Goal: Task Accomplishment & Management: Manage account settings

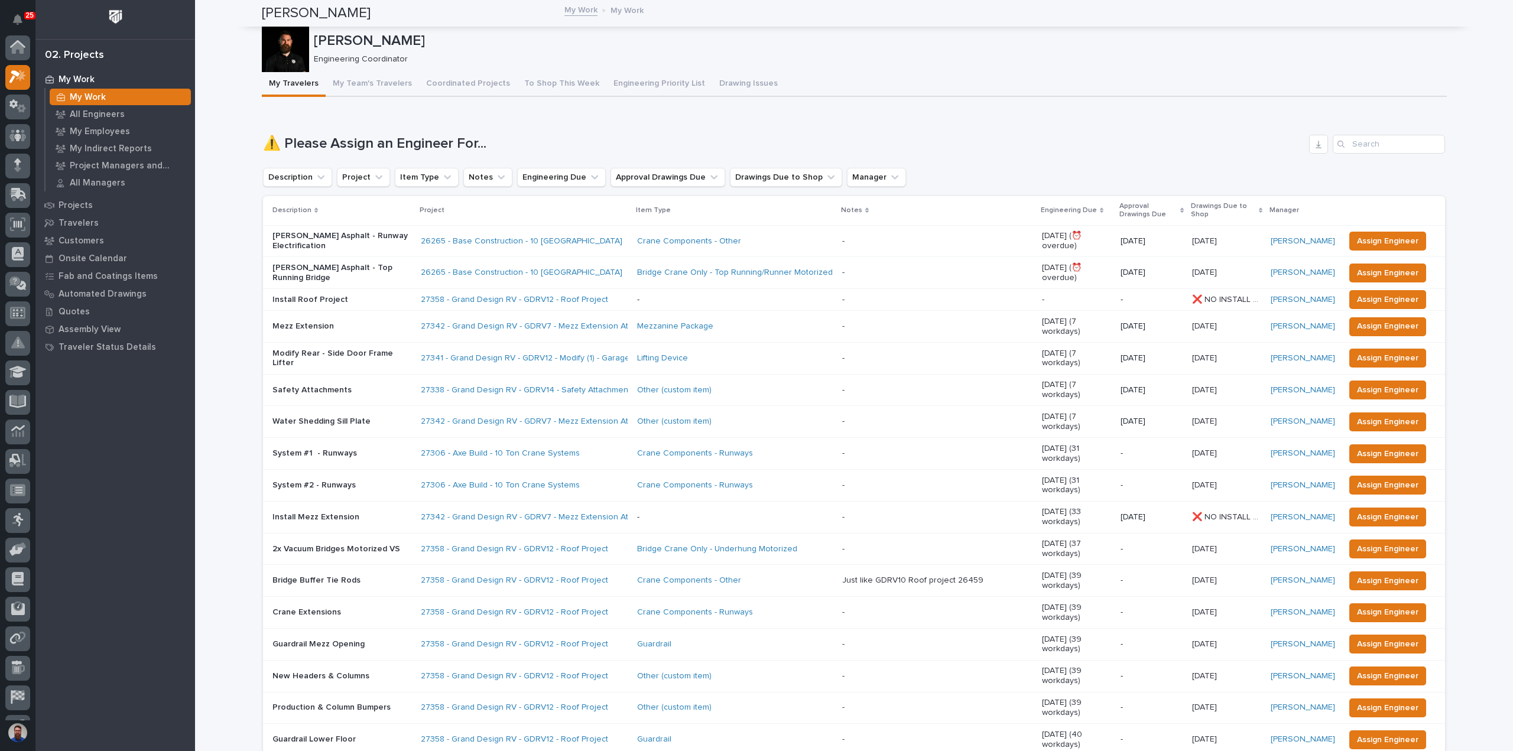
scroll to position [30, 0]
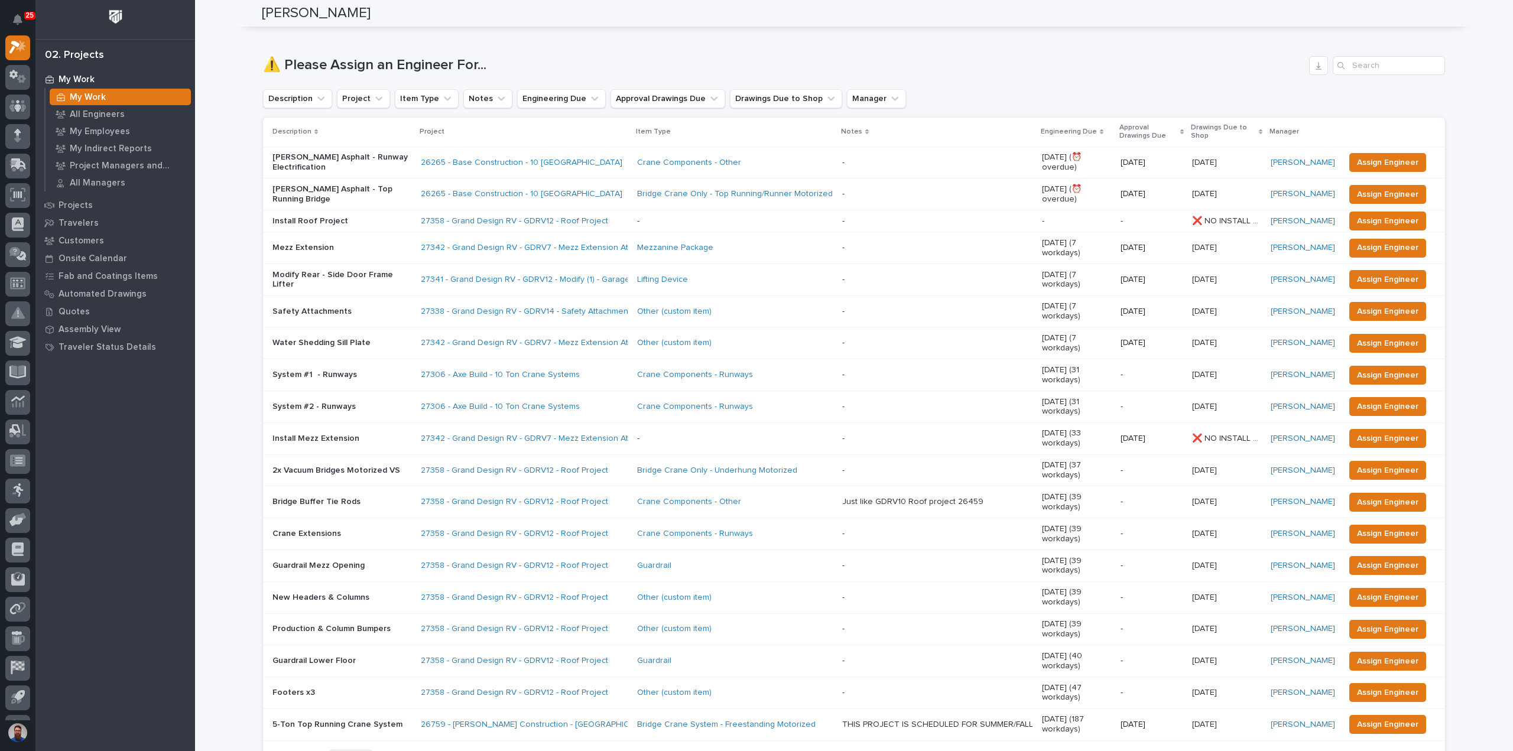
drag, startPoint x: 235, startPoint y: 66, endPoint x: 593, endPoint y: 54, distance: 358.4
click at [593, 54] on div "Loading... Saving… ⚠️ Please Assign an Engineer For... Description Project Item…" at bounding box center [854, 408] width 1182 height 750
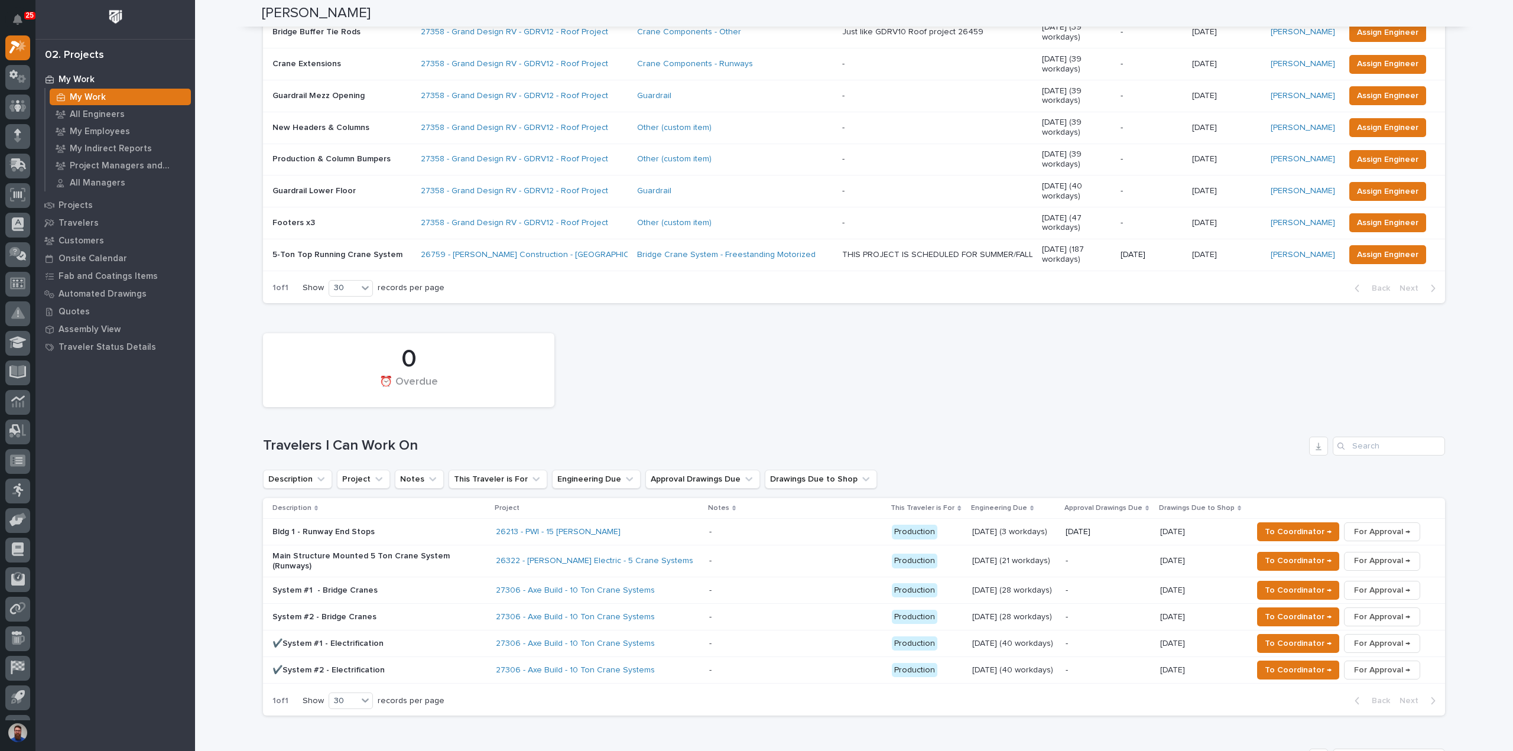
scroll to position [552, 0]
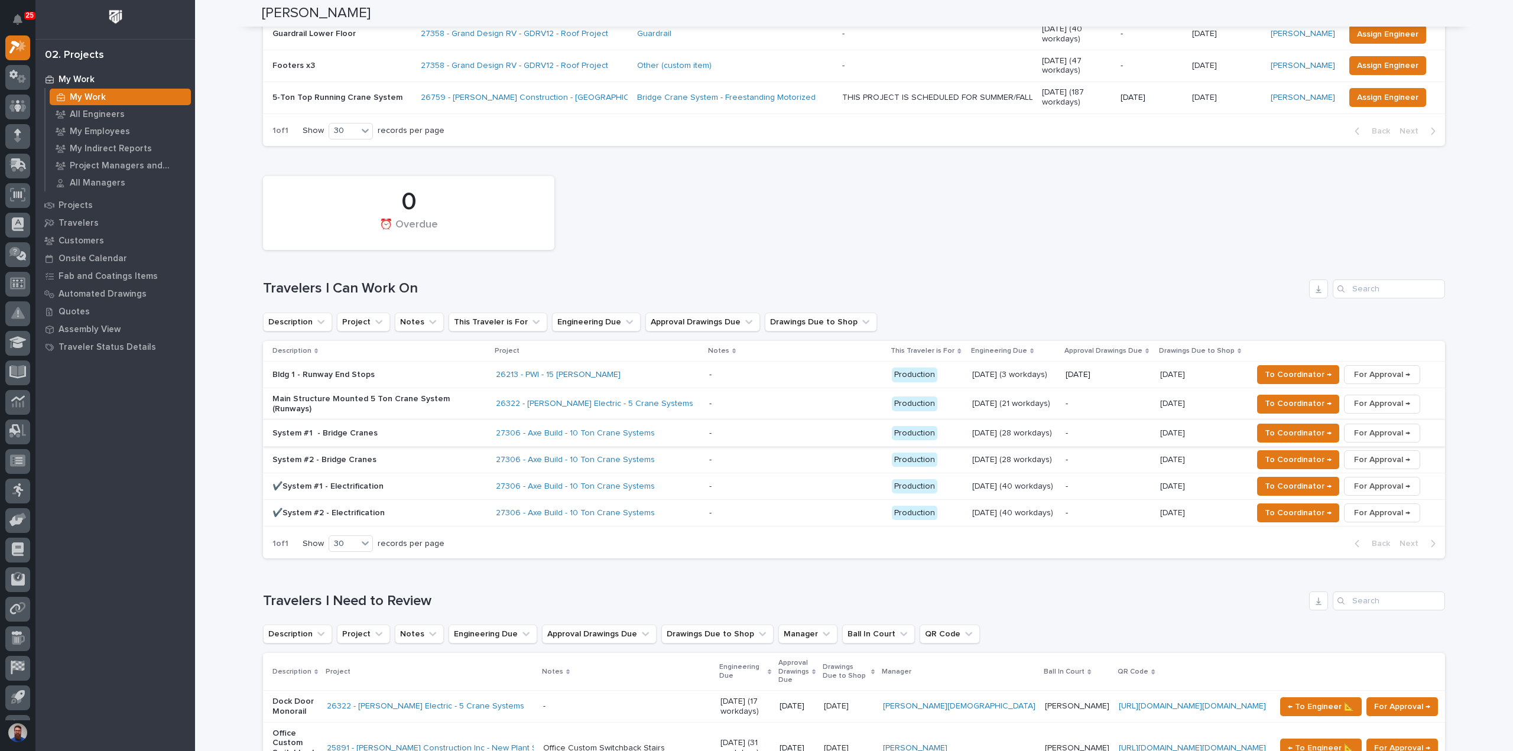
scroll to position [867, 0]
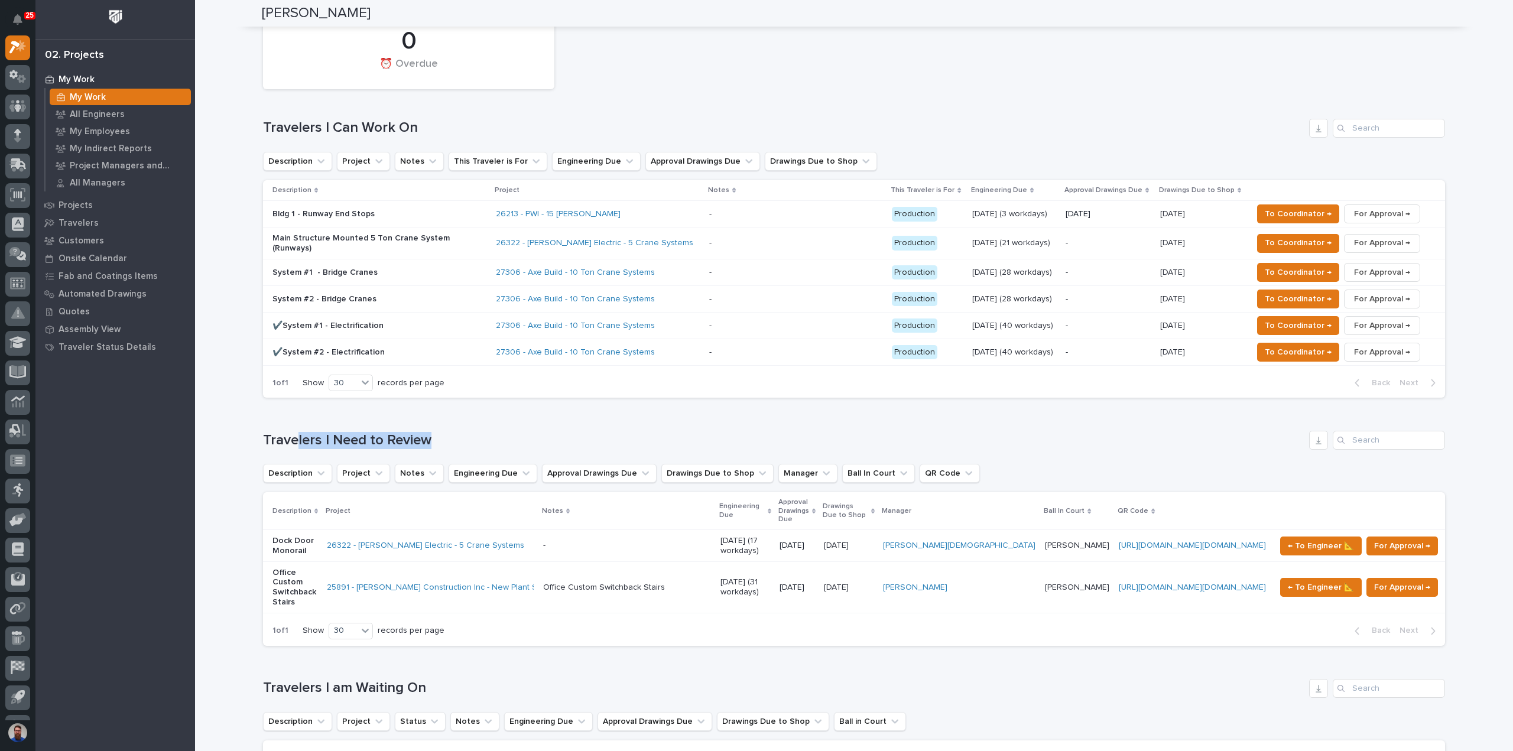
drag, startPoint x: 370, startPoint y: 398, endPoint x: 288, endPoint y: 398, distance: 81.6
click at [288, 407] on div "Loading... Saving… Travelers I Need to Review Description Project Notes Enginee…" at bounding box center [854, 531] width 1182 height 248
click at [288, 432] on h1 "Travelers I Need to Review" at bounding box center [784, 440] width 1042 height 17
drag, startPoint x: 249, startPoint y: 400, endPoint x: 469, endPoint y: 394, distance: 220.0
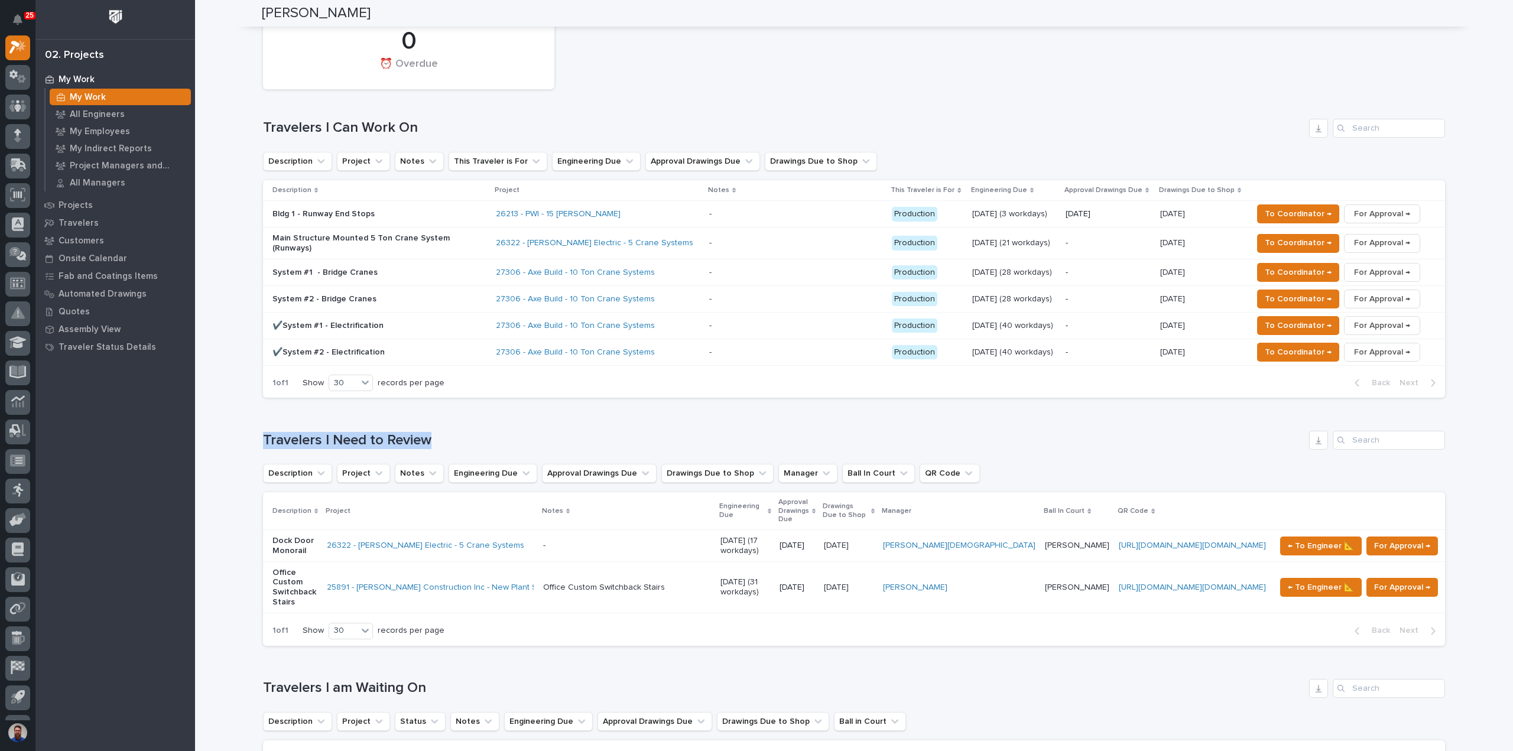
click at [469, 432] on h1 "Travelers I Need to Review" at bounding box center [784, 440] width 1042 height 17
click at [512, 432] on h1 "Travelers I Need to Review" at bounding box center [784, 440] width 1042 height 17
click at [504, 407] on div "Loading... Saving… Travelers I Need to Review Description Project Notes Enginee…" at bounding box center [854, 531] width 1182 height 248
drag, startPoint x: 455, startPoint y: 397, endPoint x: 265, endPoint y: 402, distance: 189.2
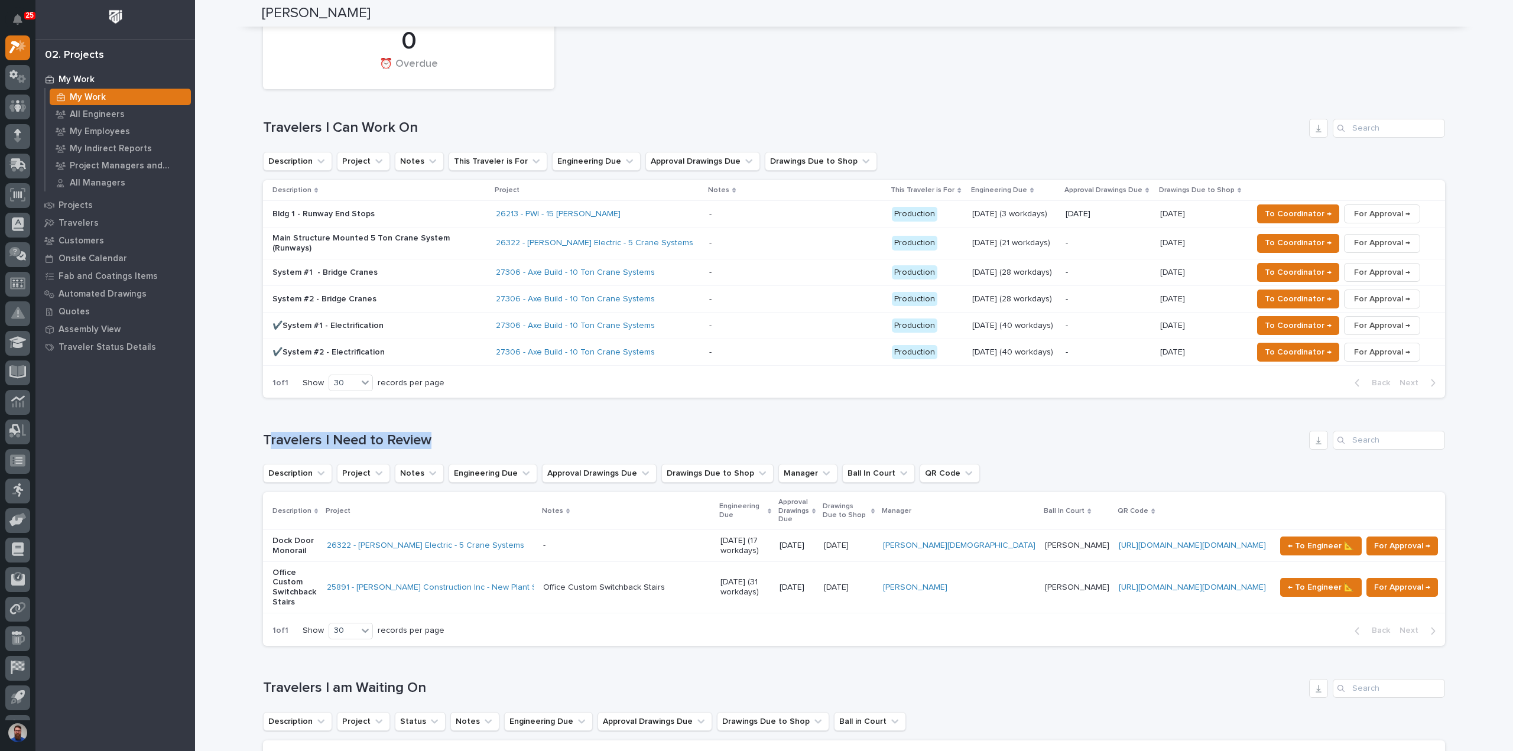
click at [265, 431] on div "Travelers I Need to Review" at bounding box center [854, 440] width 1182 height 19
click at [265, 432] on h1 "Travelers I Need to Review" at bounding box center [784, 440] width 1042 height 17
drag, startPoint x: 223, startPoint y: 397, endPoint x: 415, endPoint y: 391, distance: 191.6
click at [430, 407] on div "Loading... Saving… Travelers I Need to Review Description Project Notes Enginee…" at bounding box center [854, 531] width 1182 height 248
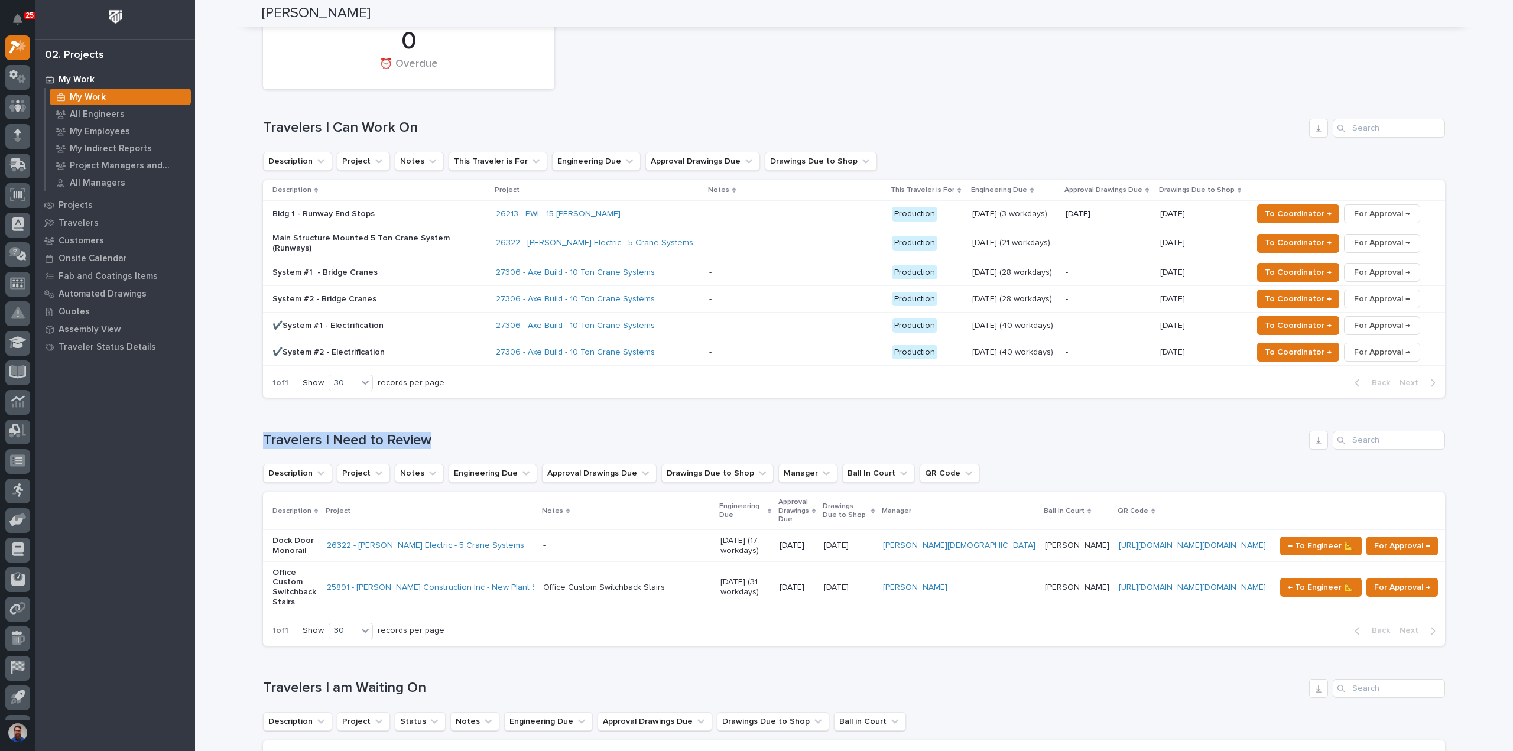
drag, startPoint x: 462, startPoint y: 387, endPoint x: 246, endPoint y: 399, distance: 216.7
drag, startPoint x: 247, startPoint y: 393, endPoint x: 499, endPoint y: 387, distance: 251.9
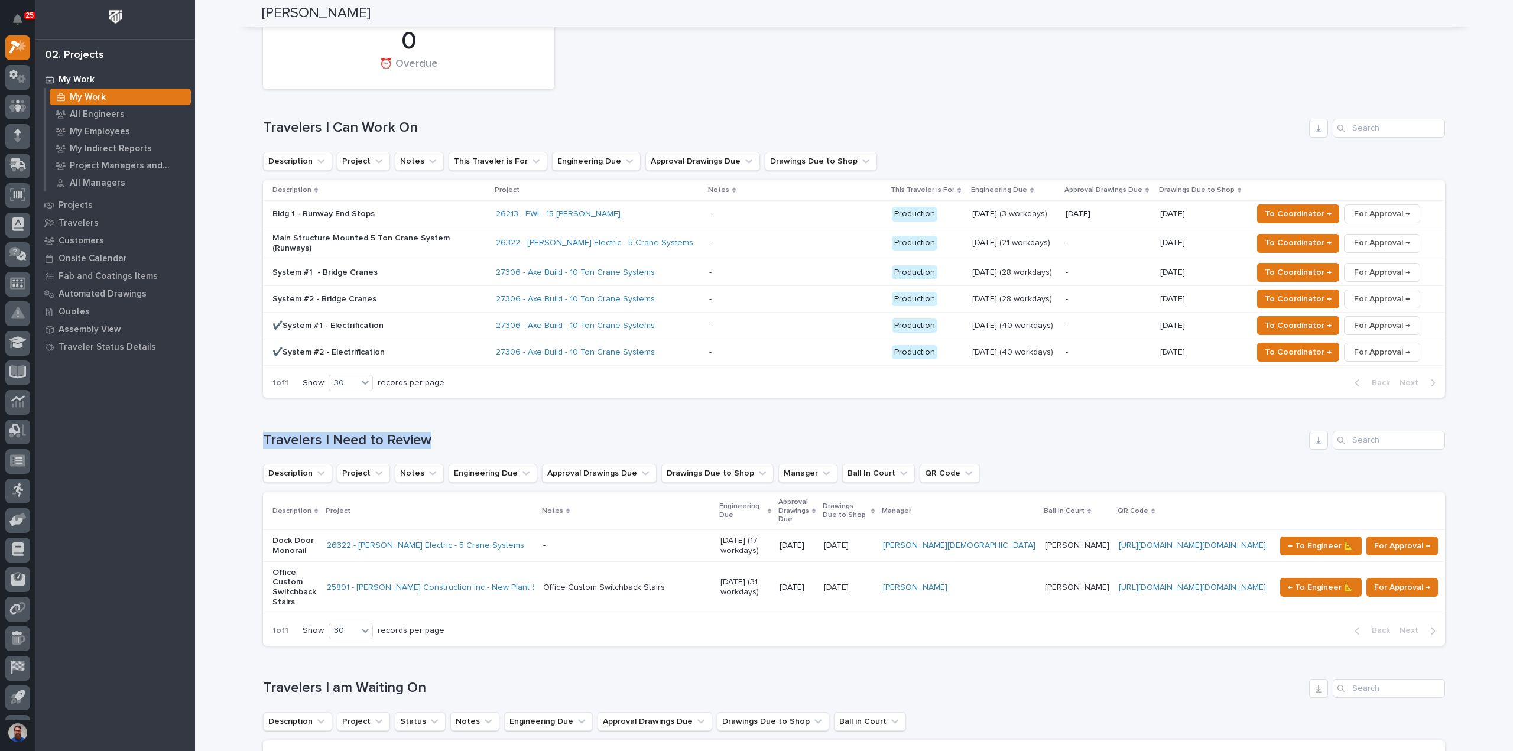
click at [499, 407] on div "Loading... Saving… Travelers I Need to Review Description Project Notes Enginee…" at bounding box center [854, 531] width 1182 height 248
drag, startPoint x: 501, startPoint y: 381, endPoint x: 283, endPoint y: 392, distance: 219.0
click at [283, 407] on div "Loading... Saving… Travelers I Need to Review Description Project Notes Enginee…" at bounding box center [854, 531] width 1182 height 248
click at [283, 432] on h1 "Travelers I Need to Review" at bounding box center [784, 440] width 1042 height 17
drag, startPoint x: 241, startPoint y: 391, endPoint x: 493, endPoint y: 379, distance: 252.1
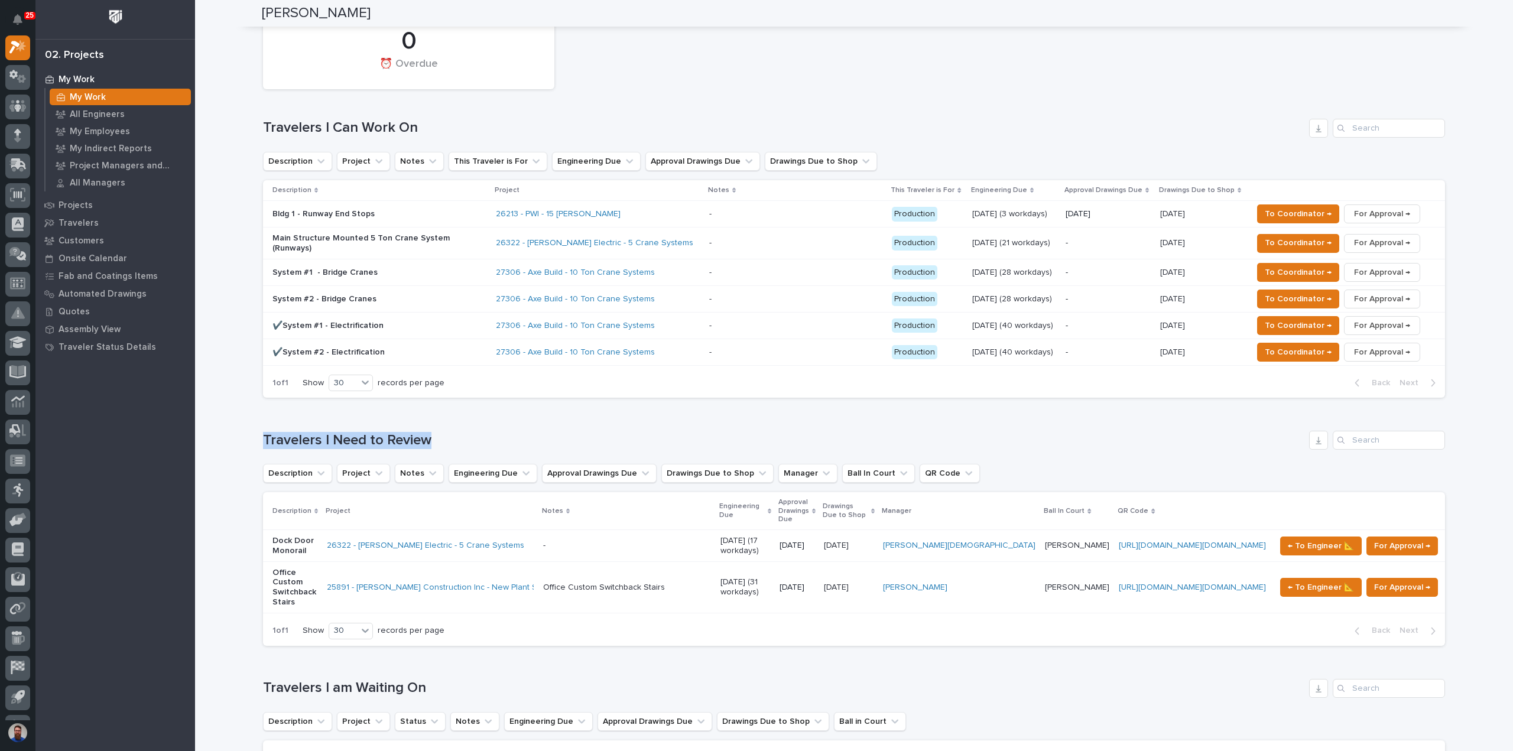
click at [493, 407] on div "Loading... Saving… Travelers I Need to Review Description Project Notes Enginee…" at bounding box center [854, 531] width 1182 height 248
drag, startPoint x: 393, startPoint y: 385, endPoint x: 275, endPoint y: 392, distance: 118.4
click at [276, 407] on div "Loading... Saving… Travelers I Need to Review Description Project Notes Enginee…" at bounding box center [854, 531] width 1182 height 248
click at [274, 432] on h1 "Travelers I Need to Review" at bounding box center [784, 440] width 1042 height 17
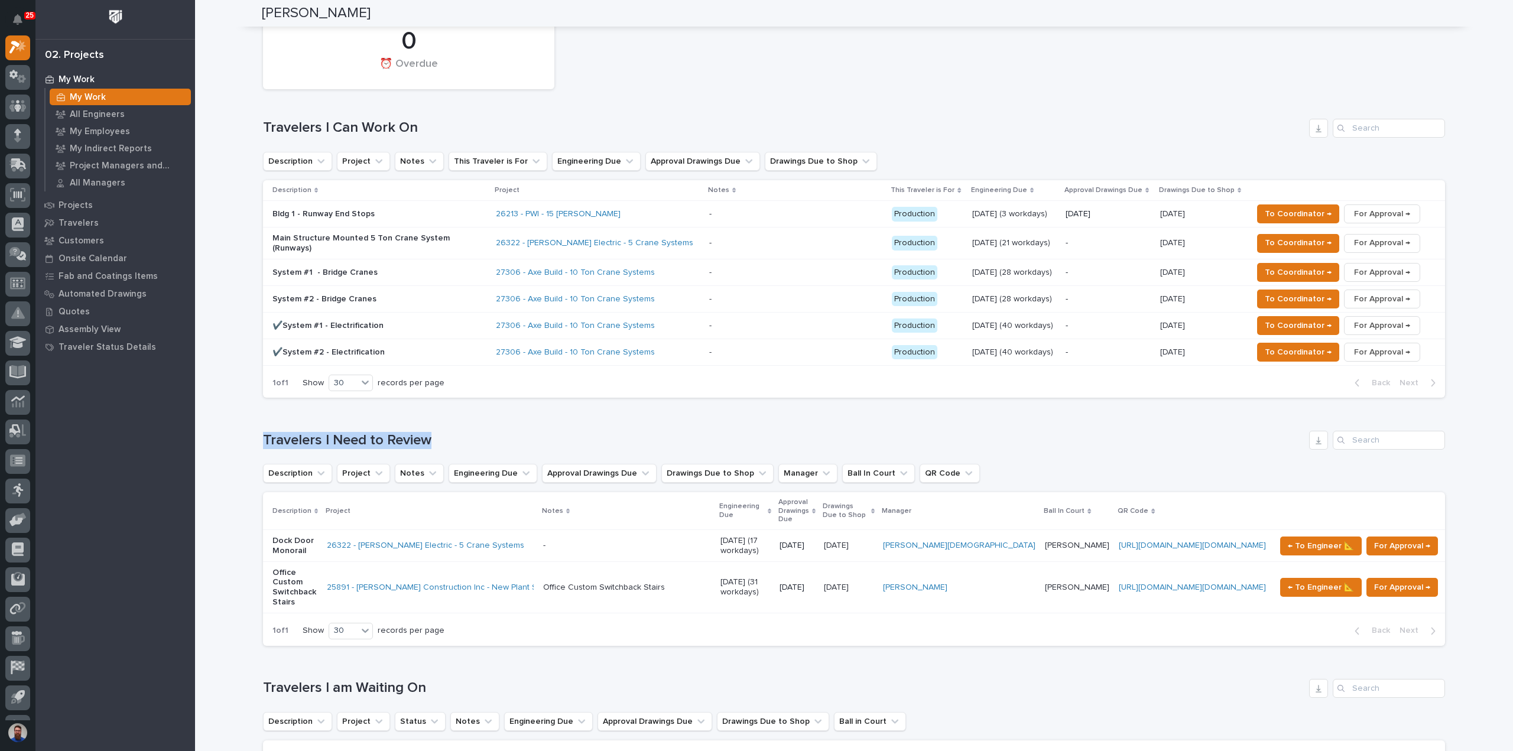
drag, startPoint x: 254, startPoint y: 385, endPoint x: 462, endPoint y: 375, distance: 208.9
click at [462, 407] on div "Loading... Saving… Travelers I Need to Review Description Project Notes Enginee…" at bounding box center [854, 531] width 1182 height 248
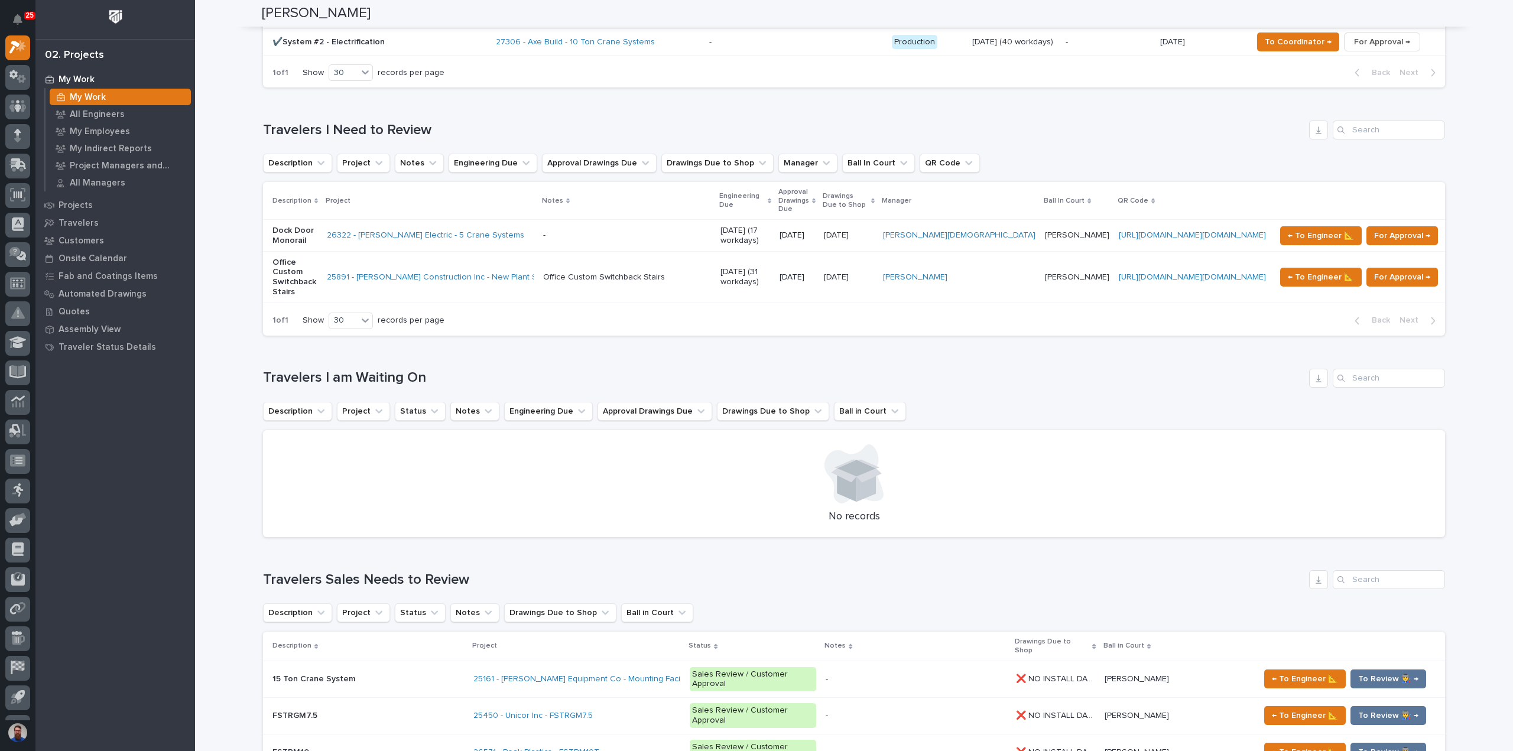
scroll to position [1182, 0]
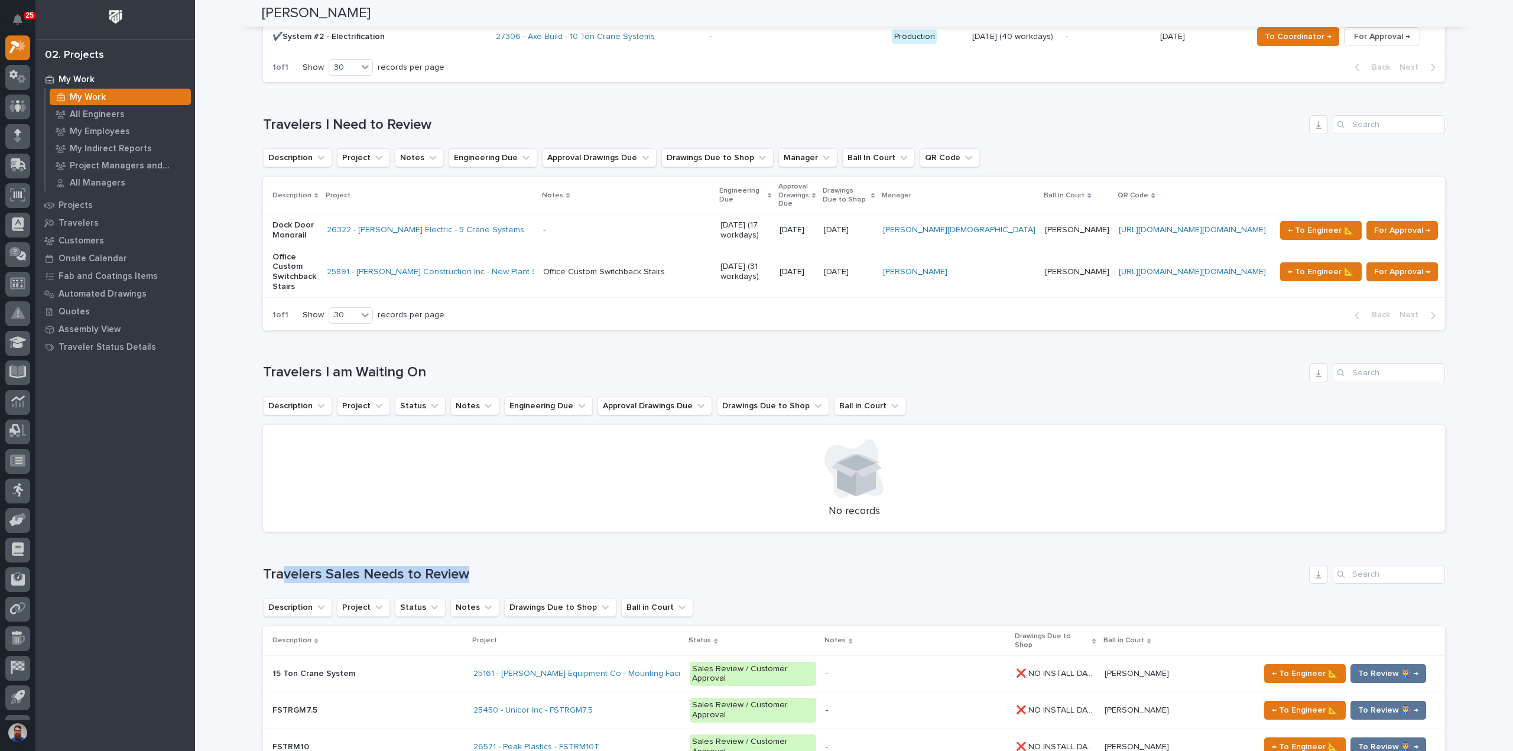
drag, startPoint x: 499, startPoint y: 482, endPoint x: 275, endPoint y: 493, distance: 223.7
drag, startPoint x: 318, startPoint y: 293, endPoint x: 463, endPoint y: 296, distance: 144.9
click at [463, 296] on div "Loading... Saving… Loading... Saving… [PERSON_NAME] [PERSON_NAME] Engineering C…" at bounding box center [854, 623] width 1318 height 3608
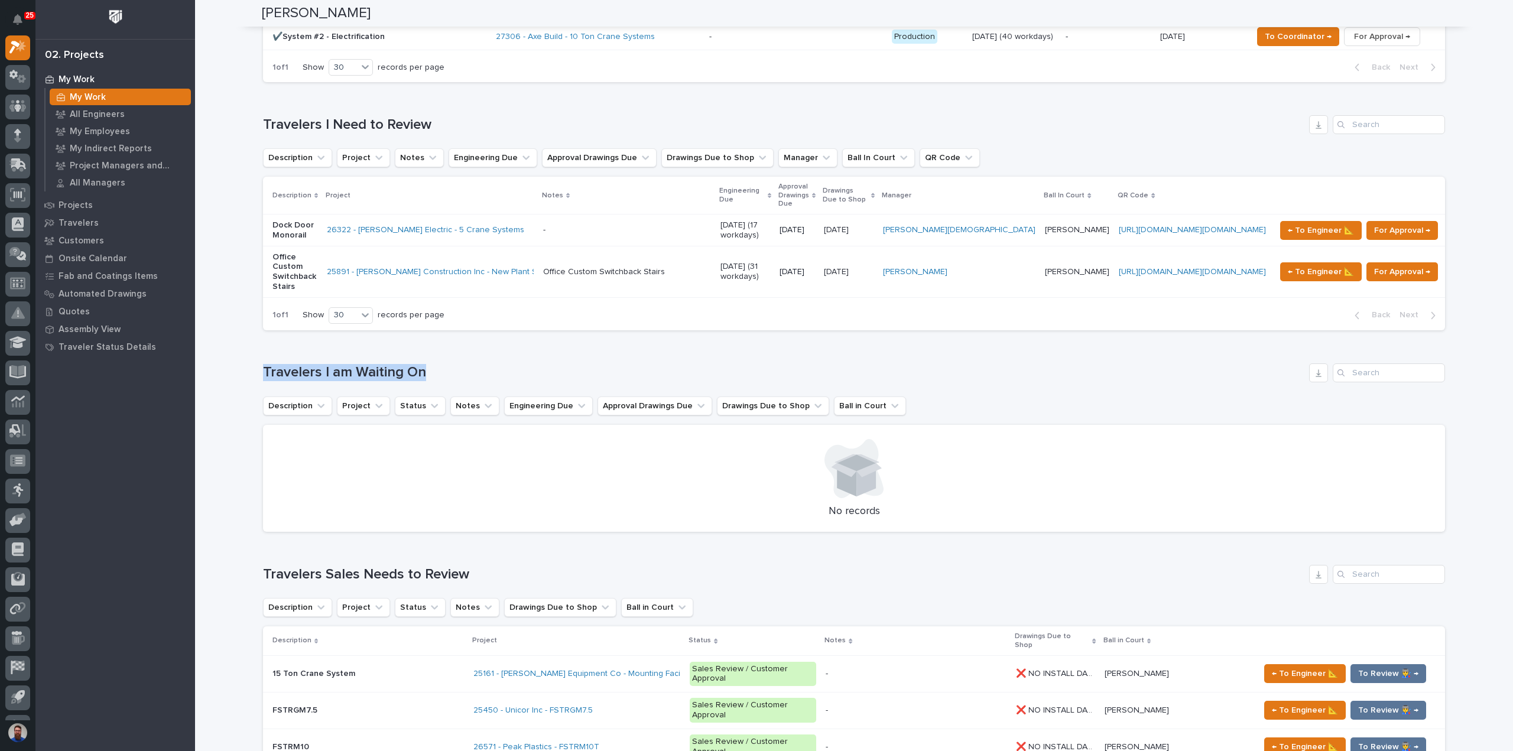
click at [463, 364] on h1 "Travelers I am Waiting On" at bounding box center [784, 372] width 1042 height 17
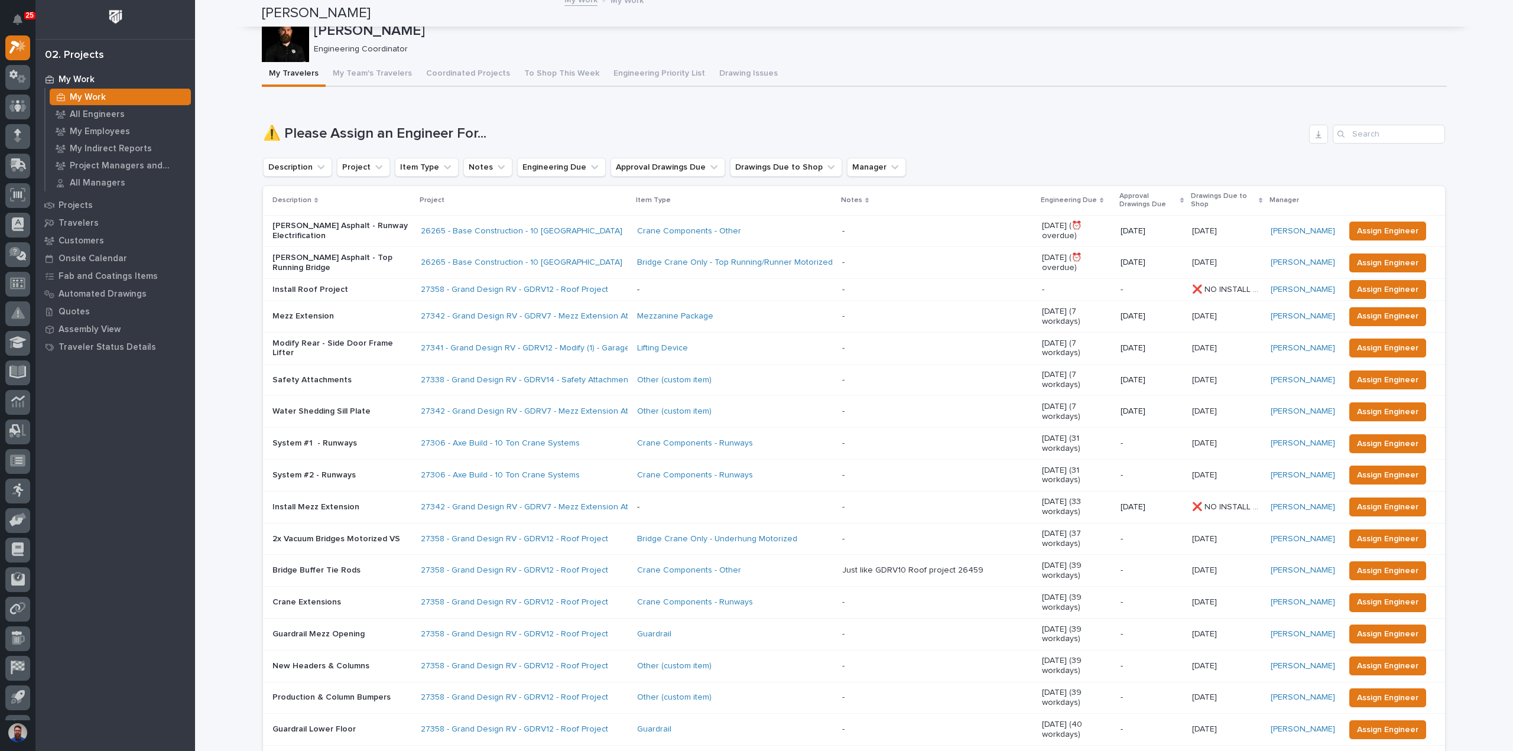
scroll to position [0, 0]
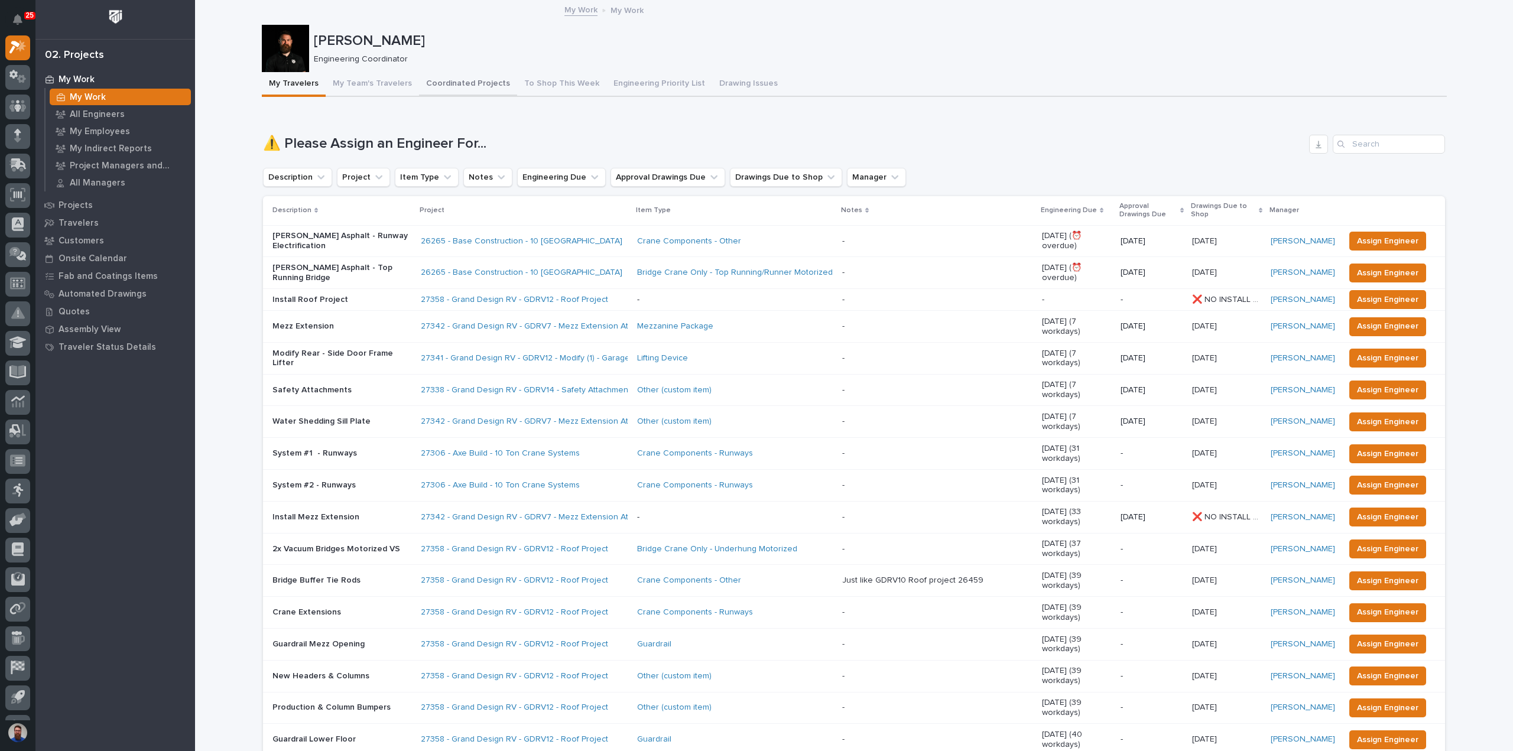
click at [443, 83] on button "Coordinated Projects" at bounding box center [468, 84] width 98 height 25
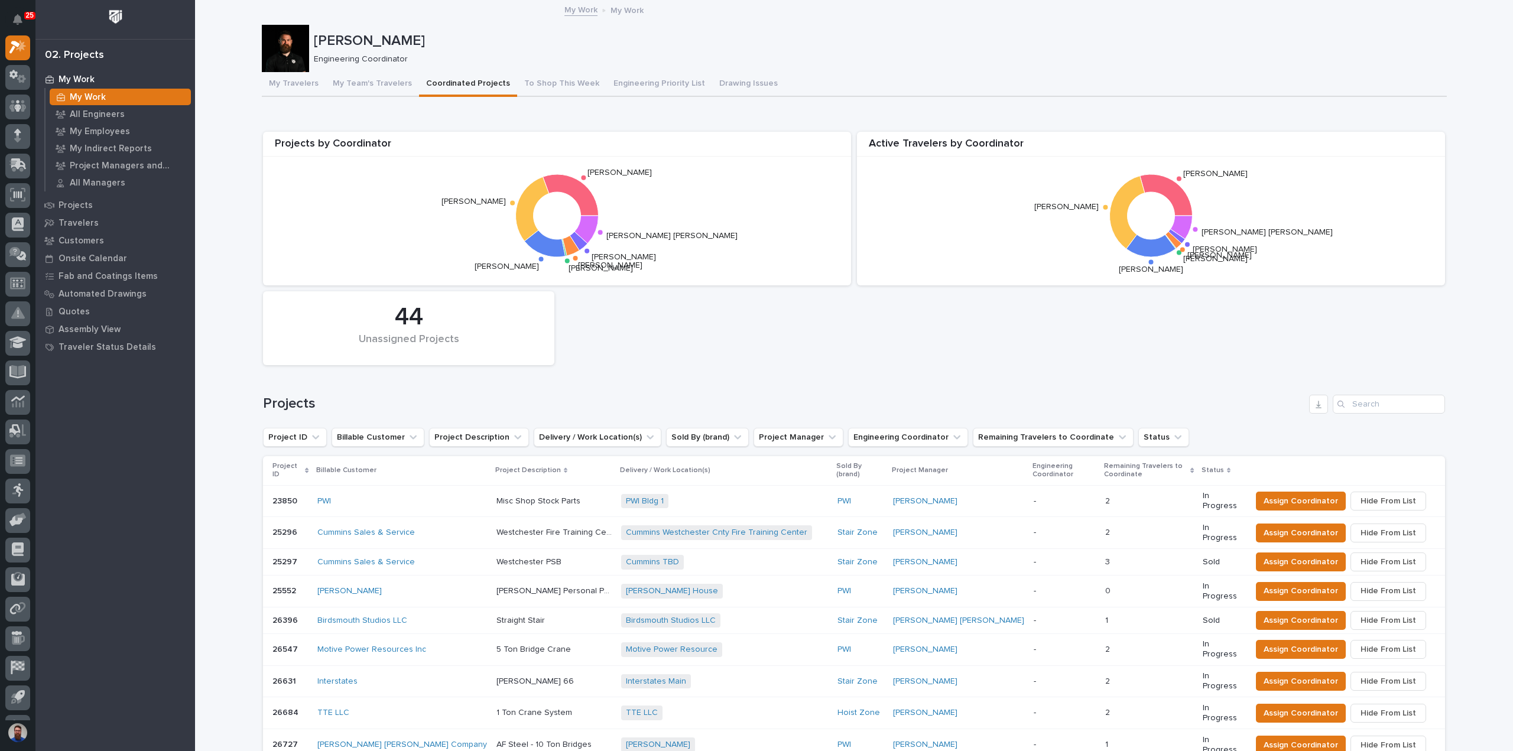
click at [650, 327] on div "Projects by Coordinator Wynne Hochstetler Weston Hochstetler Spenser Yoder Noah…" at bounding box center [854, 248] width 1194 height 245
click at [627, 341] on div "Projects by Coordinator Wynne Hochstetler Weston Hochstetler Spenser Yoder Noah…" at bounding box center [854, 248] width 1194 height 245
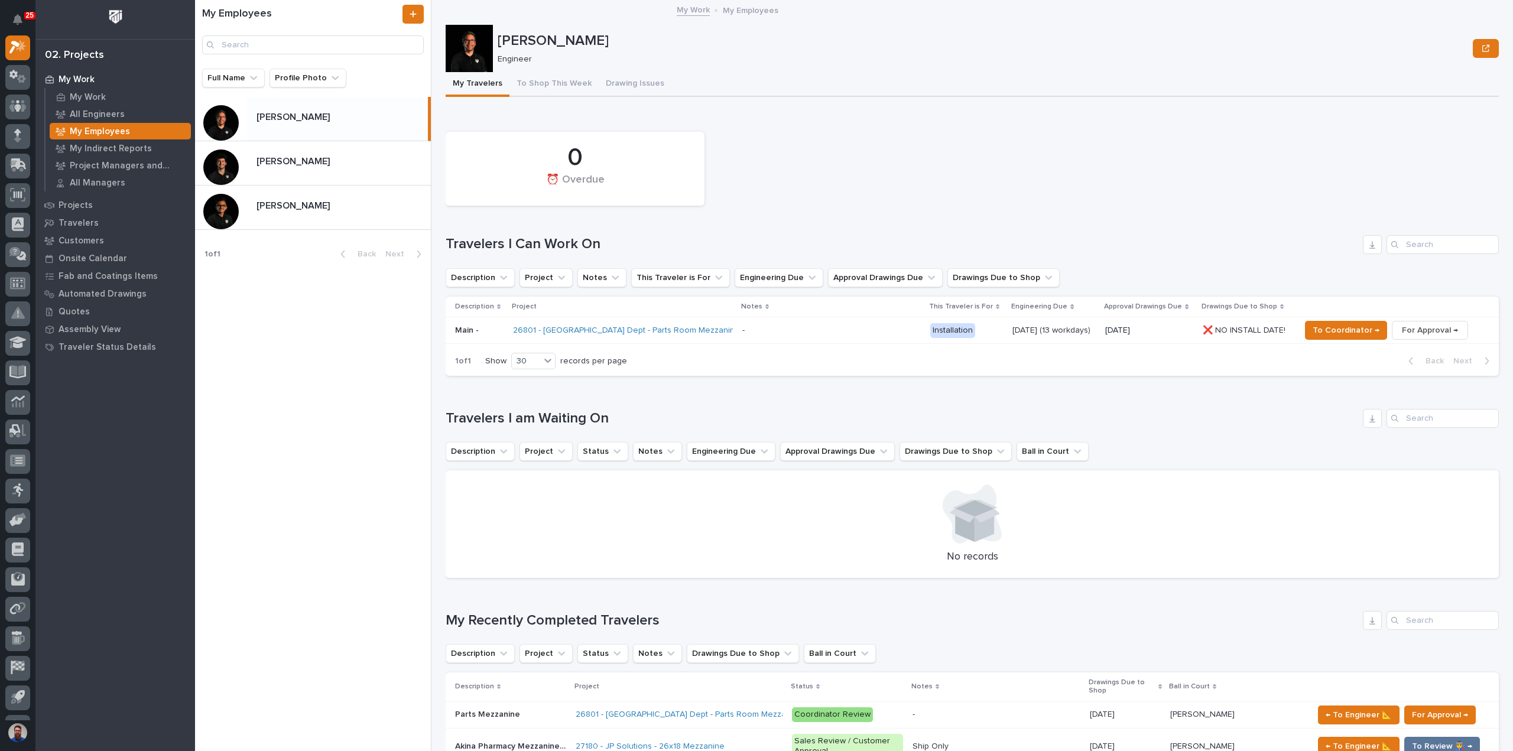
click at [310, 322] on div "My Employees Full Name Profile Photo Jamey Jodway Jamey Jodway Nate Rulli Nate …" at bounding box center [313, 375] width 236 height 751
click at [313, 226] on div "Rishi Desai Rishi Desai" at bounding box center [313, 208] width 236 height 44
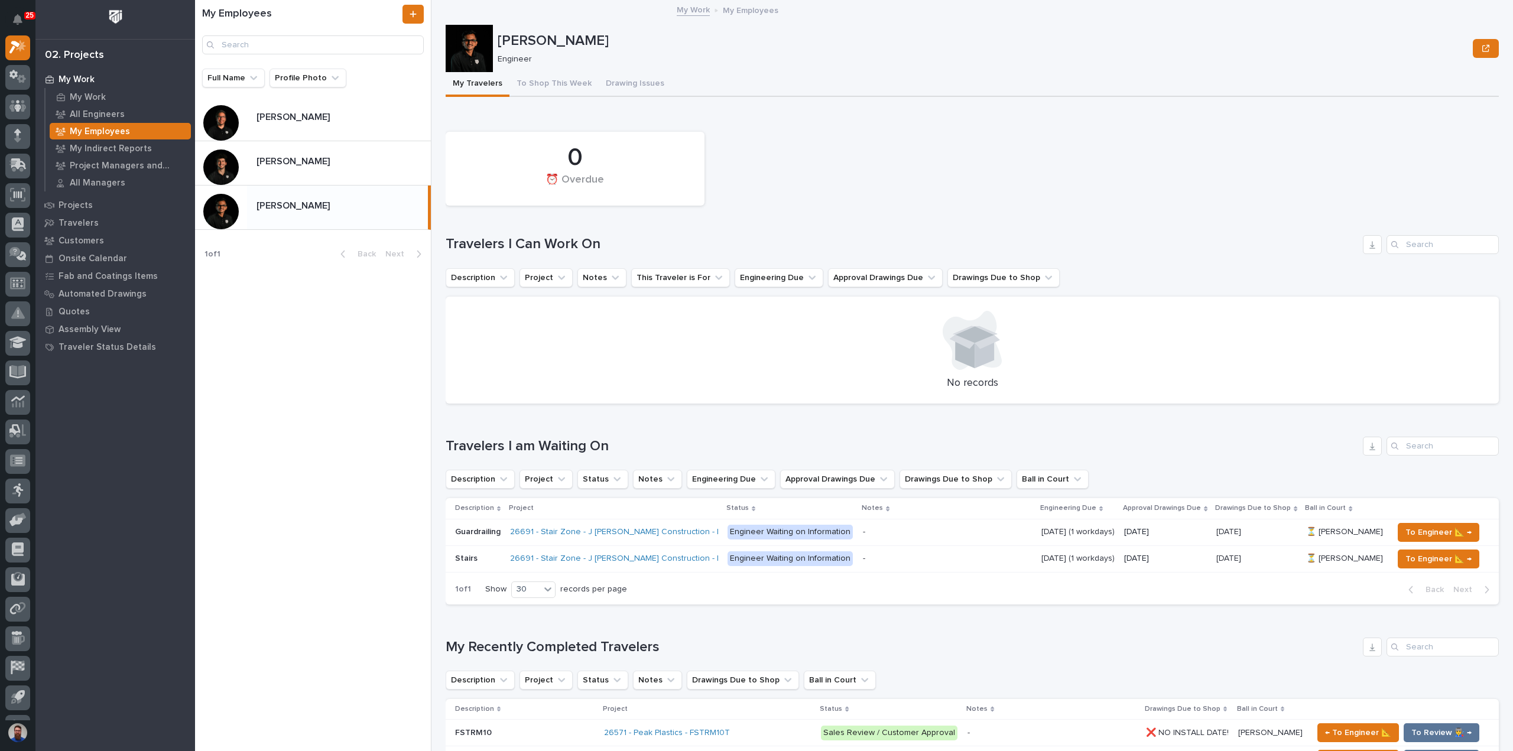
click at [345, 440] on div "My Employees Full Name Profile Photo Jamey Jodway Jamey Jodway Nate Rulli Nate …" at bounding box center [313, 375] width 236 height 751
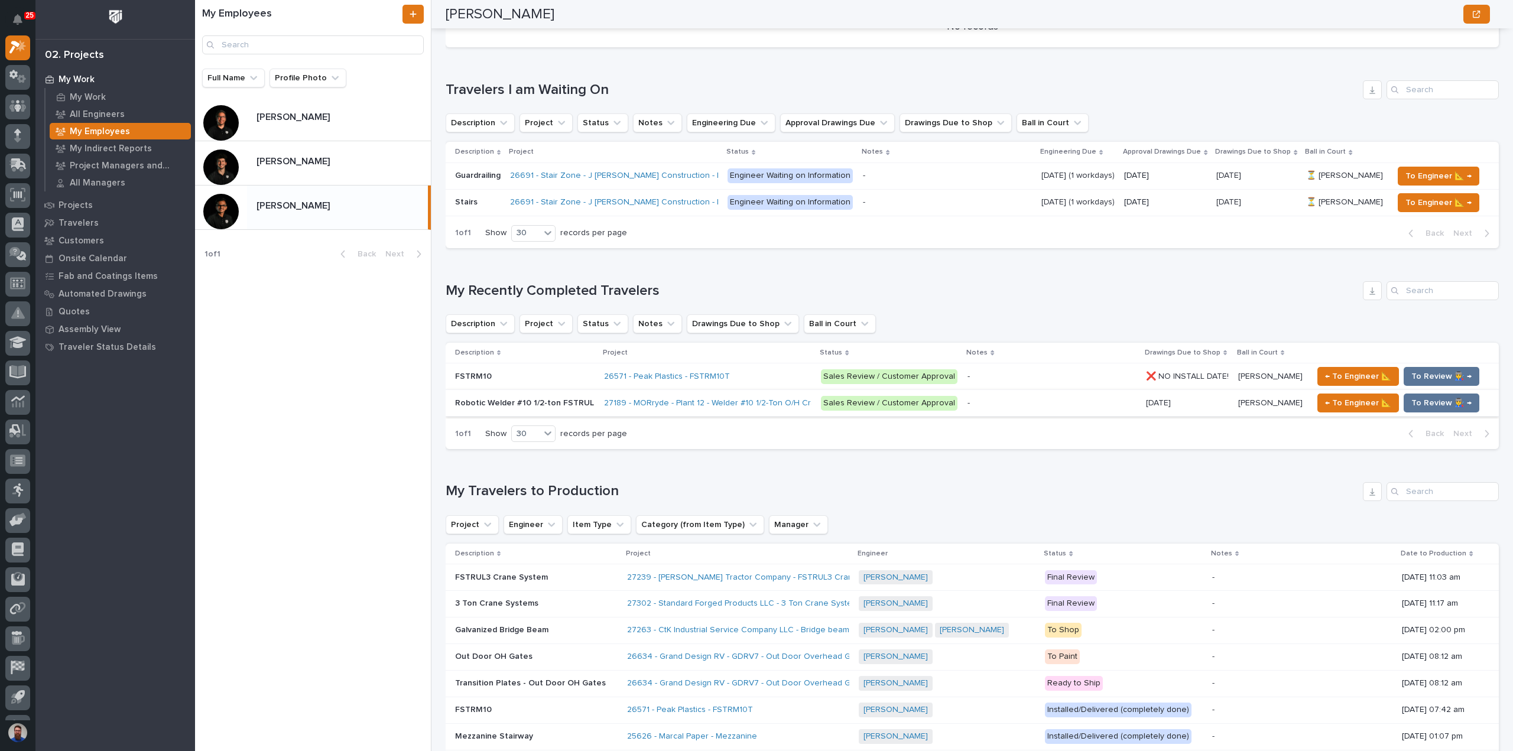
scroll to position [236, 0]
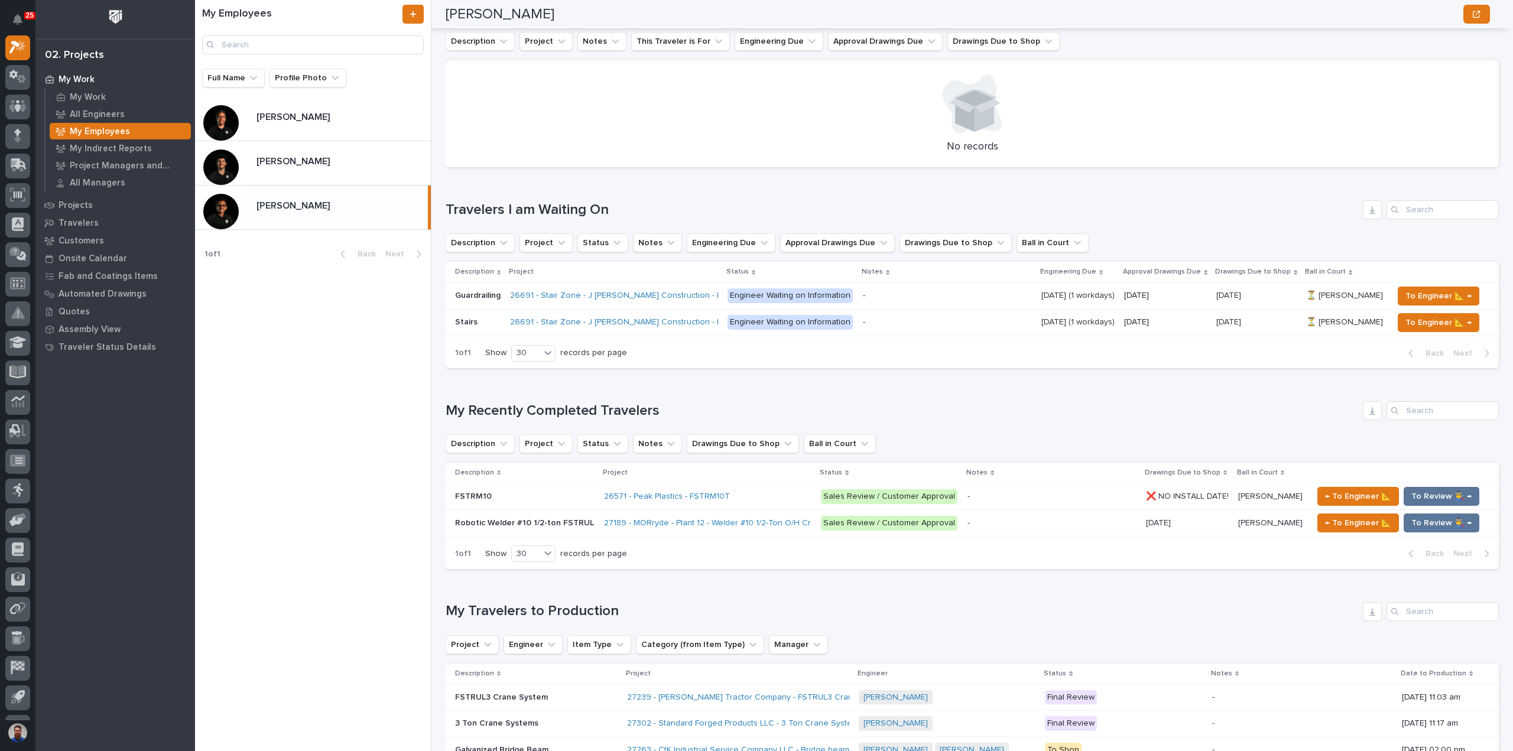
click at [529, 524] on p "Robotic Welder #10 1/2-ton FSTRUL" at bounding box center [525, 522] width 141 height 12
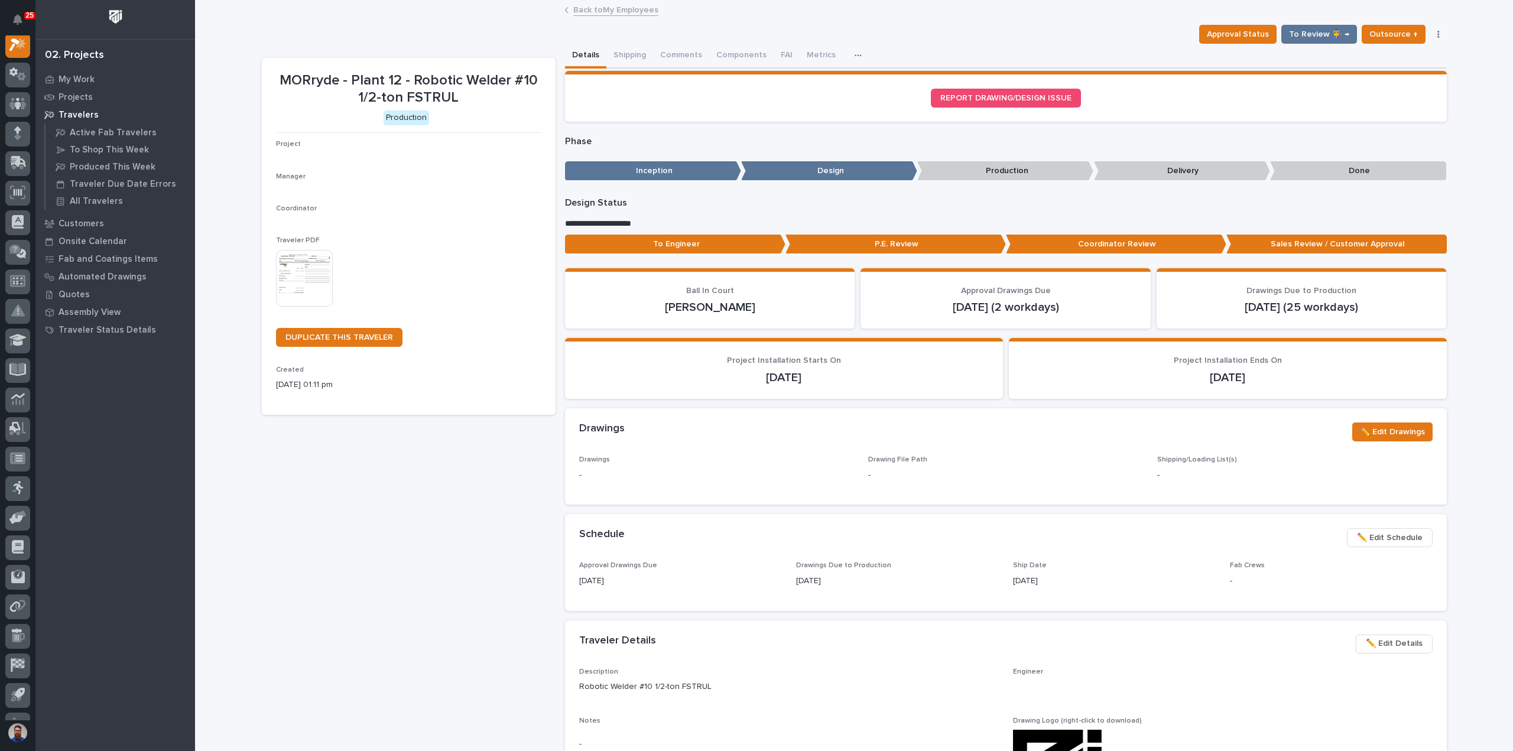
scroll to position [30, 0]
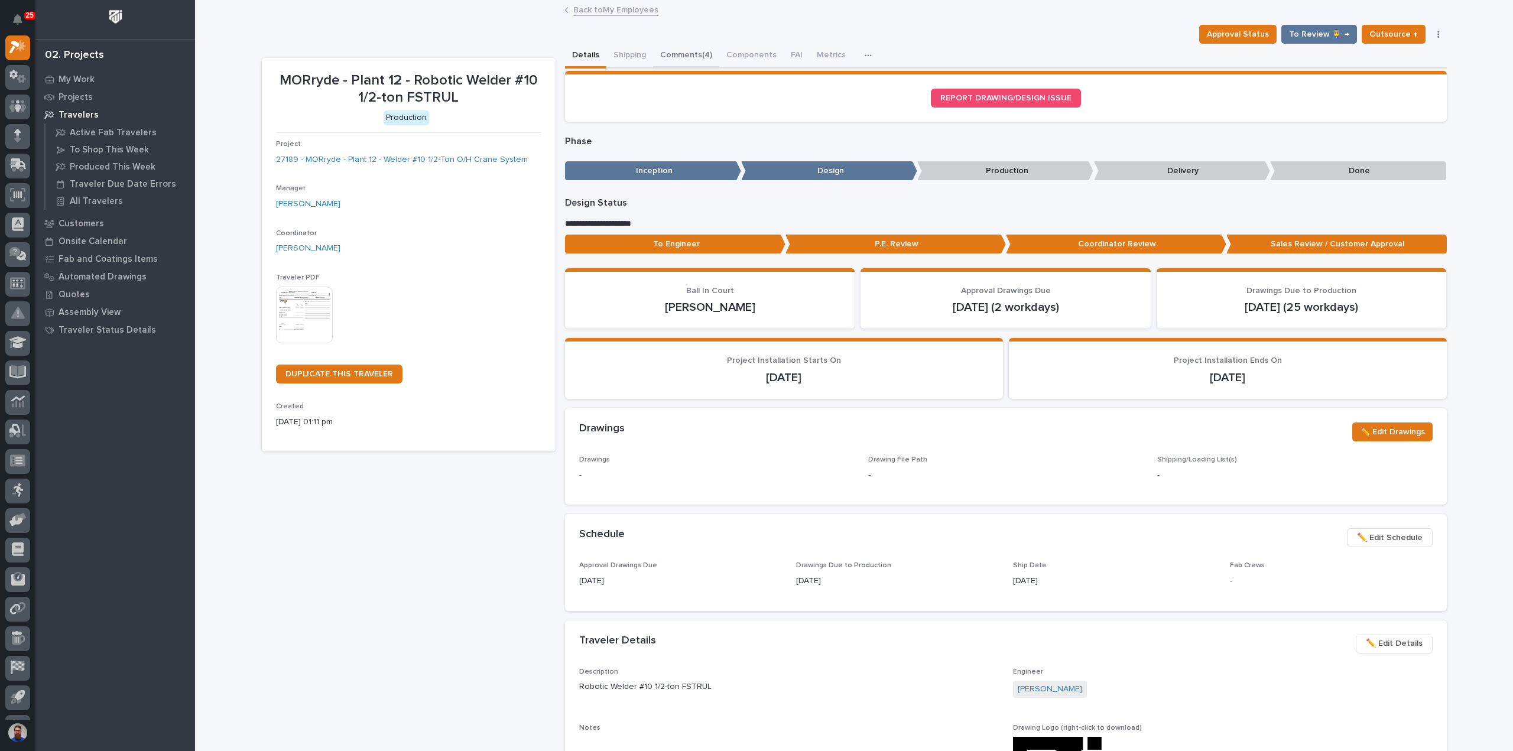
click at [699, 56] on button "Comments (4)" at bounding box center [686, 56] width 66 height 25
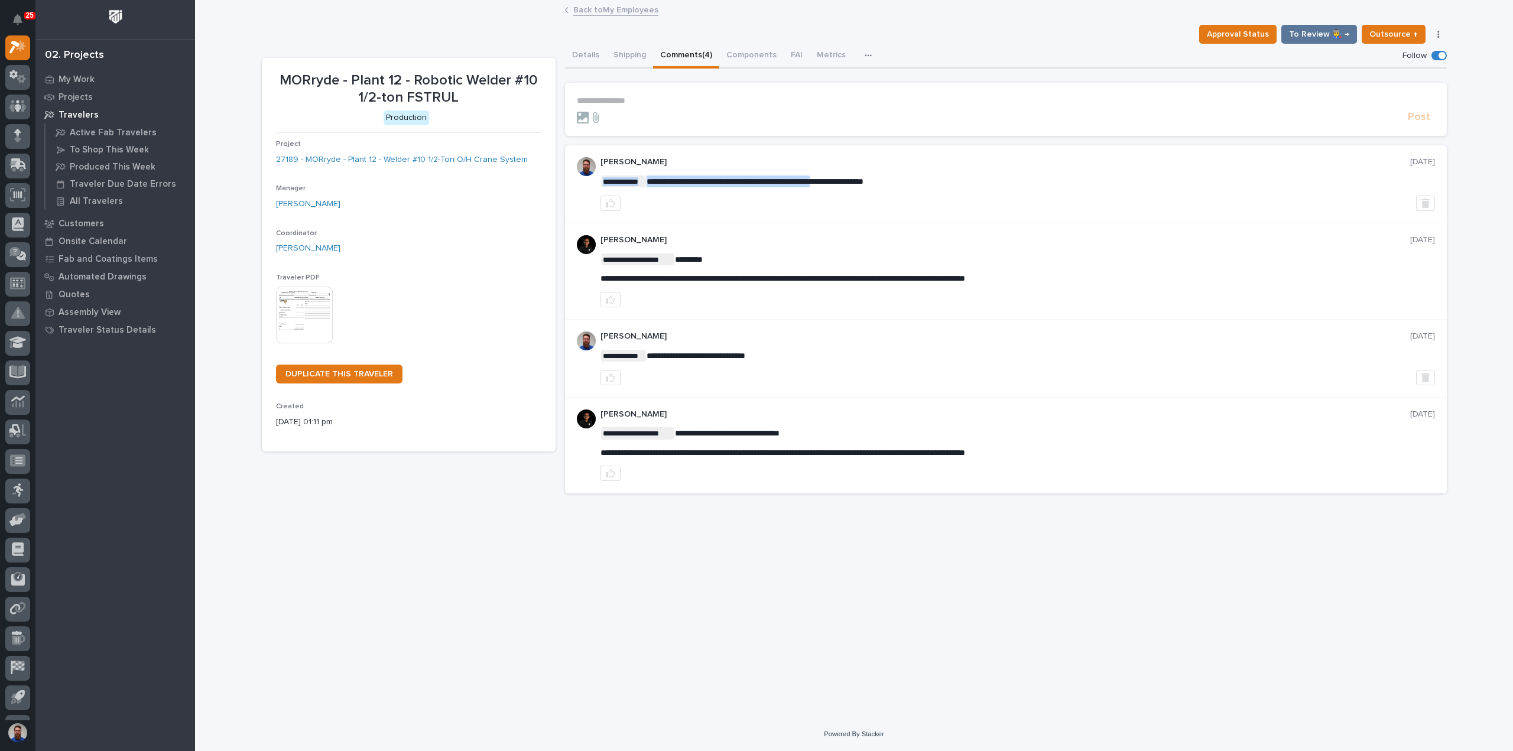
drag, startPoint x: 656, startPoint y: 183, endPoint x: 846, endPoint y: 185, distance: 189.8
click at [846, 185] on p "**********" at bounding box center [1018, 182] width 835 height 12
drag, startPoint x: 904, startPoint y: 184, endPoint x: 784, endPoint y: 180, distance: 120.6
click at [784, 180] on p "**********" at bounding box center [1018, 182] width 835 height 12
click at [784, 180] on span "**********" at bounding box center [755, 181] width 217 height 8
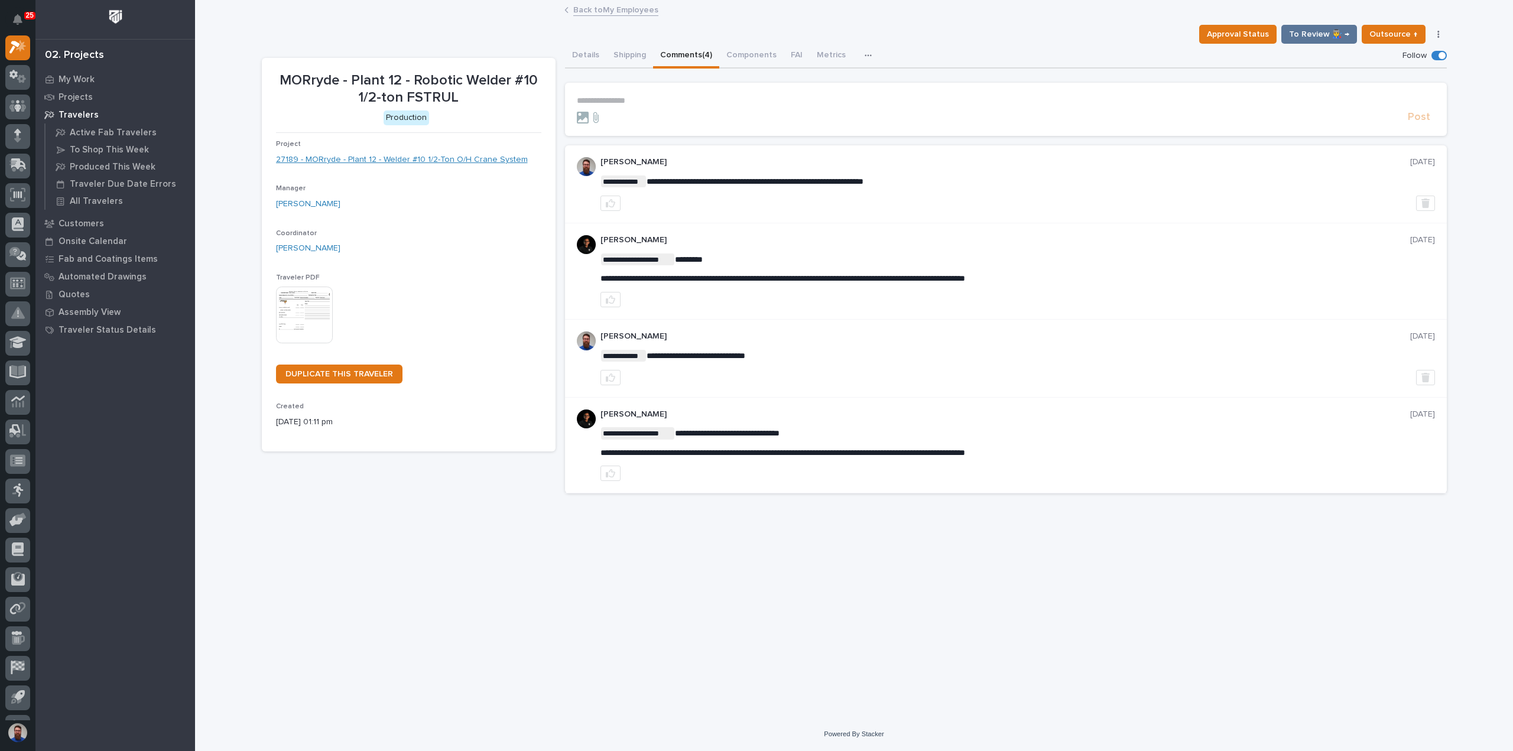
click at [464, 163] on link "27189 - MORryde - Plant 12 - Welder #10 1/2-Ton O/H Crane System" at bounding box center [402, 160] width 252 height 12
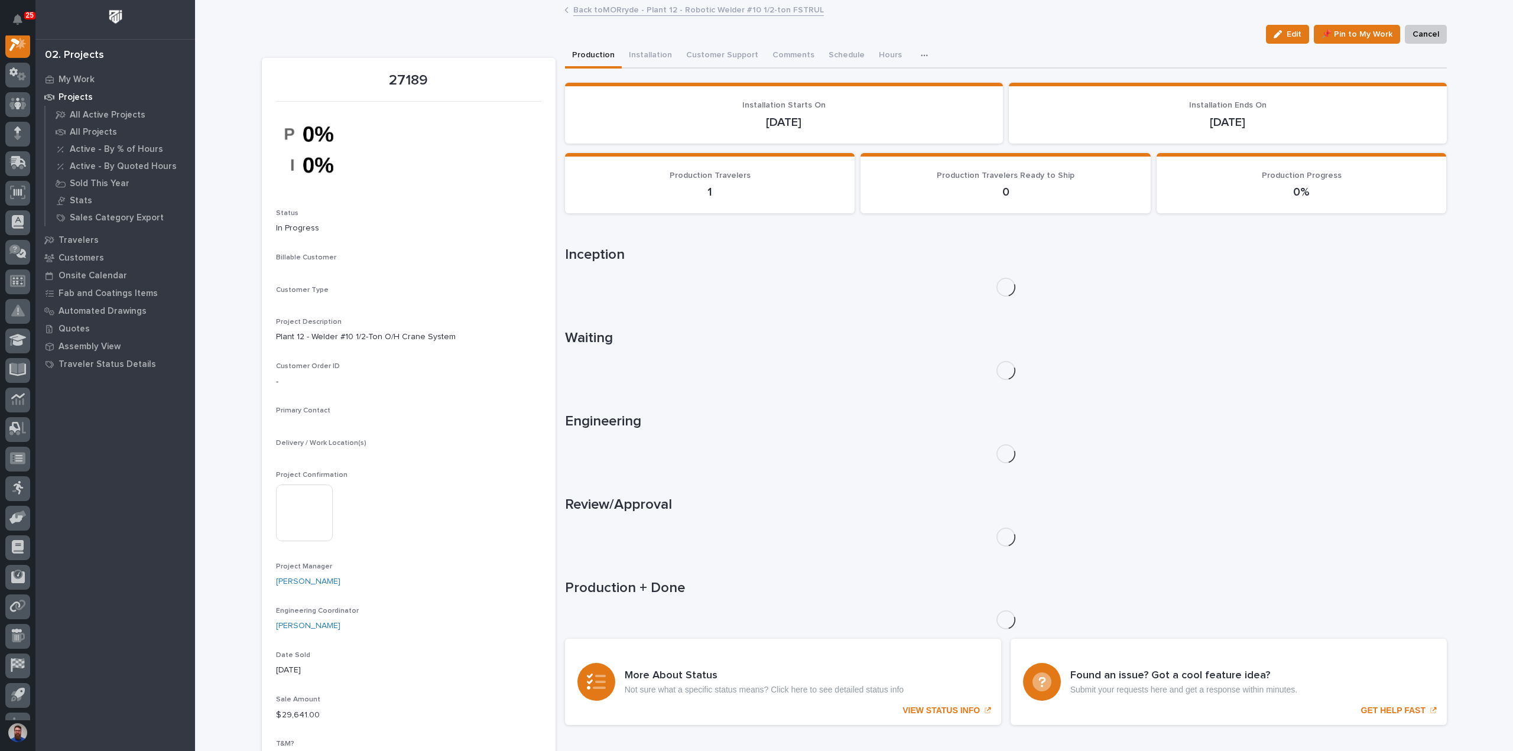
scroll to position [30, 0]
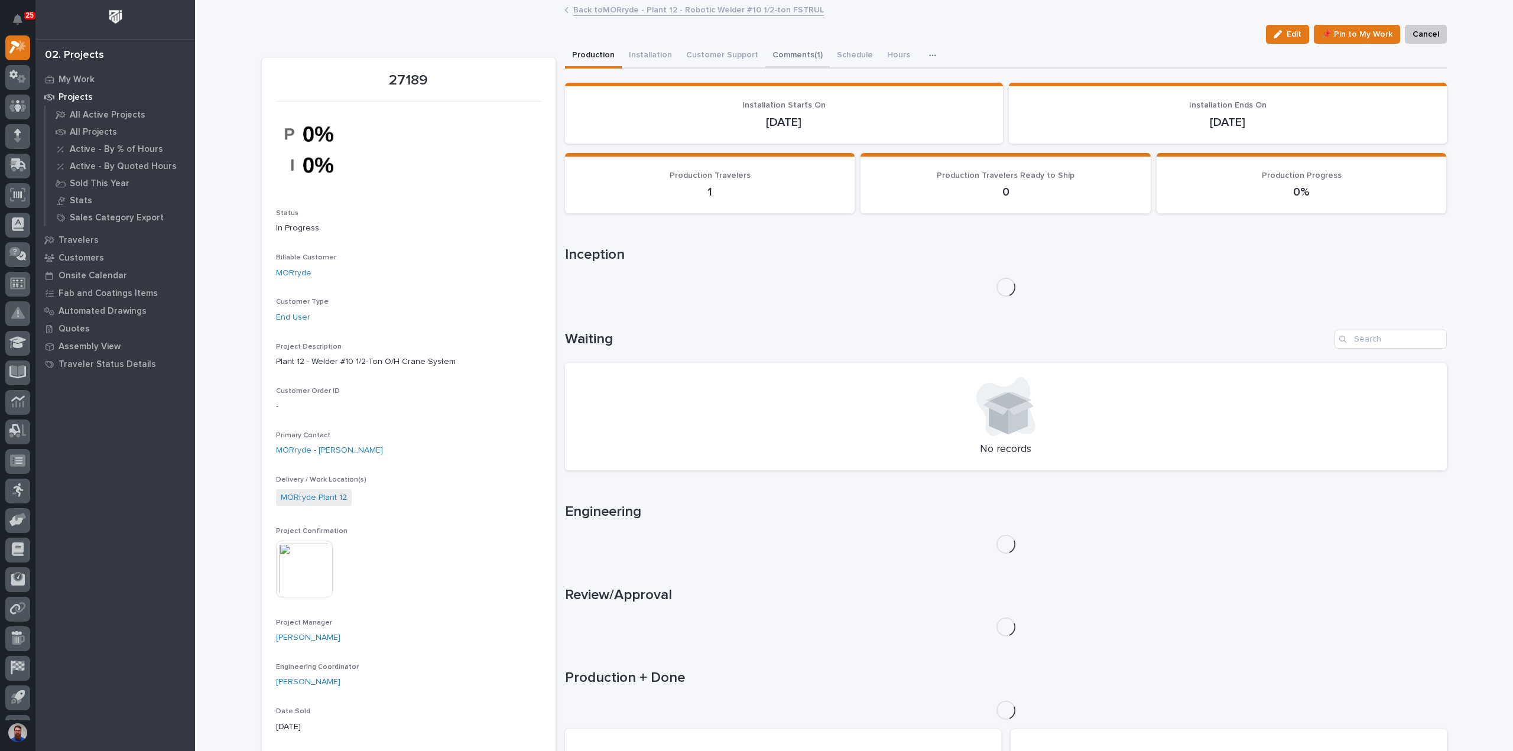
click at [780, 59] on button "Comments (1)" at bounding box center [798, 56] width 64 height 25
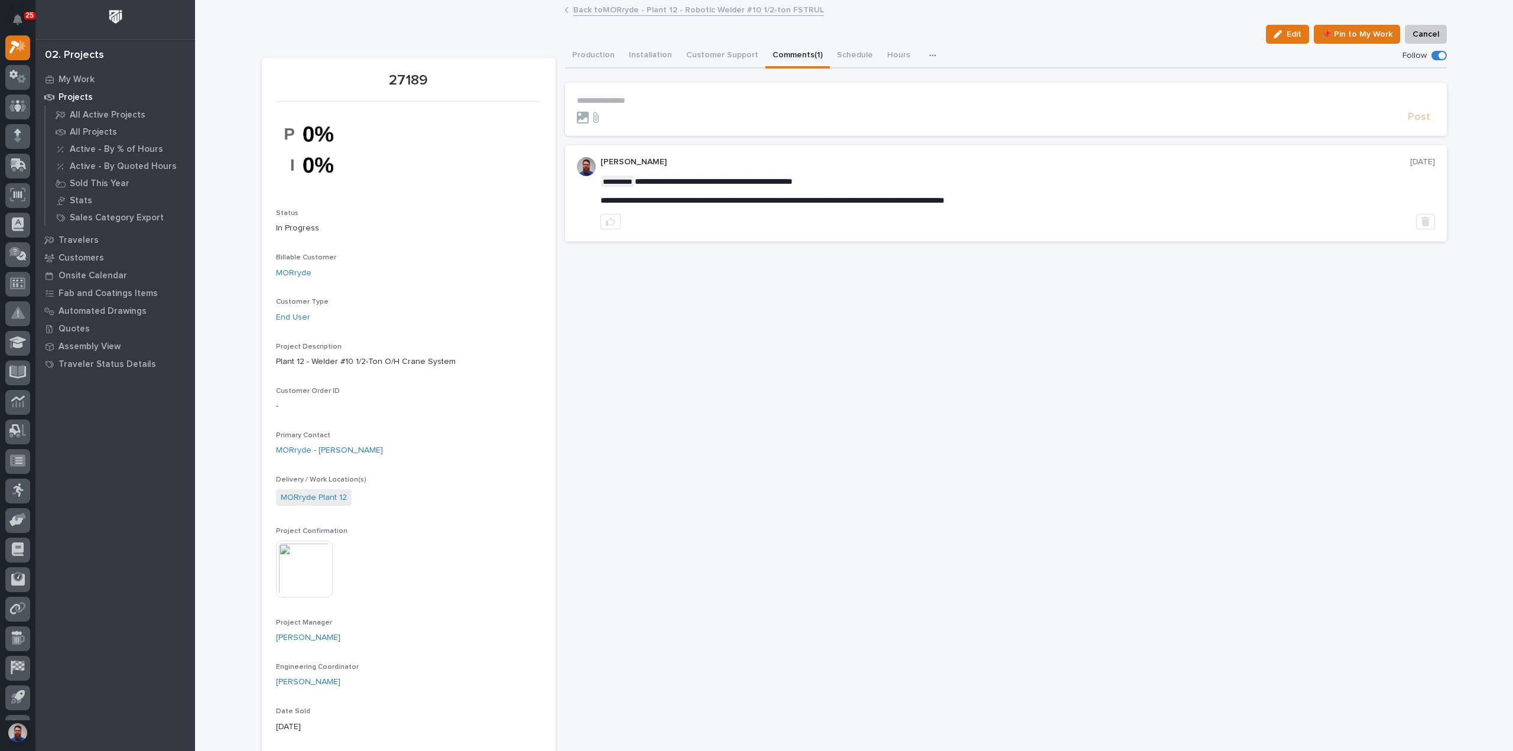
click at [813, 194] on div "**********" at bounding box center [1018, 193] width 835 height 72
click at [813, 194] on div "**********" at bounding box center [1018, 191] width 835 height 30
click at [670, 101] on p "**********" at bounding box center [1006, 101] width 858 height 10
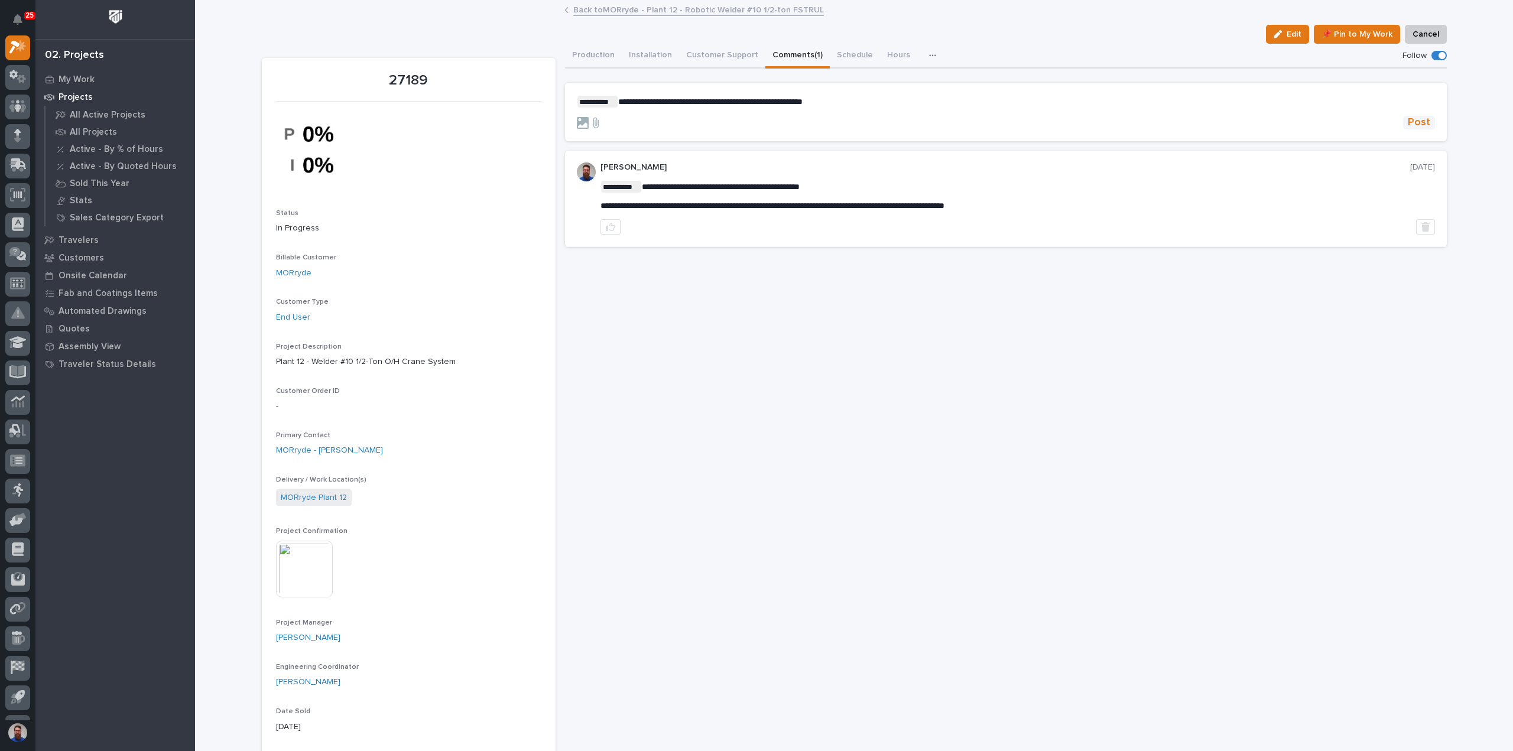
click at [1420, 119] on span "Post" at bounding box center [1419, 123] width 22 height 14
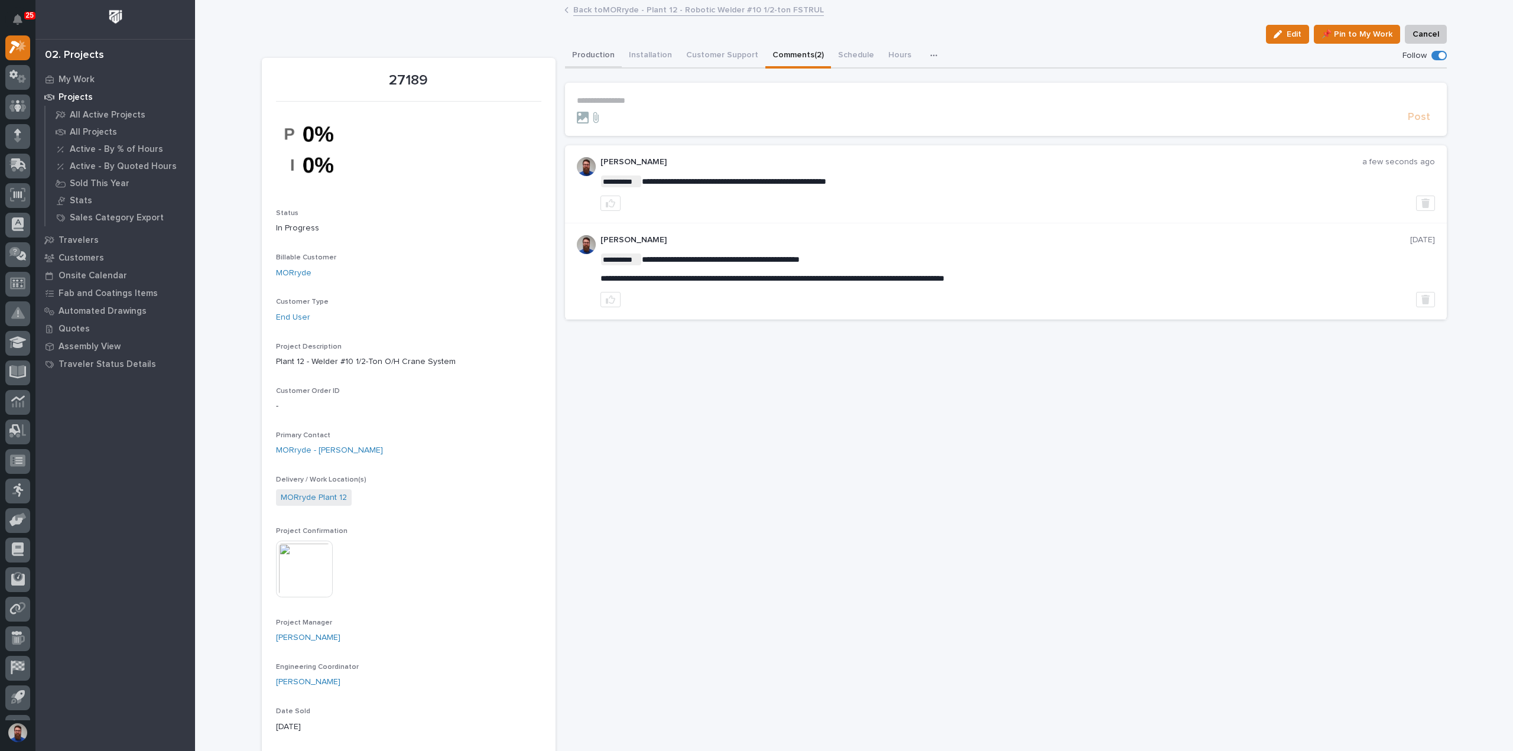
click at [579, 55] on button "Production" at bounding box center [593, 56] width 57 height 25
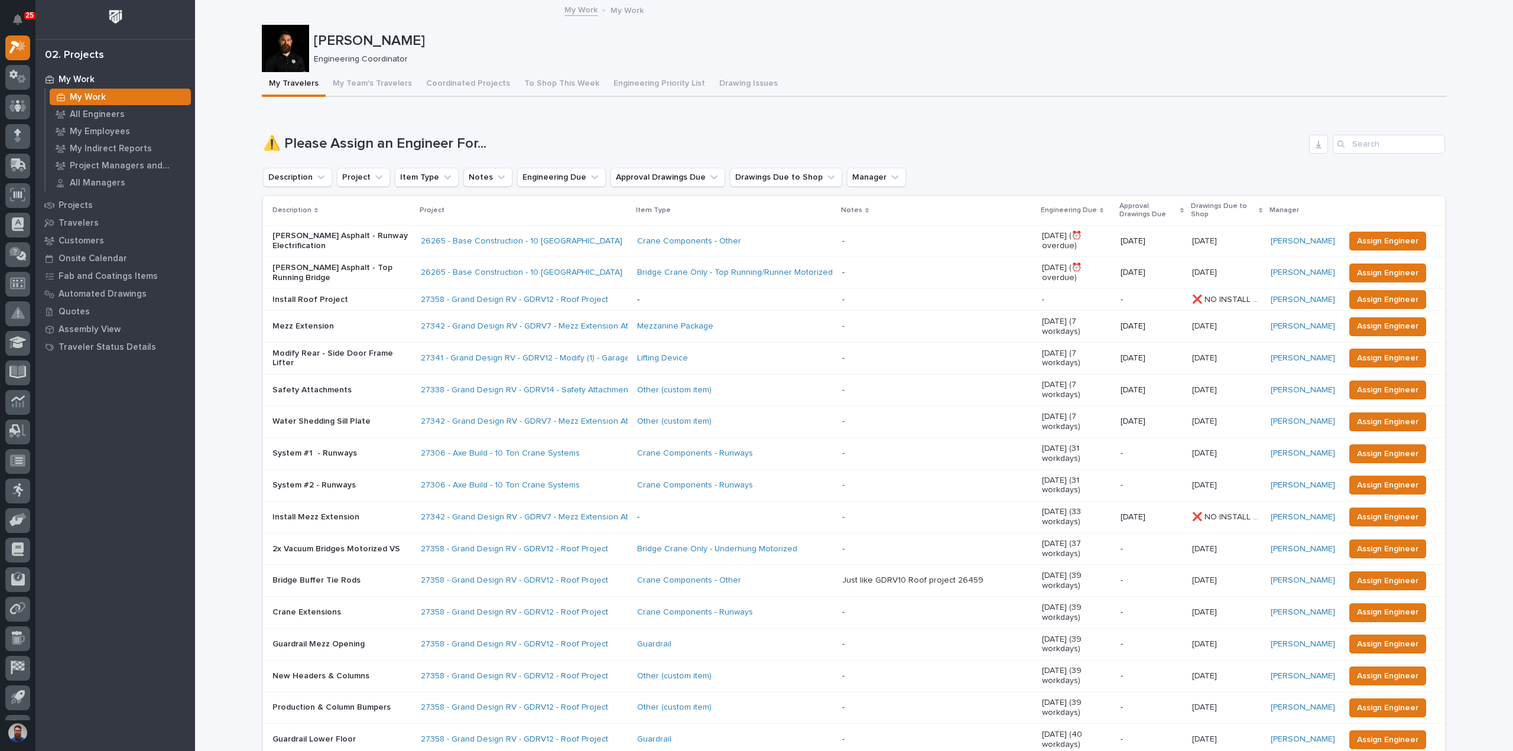
drag, startPoint x: 235, startPoint y: 374, endPoint x: 234, endPoint y: 368, distance: 6.5
drag, startPoint x: 530, startPoint y: 153, endPoint x: 609, endPoint y: 156, distance: 79.3
click at [609, 156] on div "⚠️ Please Assign an Engineer For... Description Project Item Type Notes Enginee…" at bounding box center [854, 493] width 1182 height 717
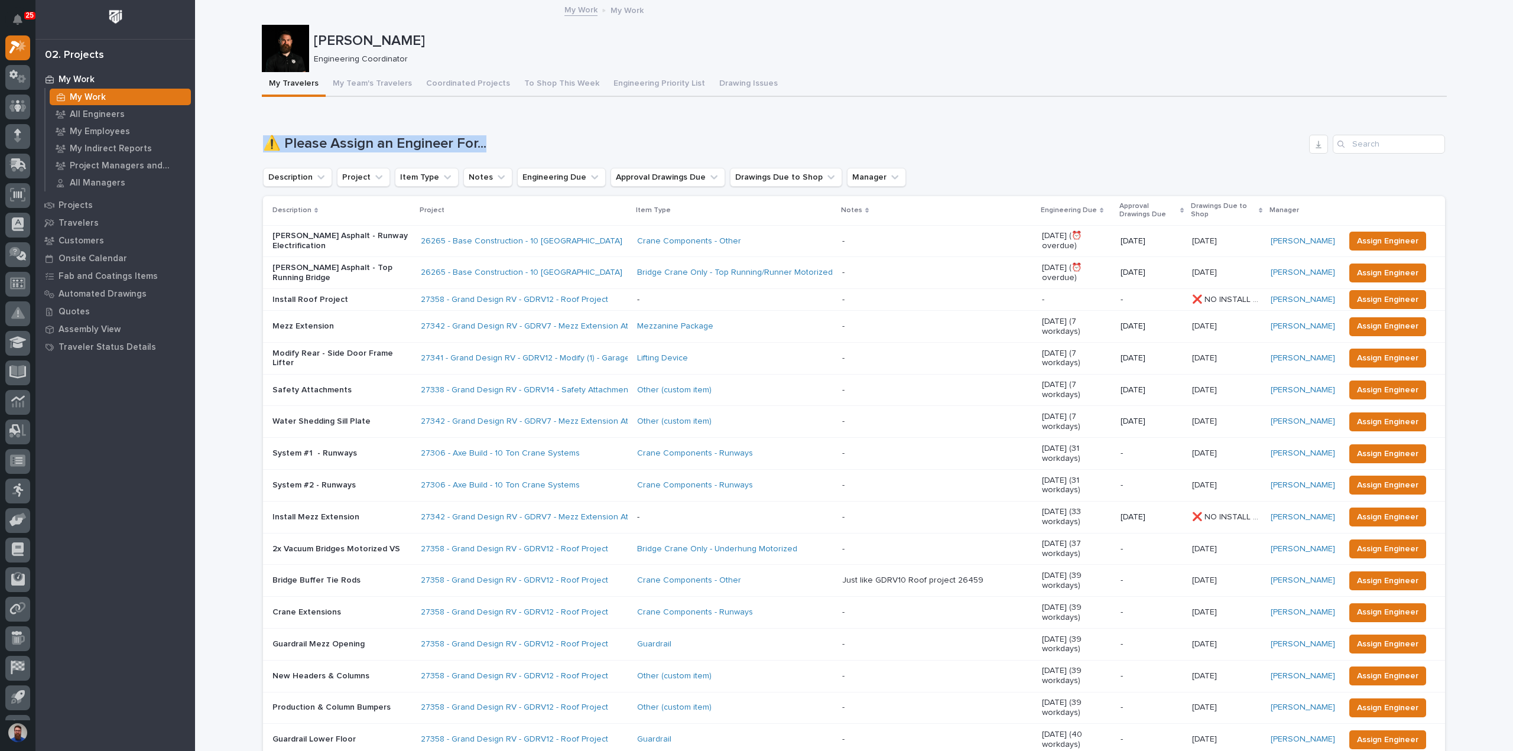
drag, startPoint x: 609, startPoint y: 145, endPoint x: 258, endPoint y: 140, distance: 351.2
drag, startPoint x: 236, startPoint y: 140, endPoint x: 588, endPoint y: 146, distance: 352.4
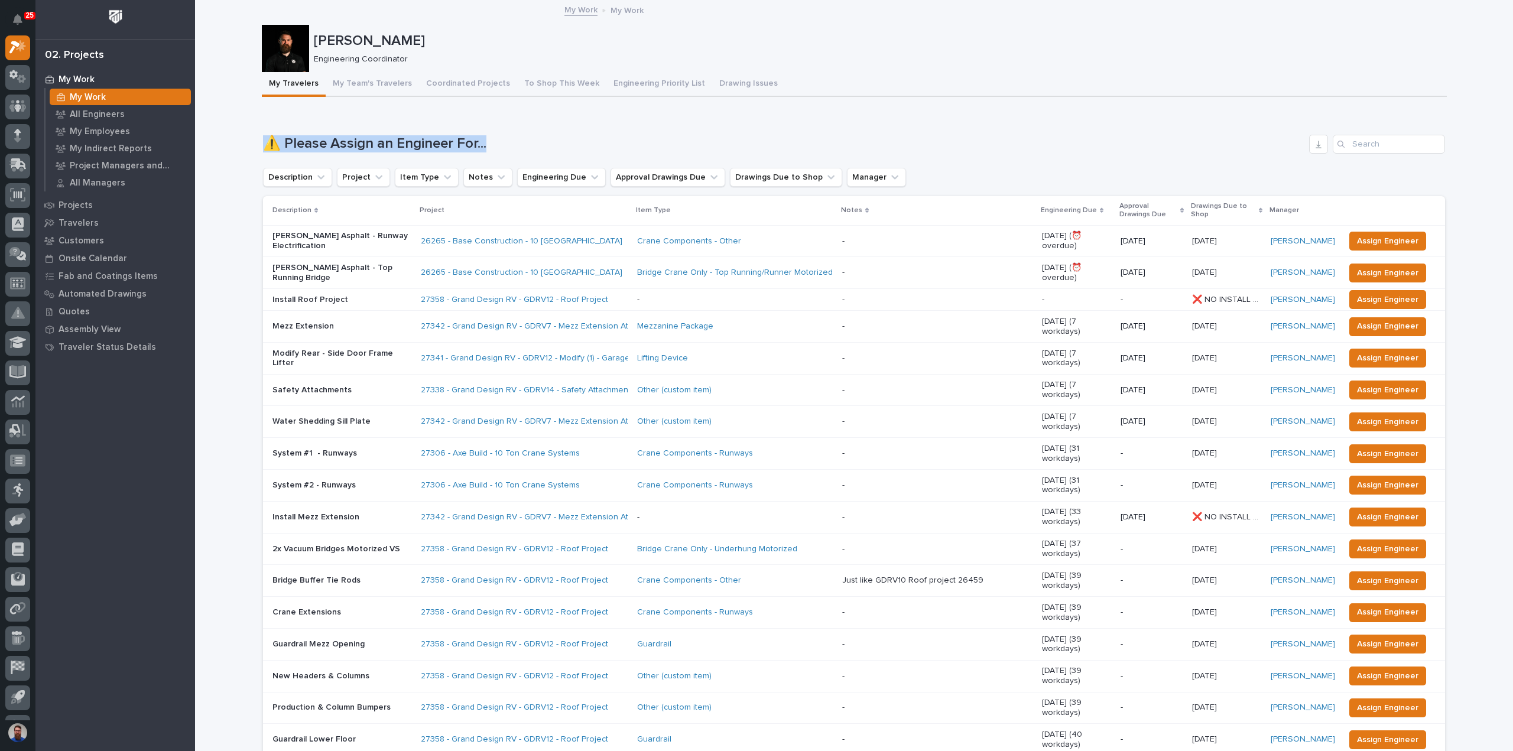
click at [588, 146] on h1 "⚠️ Please Assign an Engineer For..." at bounding box center [784, 143] width 1042 height 17
click at [110, 131] on p "My Employees" at bounding box center [100, 132] width 60 height 11
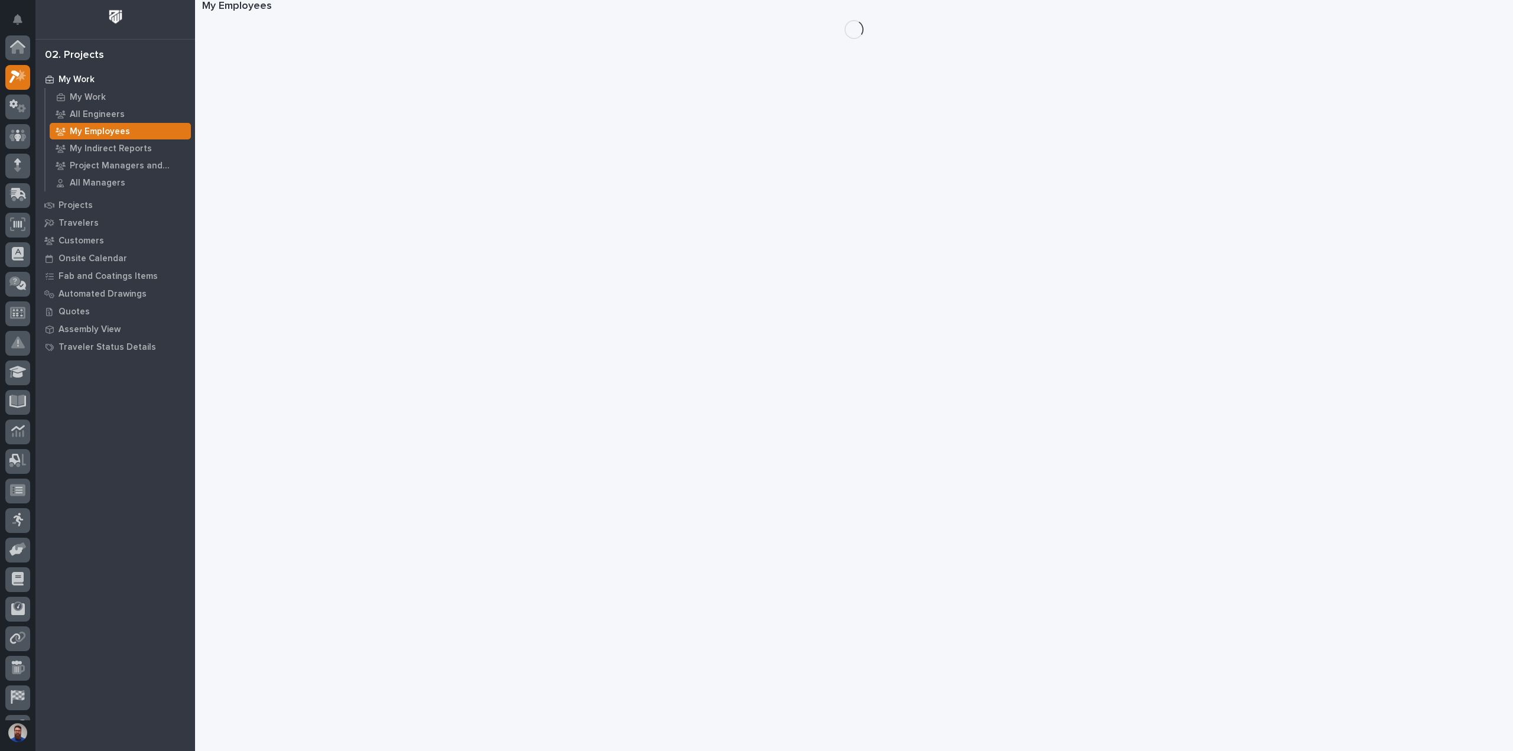
scroll to position [30, 0]
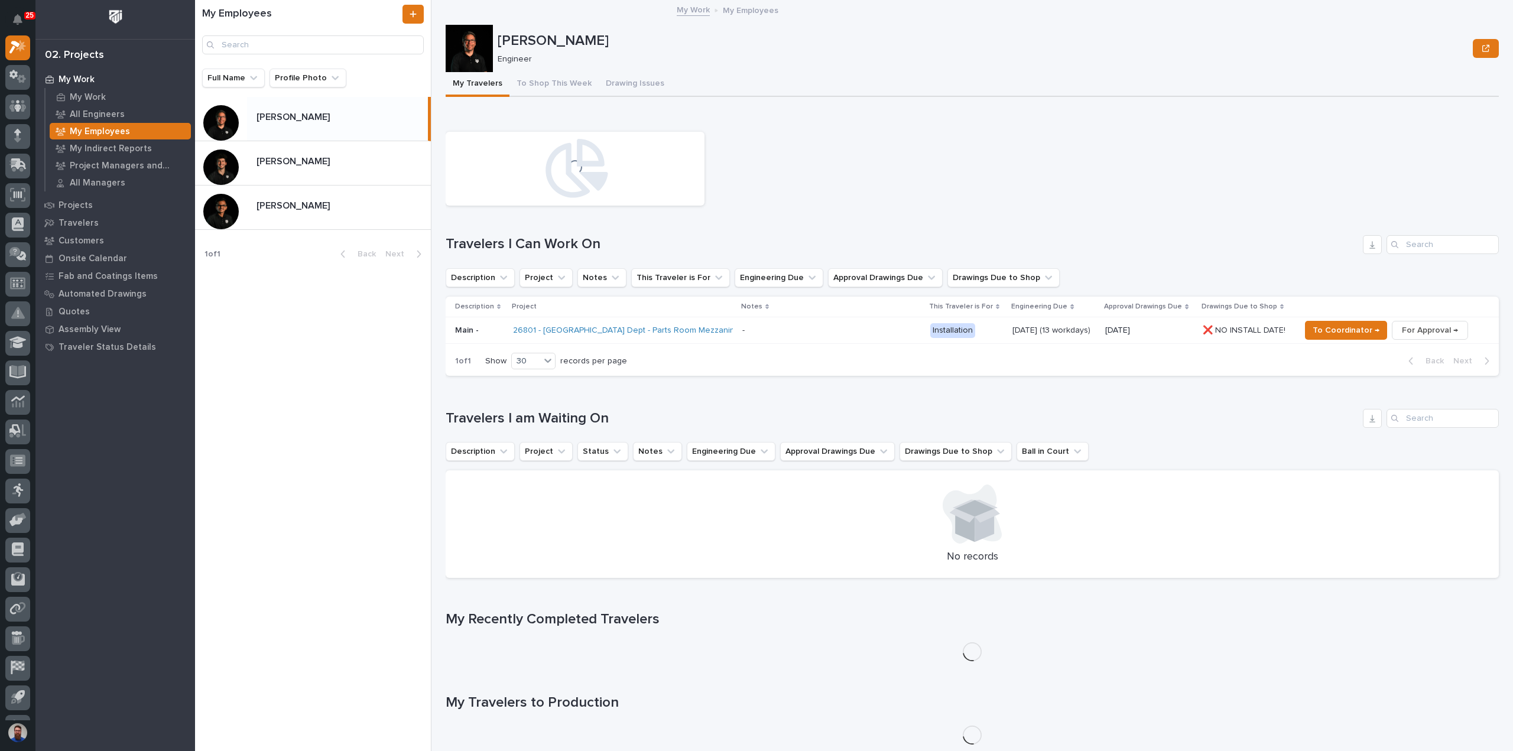
click at [660, 295] on div "Loading... Travelers I Can Work On Description Project Notes This Traveler is F…" at bounding box center [972, 251] width 1053 height 251
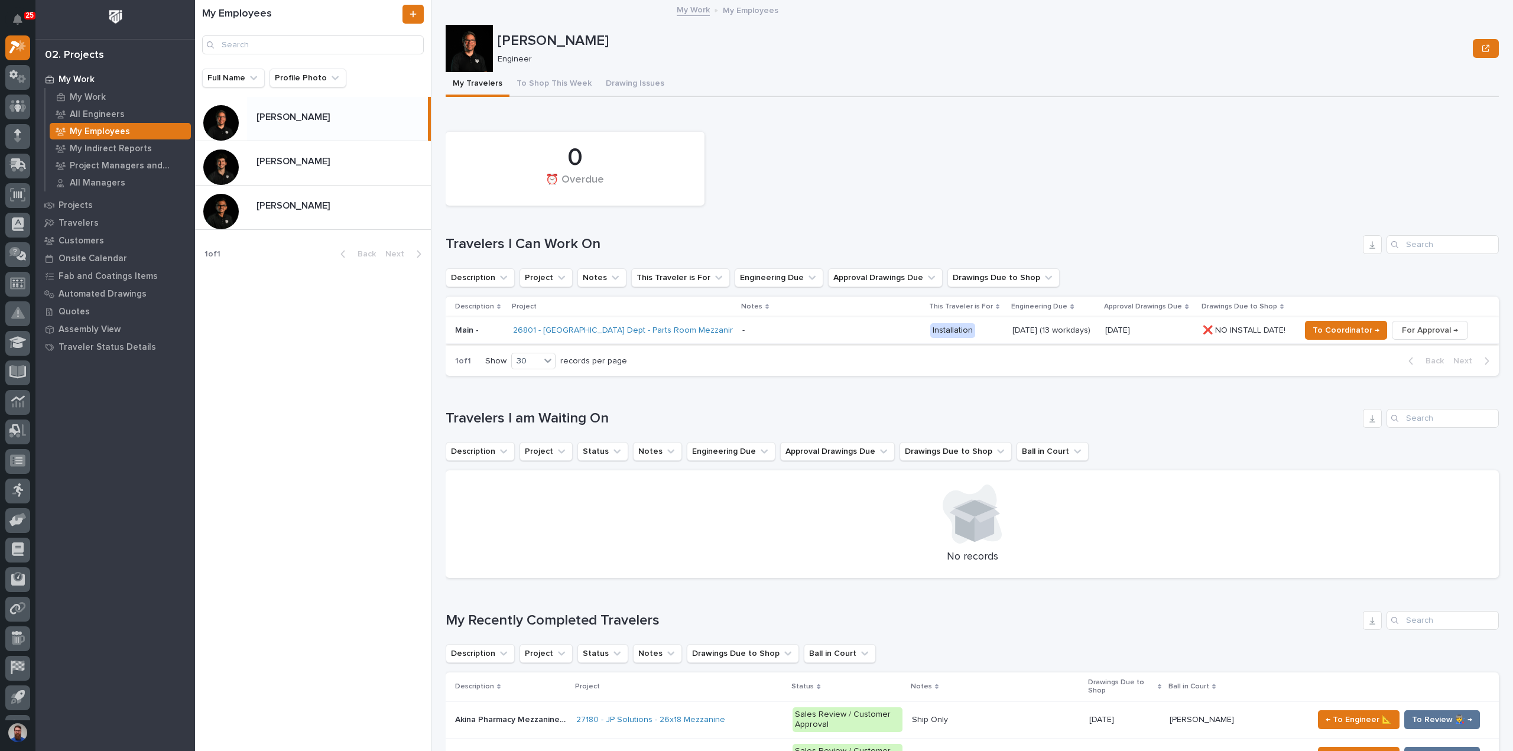
click at [1402, 330] on span "For Approval →" at bounding box center [1430, 330] width 56 height 14
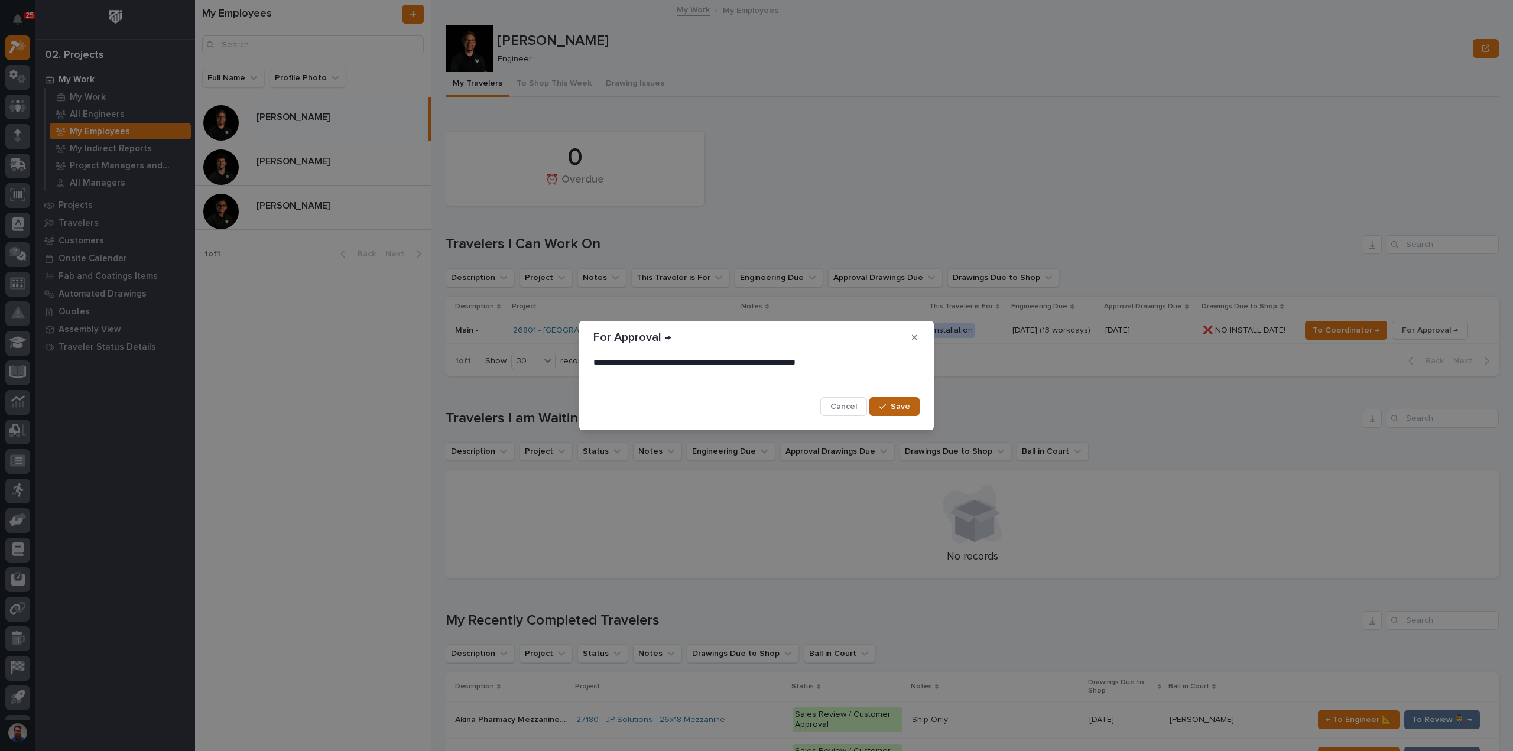
click at [898, 405] on span "Save" at bounding box center [901, 406] width 20 height 11
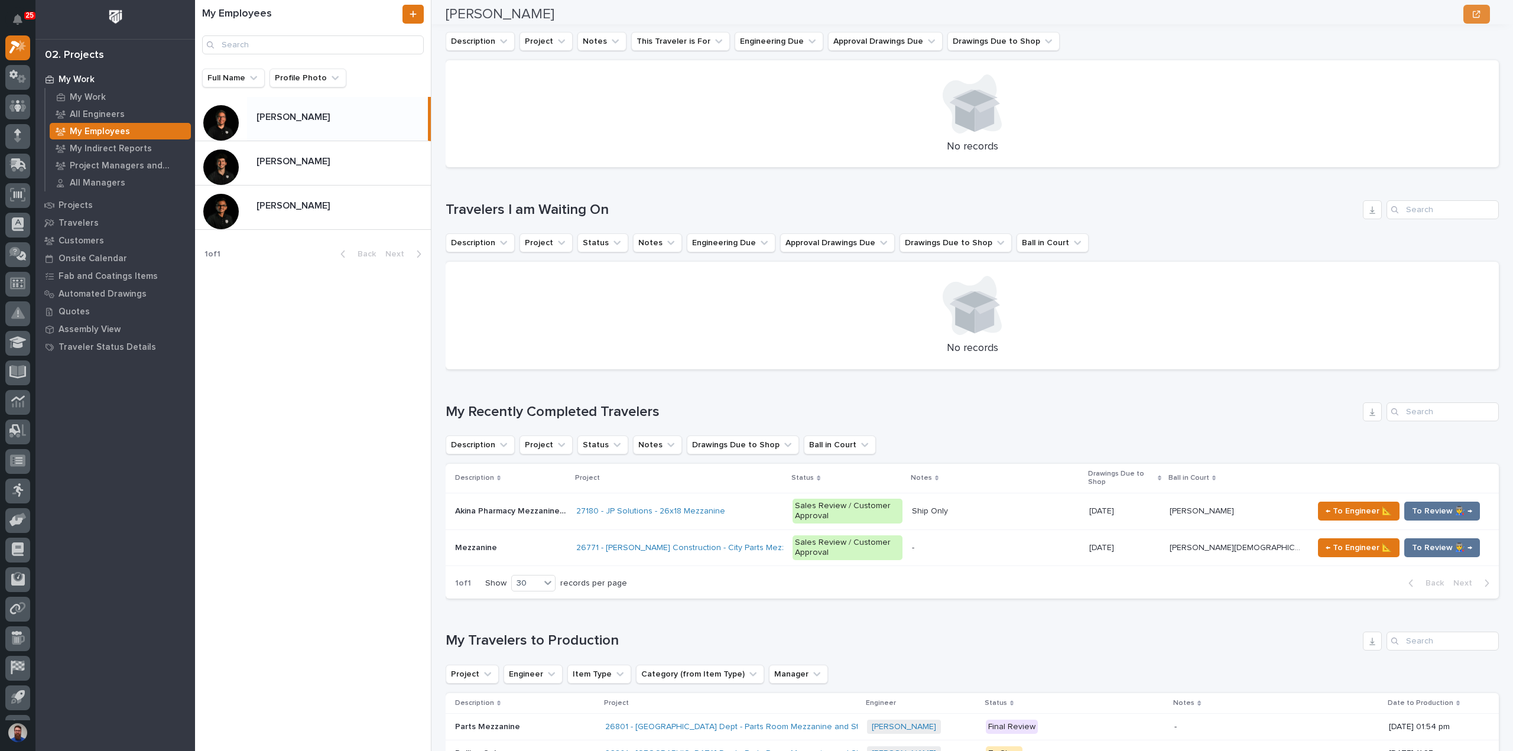
scroll to position [249, 0]
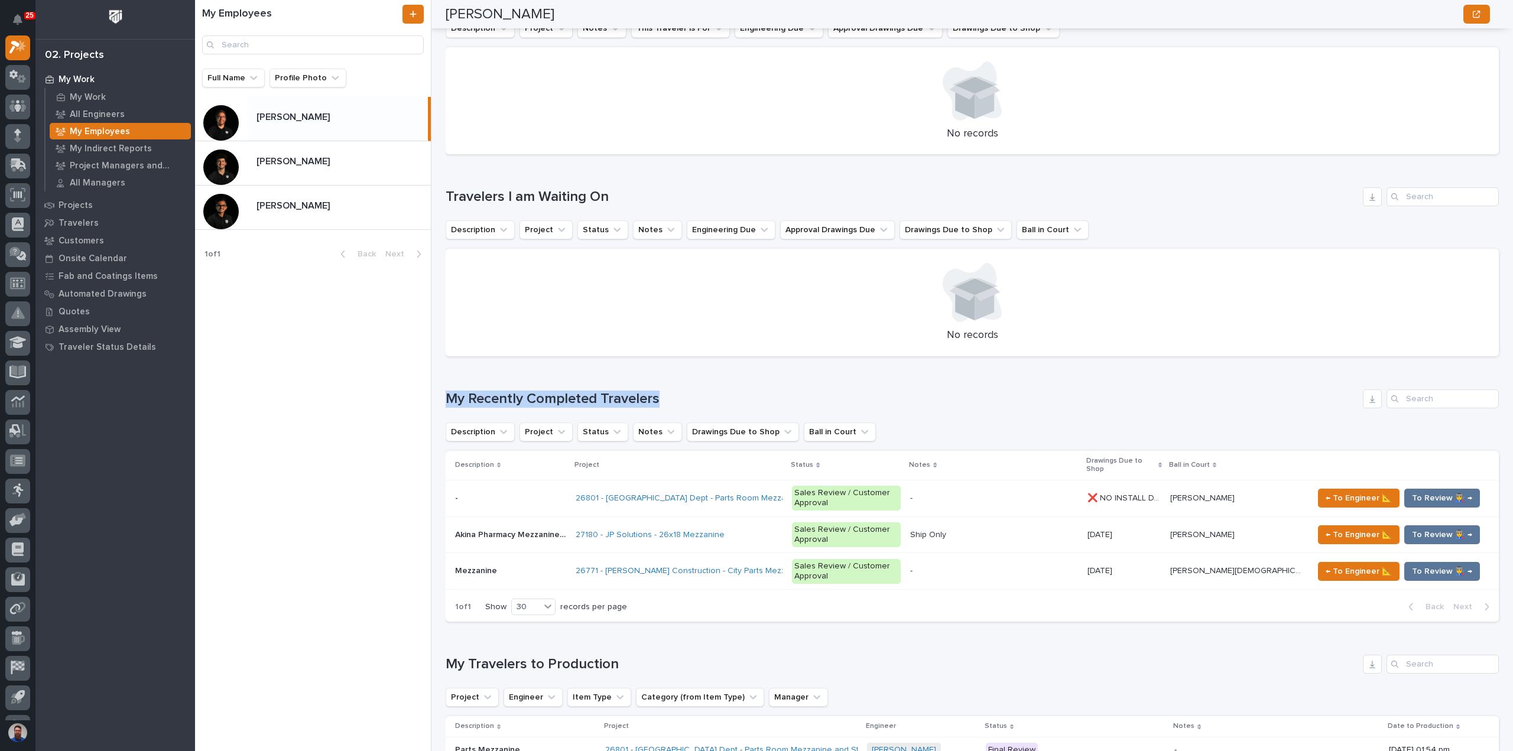
drag, startPoint x: 720, startPoint y: 374, endPoint x: 439, endPoint y: 376, distance: 280.8
click at [439, 376] on div "My Employees Full Name Profile Photo Jamey Jodway Jamey Jodway Nate Rulli Nate …" at bounding box center [854, 375] width 1318 height 751
drag, startPoint x: 502, startPoint y: 387, endPoint x: 778, endPoint y: 391, distance: 275.5
click at [778, 391] on div "My Employees Full Name Profile Photo Jamey Jodway Jamey Jodway Nate Rulli Nate …" at bounding box center [854, 375] width 1318 height 751
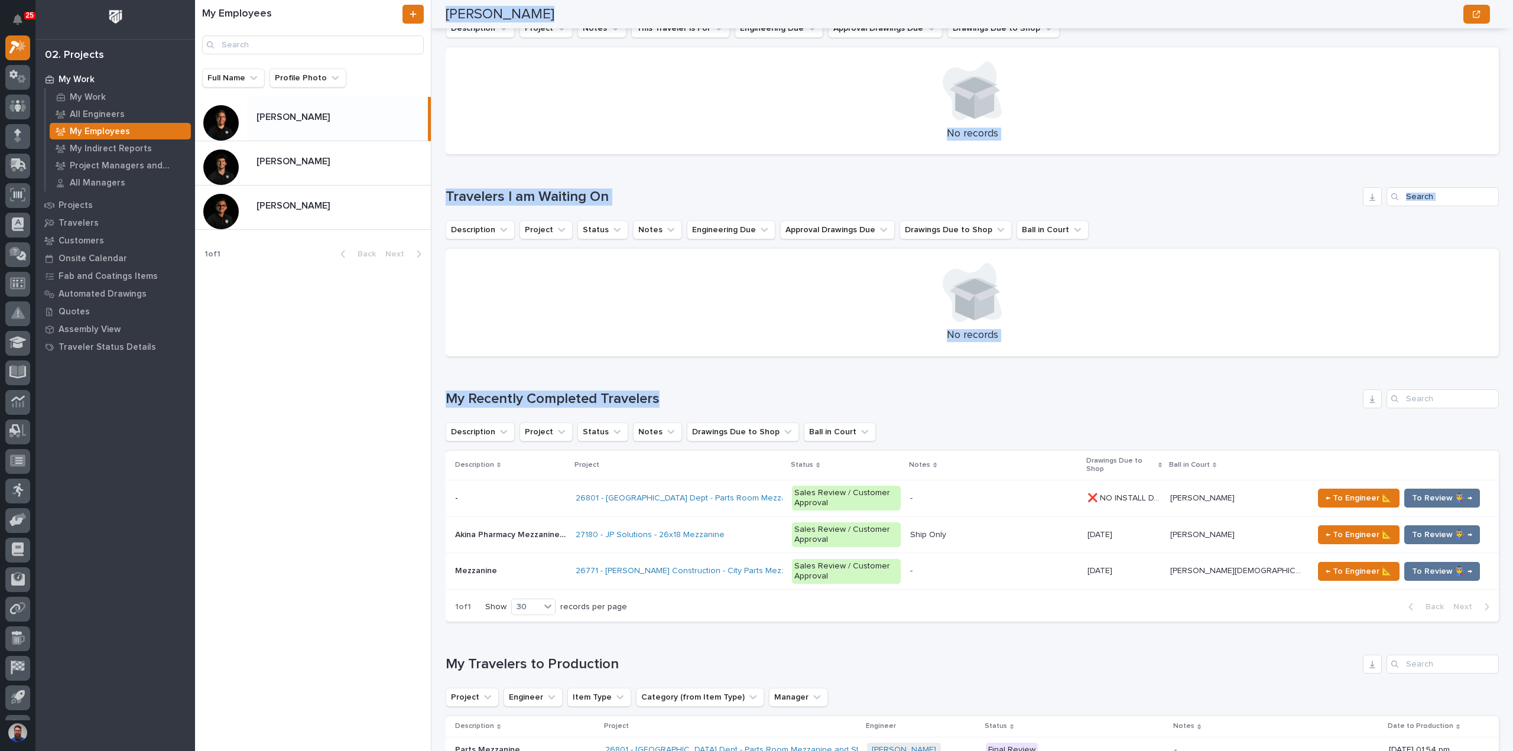
click at [778, 391] on h1 "My Recently Completed Travelers" at bounding box center [902, 399] width 913 height 17
click at [1078, 530] on p at bounding box center [994, 535] width 168 height 10
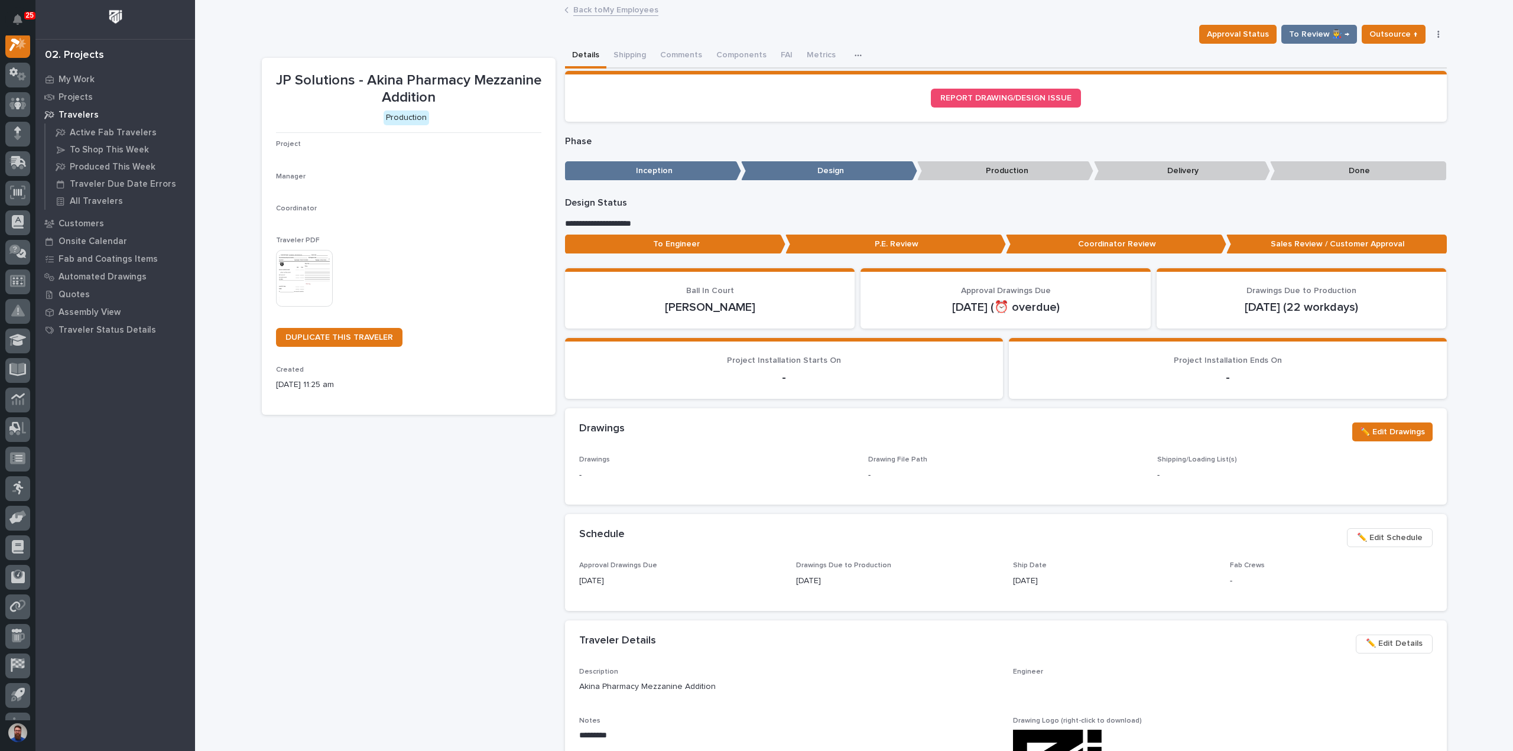
scroll to position [30, 0]
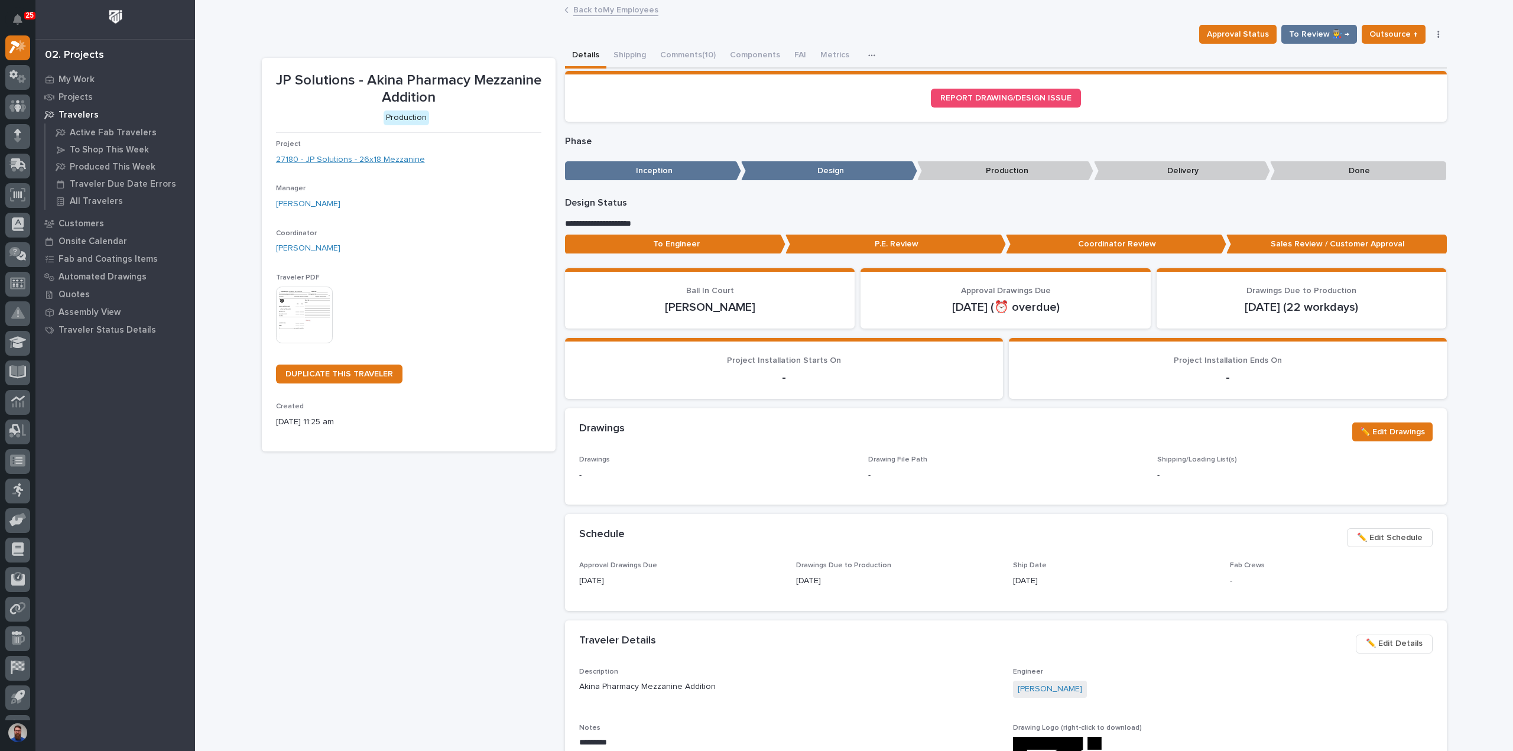
click at [348, 161] on link "27180 - JP Solutions - 26x18 Mezzanine" at bounding box center [350, 160] width 149 height 12
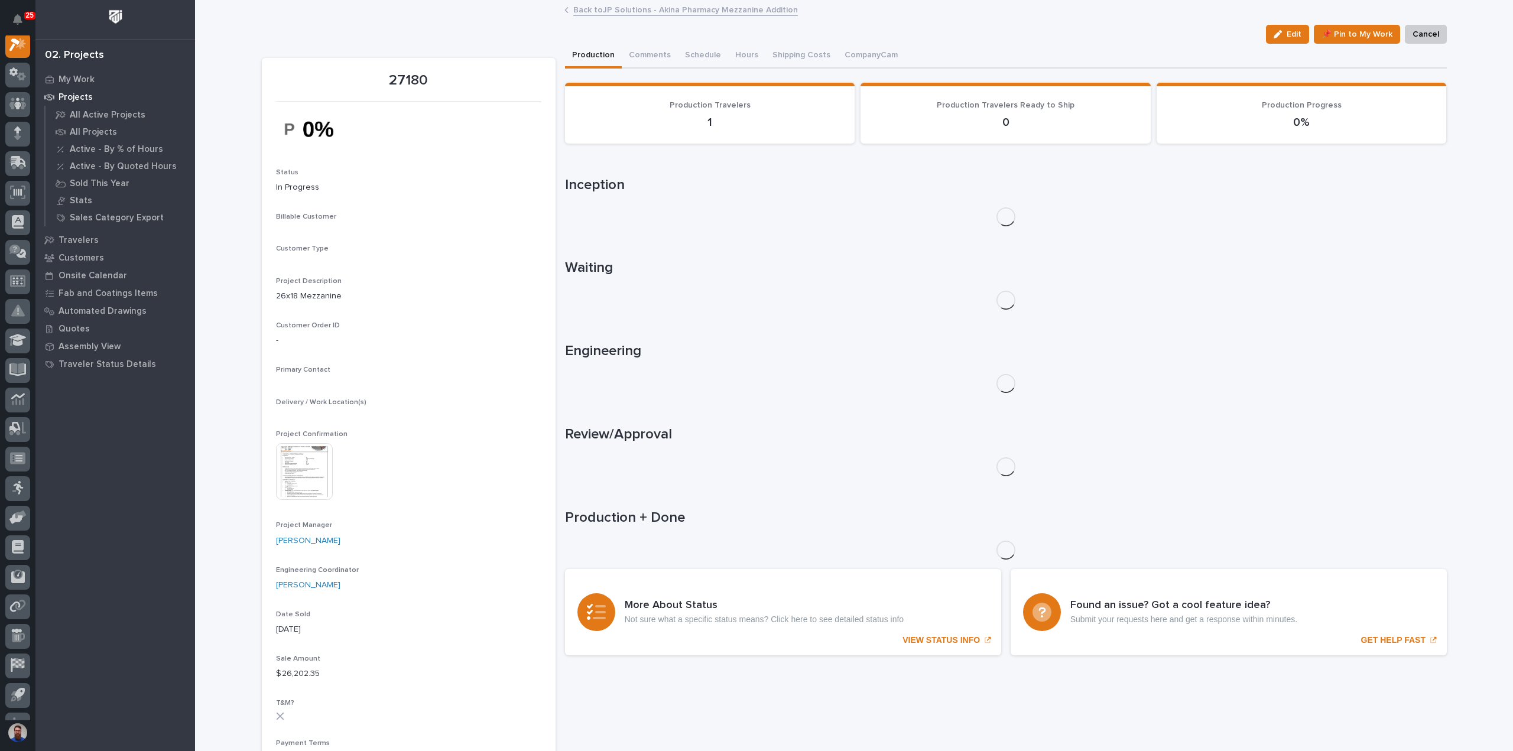
scroll to position [30, 0]
click at [634, 47] on button "Comments (5)" at bounding box center [655, 56] width 66 height 25
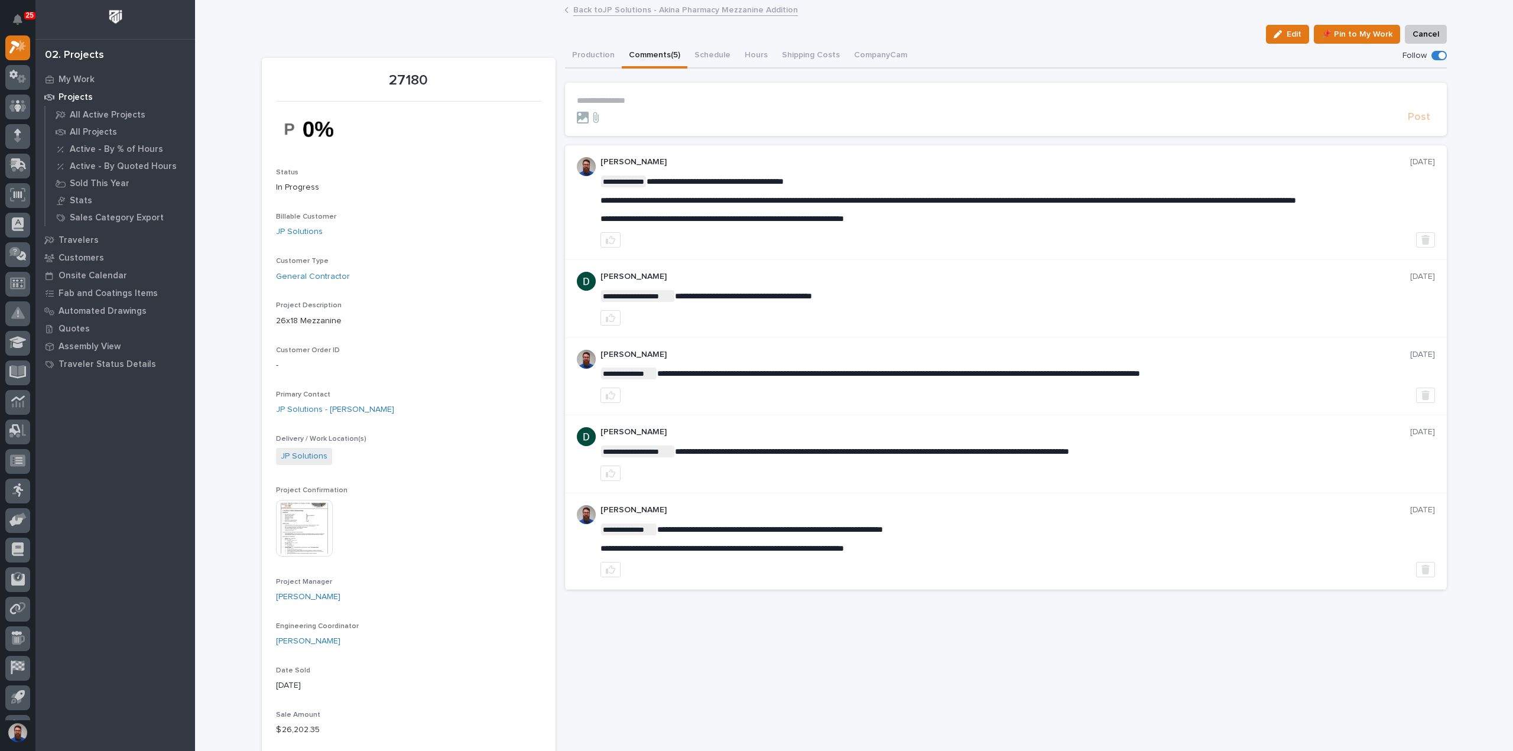
click at [711, 189] on div "**********" at bounding box center [1018, 200] width 835 height 48
click at [648, 94] on section "**********" at bounding box center [1006, 109] width 882 height 53
click at [647, 101] on p "**********" at bounding box center [1006, 101] width 858 height 10
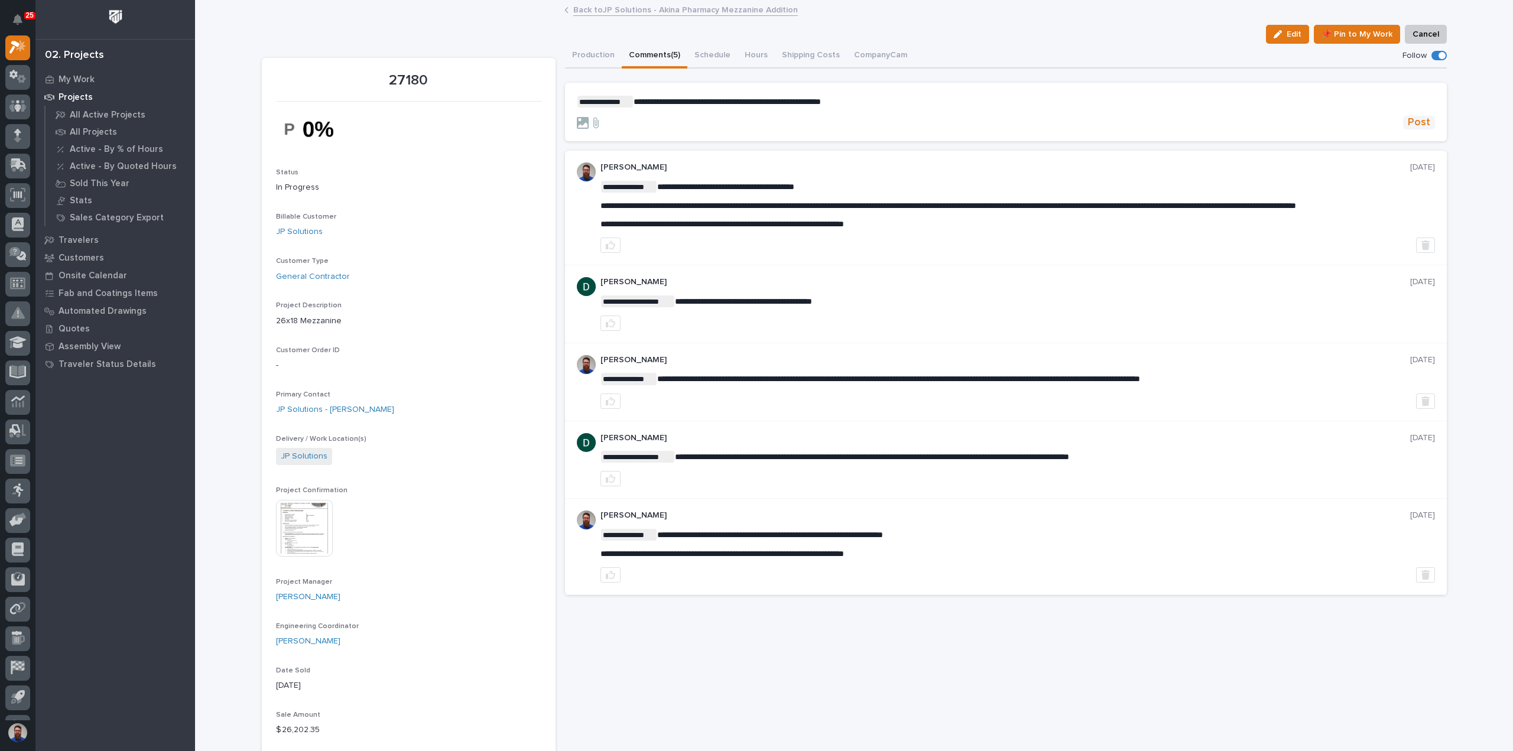
click at [1429, 126] on button "Post" at bounding box center [1419, 123] width 32 height 14
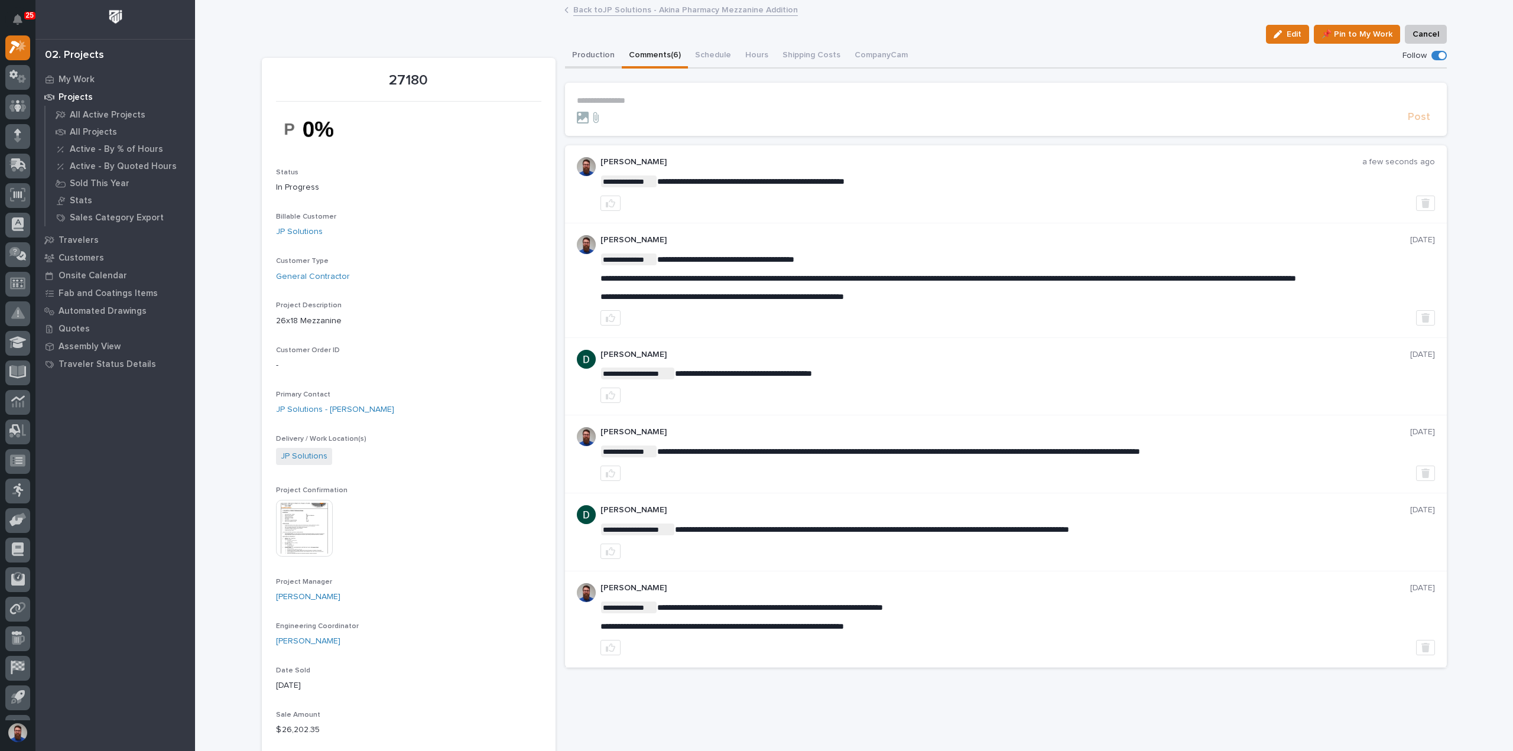
click at [593, 58] on button "Production" at bounding box center [593, 56] width 57 height 25
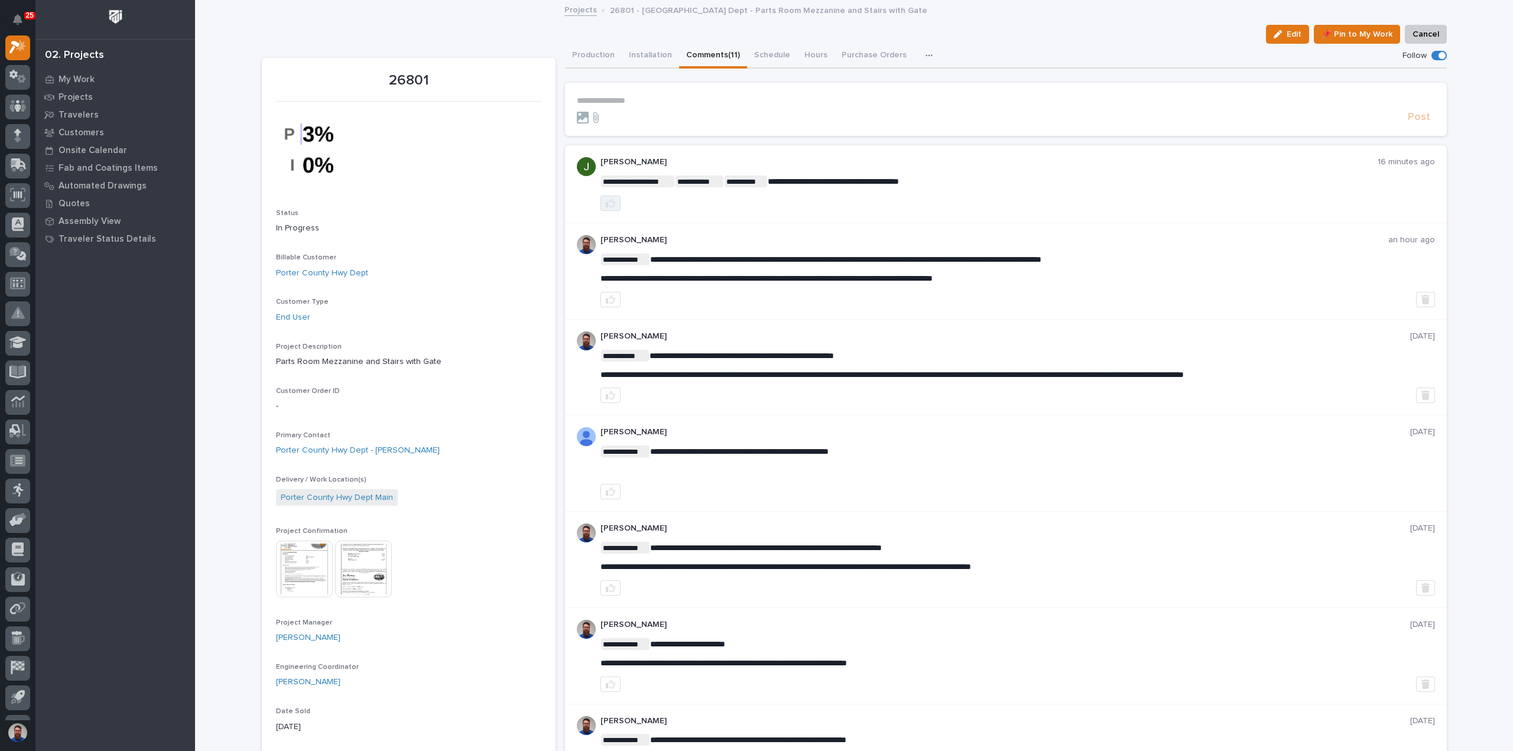
click at [608, 205] on icon "button" at bounding box center [610, 203] width 9 height 9
click at [576, 59] on button "Production" at bounding box center [593, 56] width 57 height 25
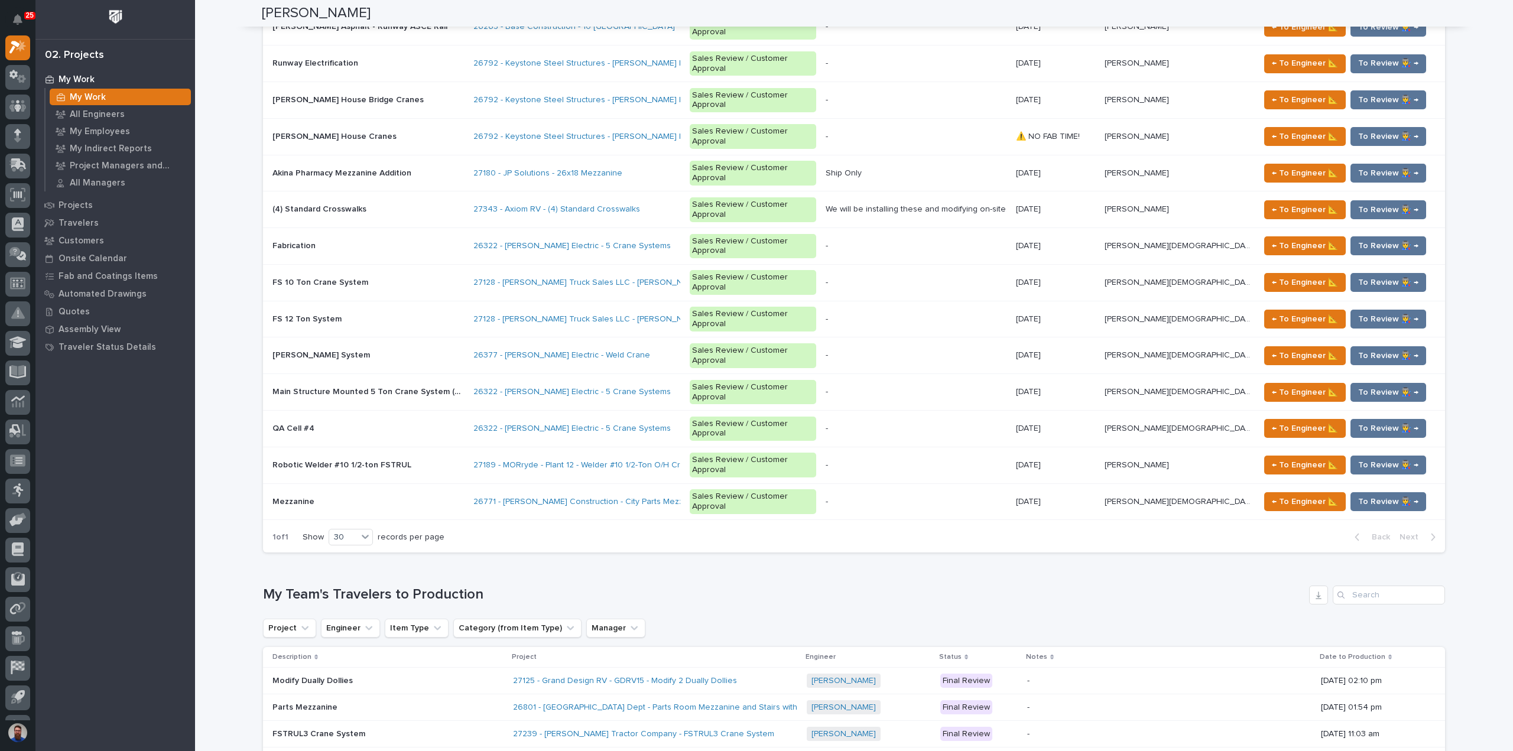
scroll to position [2049, 0]
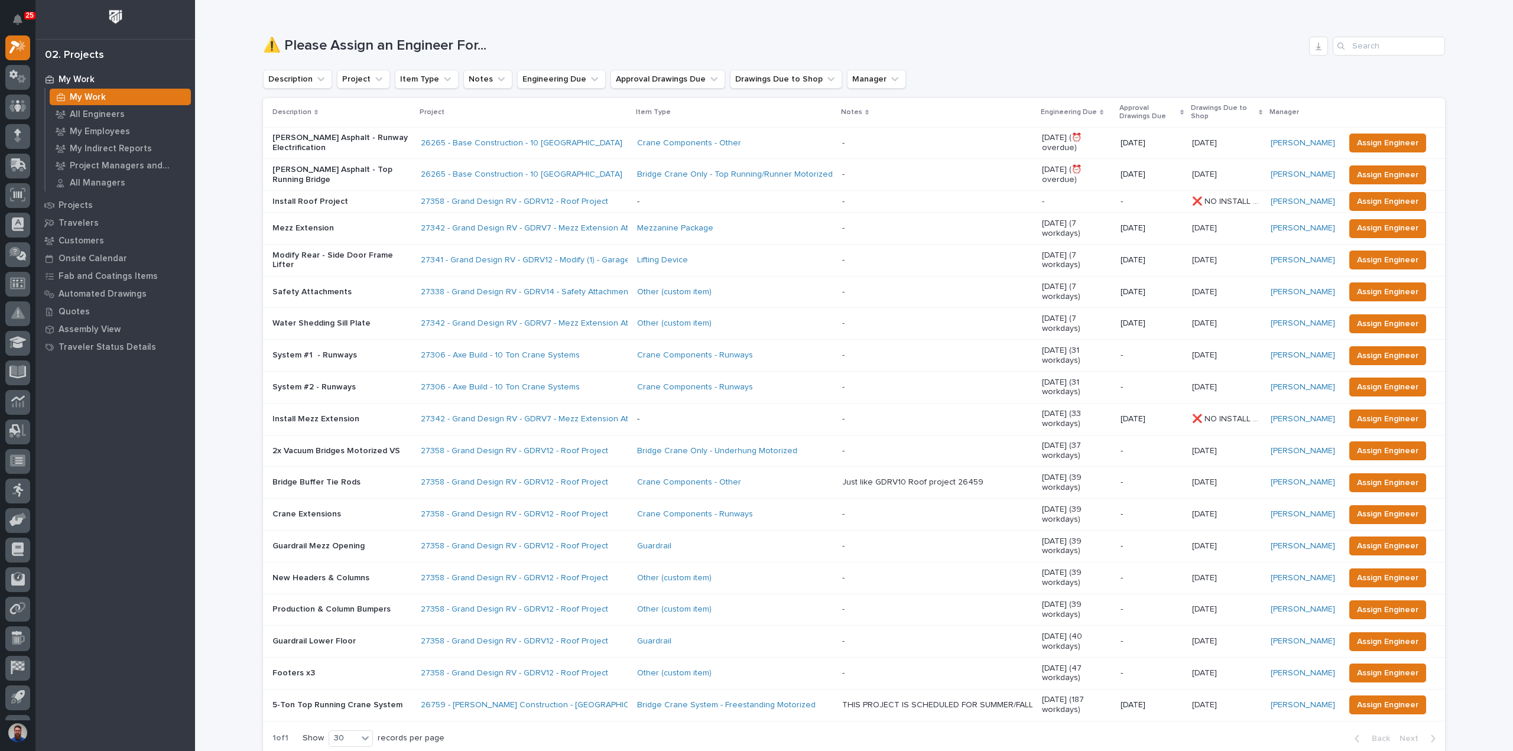
scroll to position [157, 0]
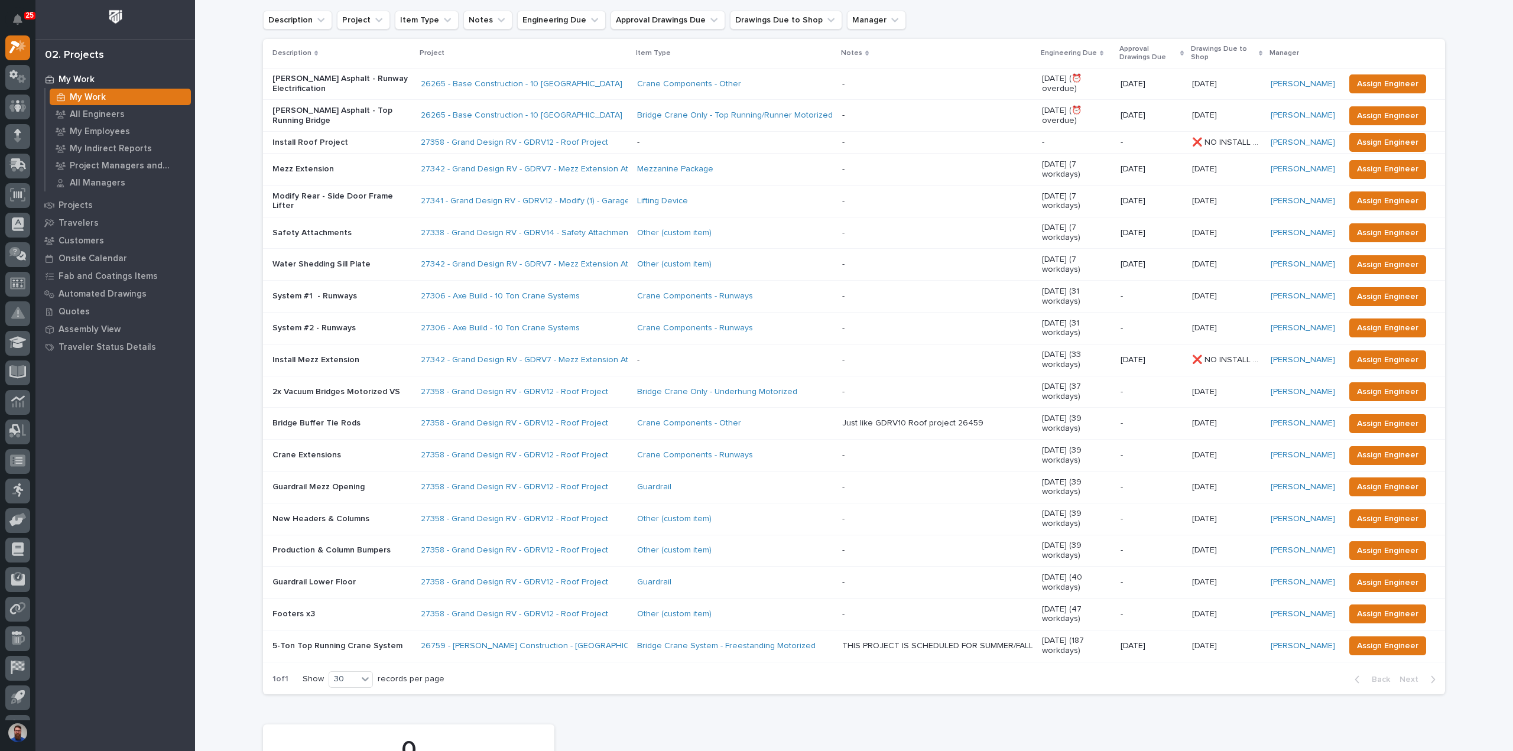
click at [1376, 194] on span "Assign Engineer" at bounding box center [1387, 201] width 61 height 14
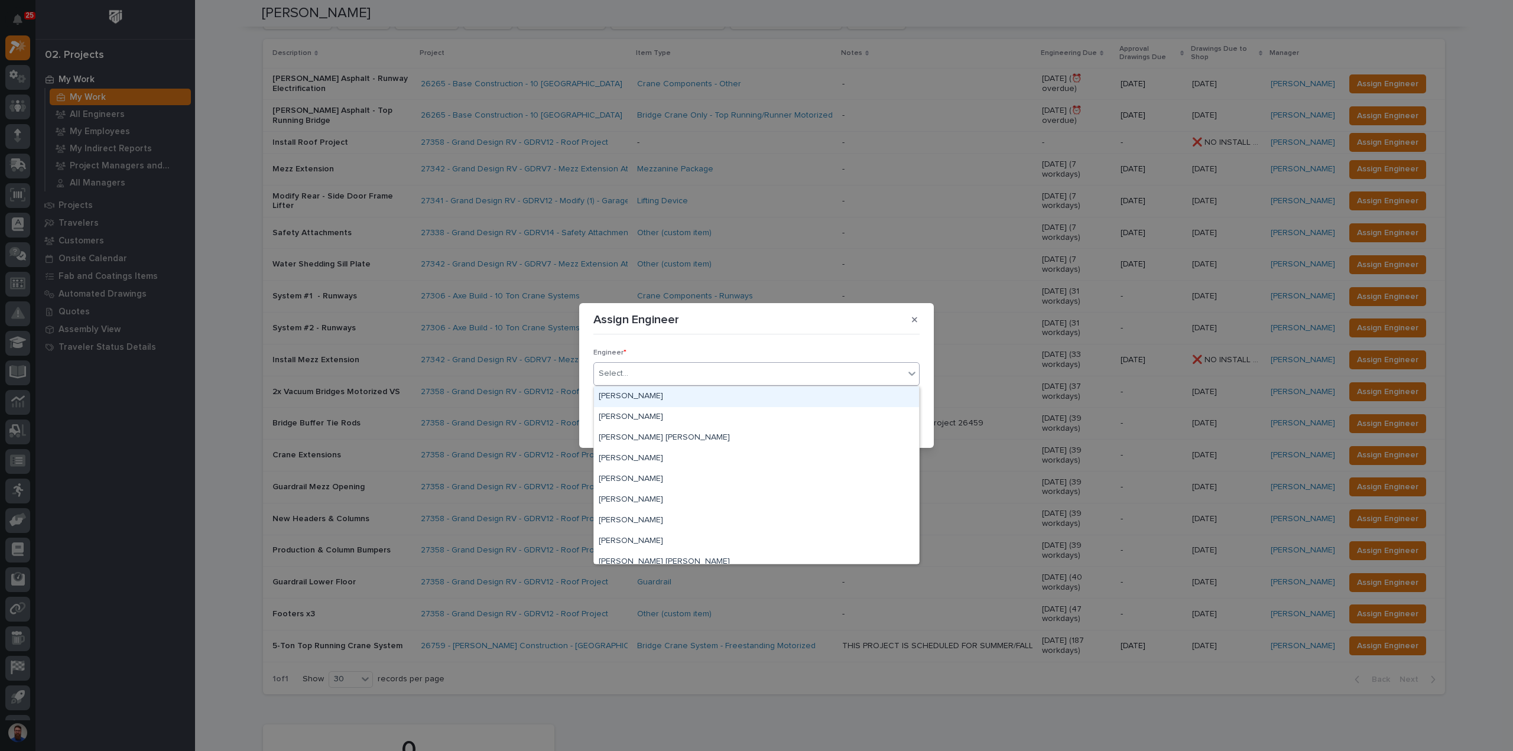
click at [641, 372] on div "Select..." at bounding box center [749, 374] width 310 height 20
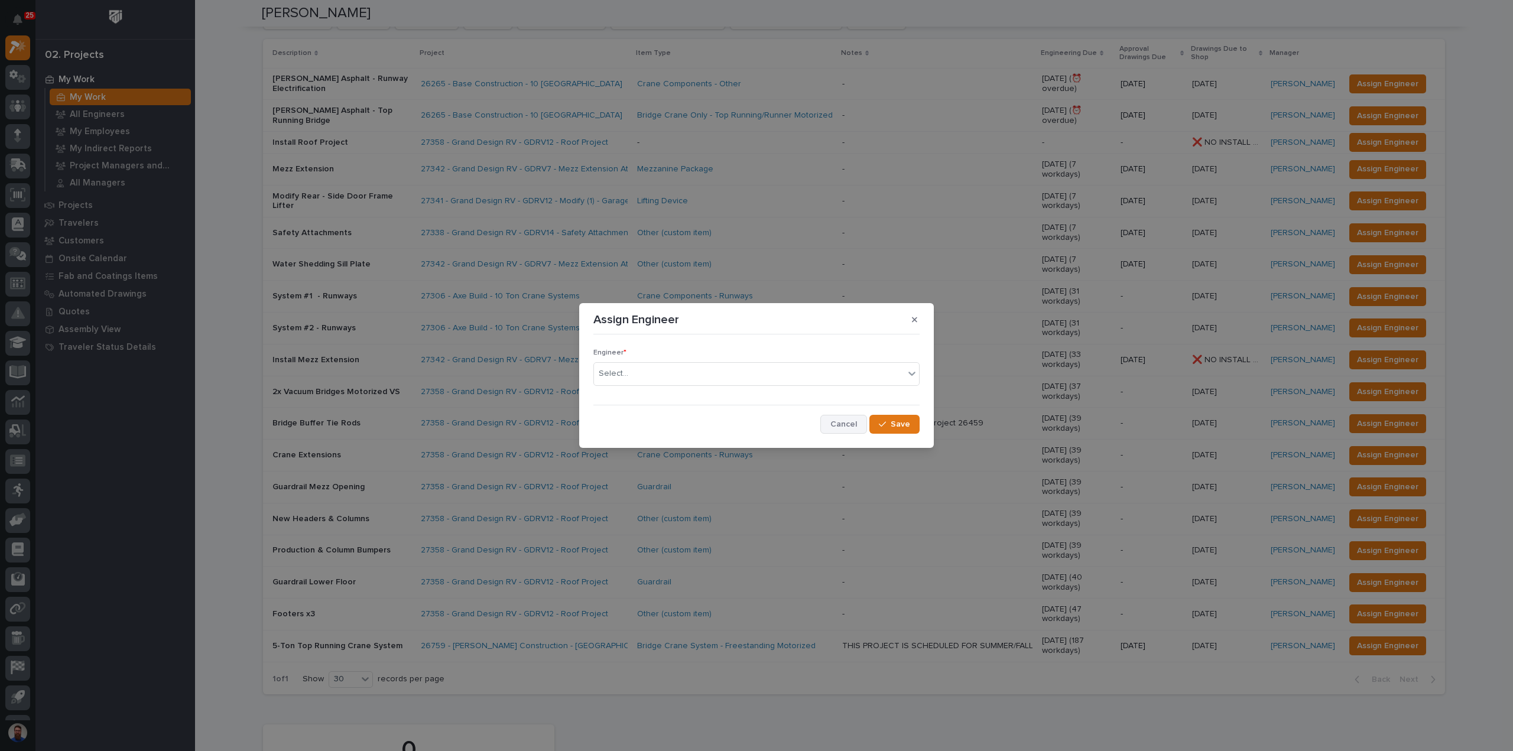
click at [859, 423] on button "Cancel" at bounding box center [843, 424] width 47 height 19
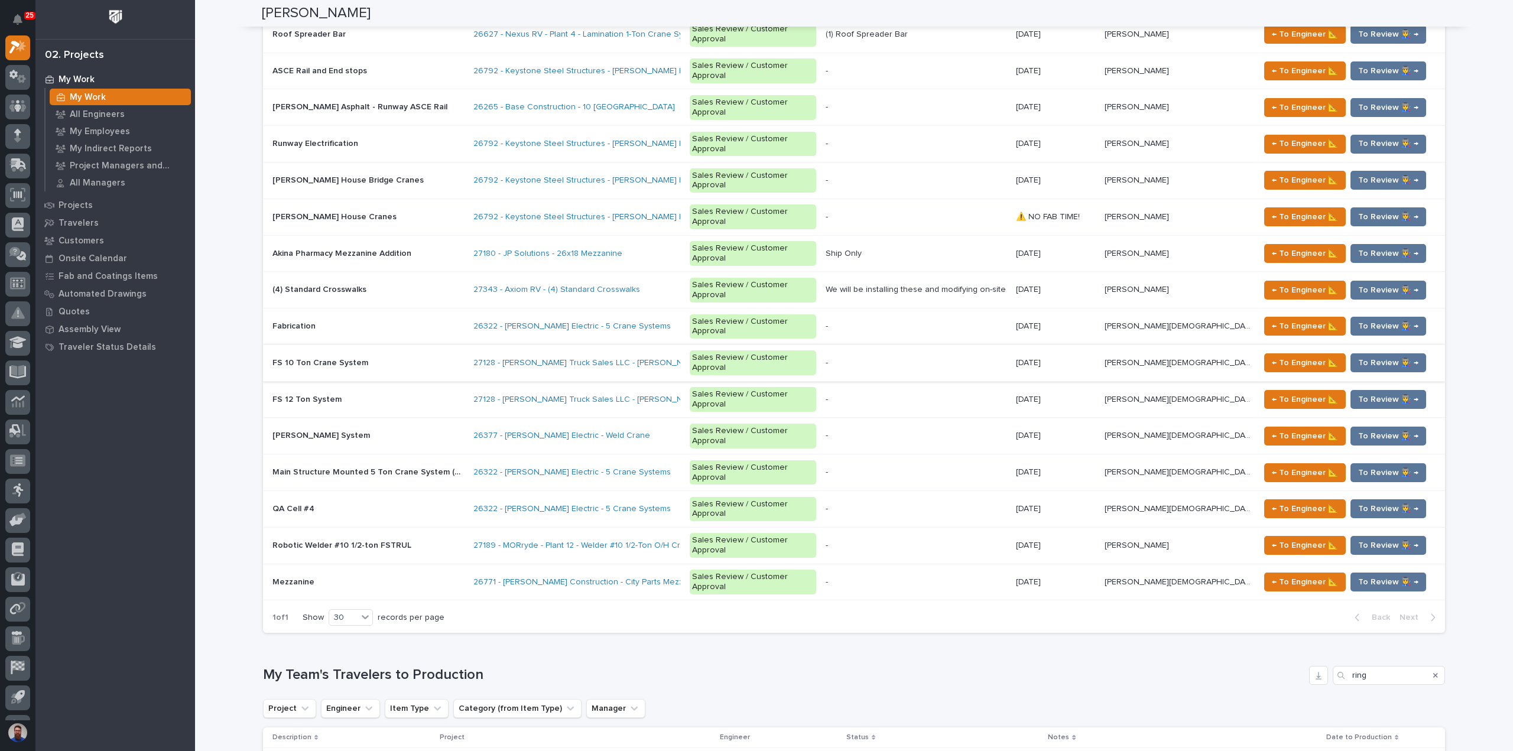
scroll to position [2188, 0]
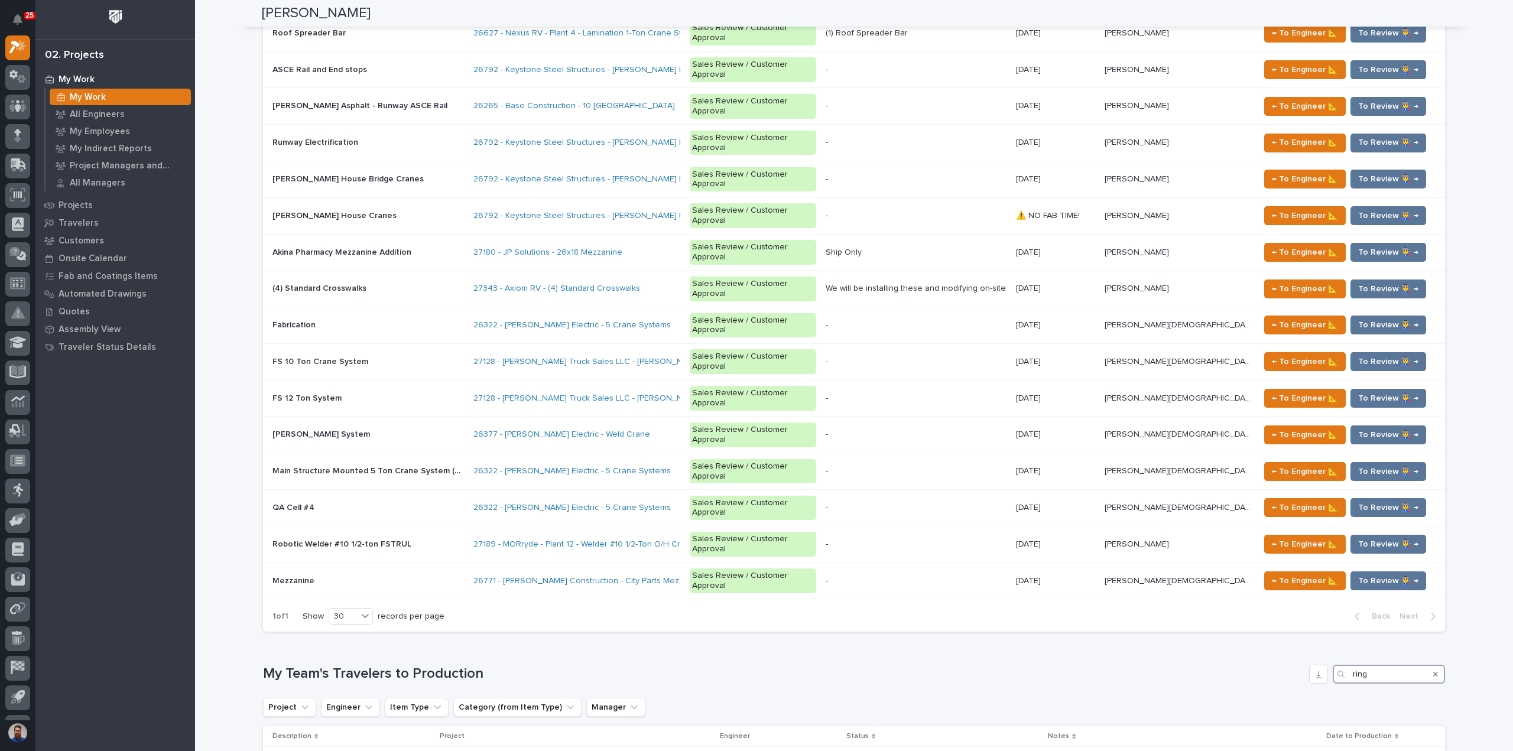
click at [1387, 665] on input "ring" at bounding box center [1389, 674] width 112 height 19
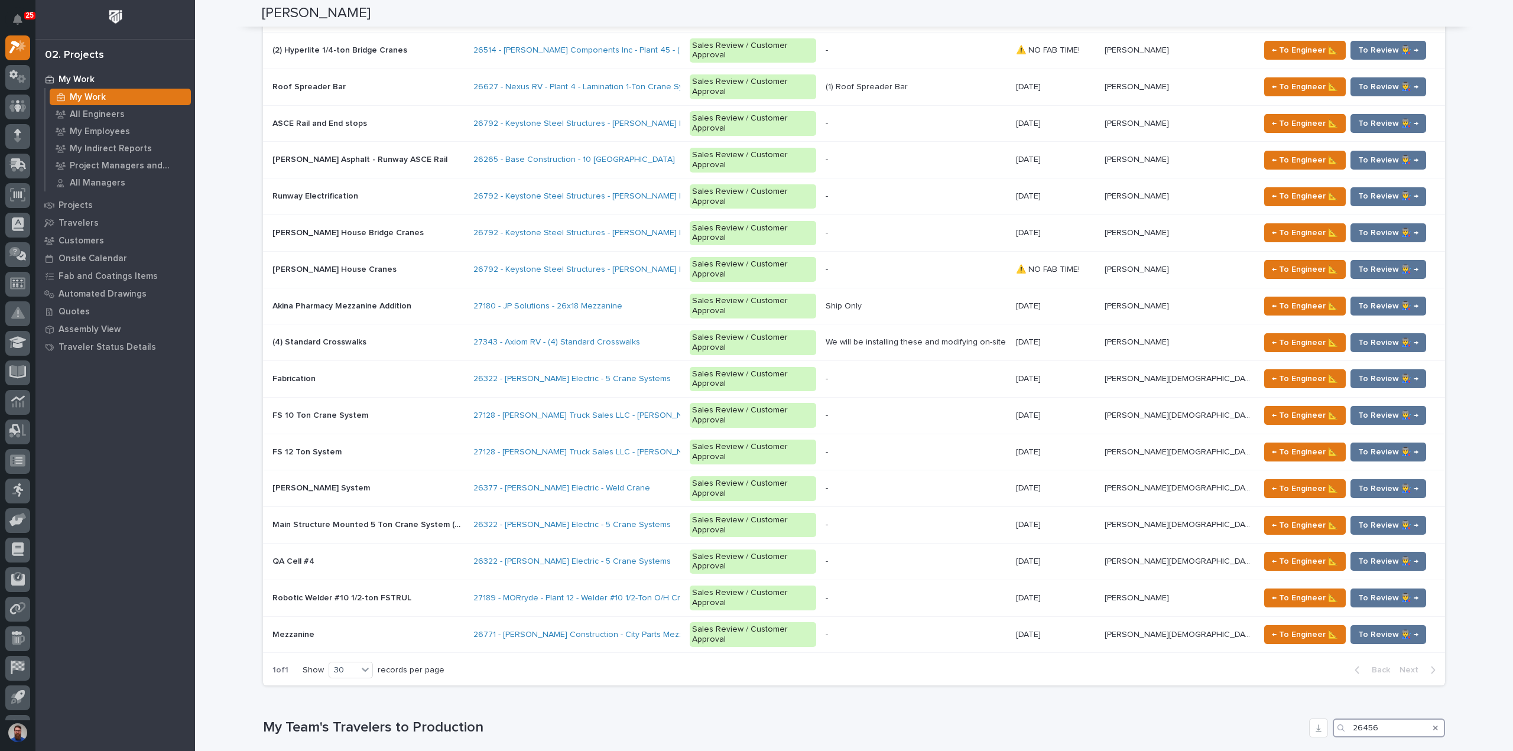
scroll to position [2143, 0]
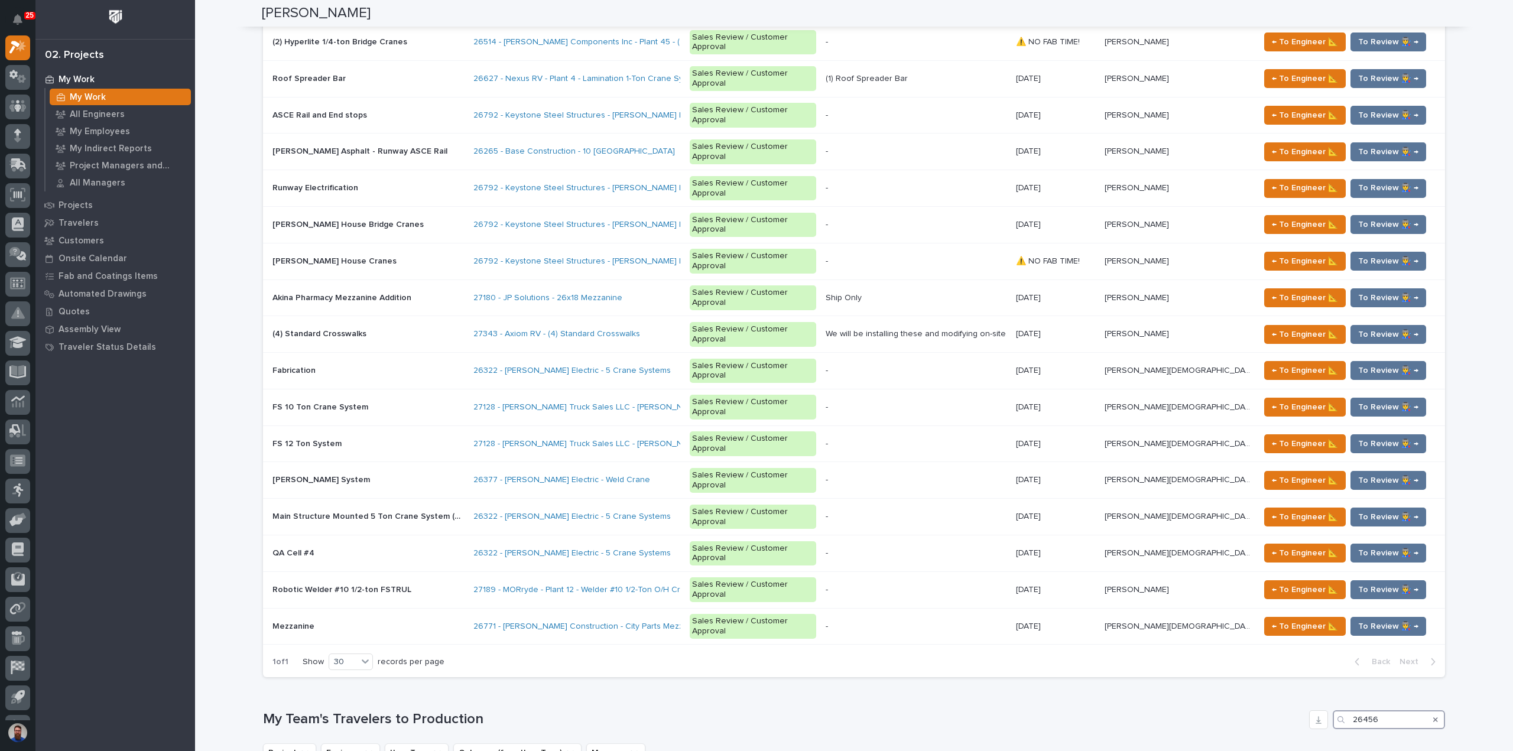
type input "26456"
click at [1433, 716] on icon "Search" at bounding box center [1435, 719] width 5 height 7
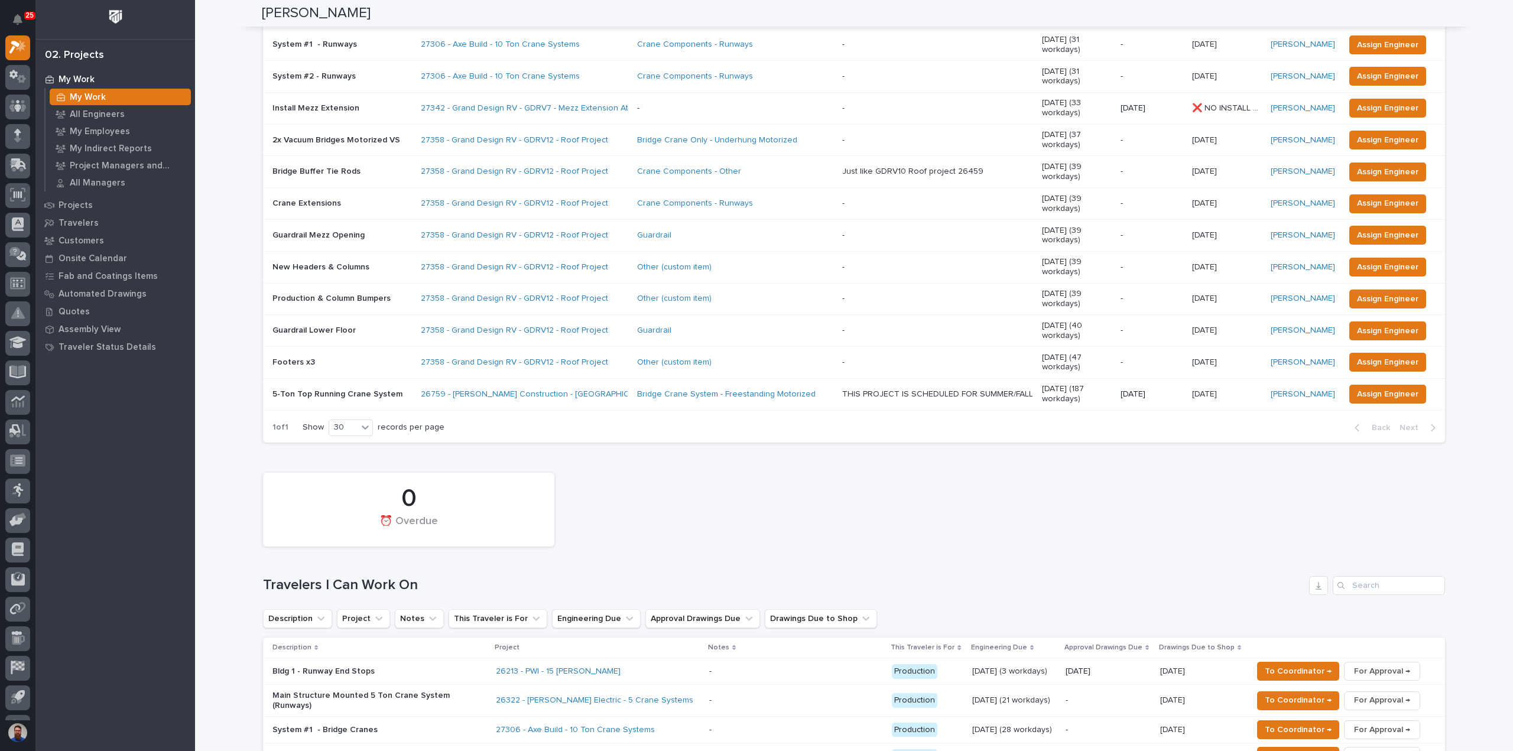
scroll to position [0, 0]
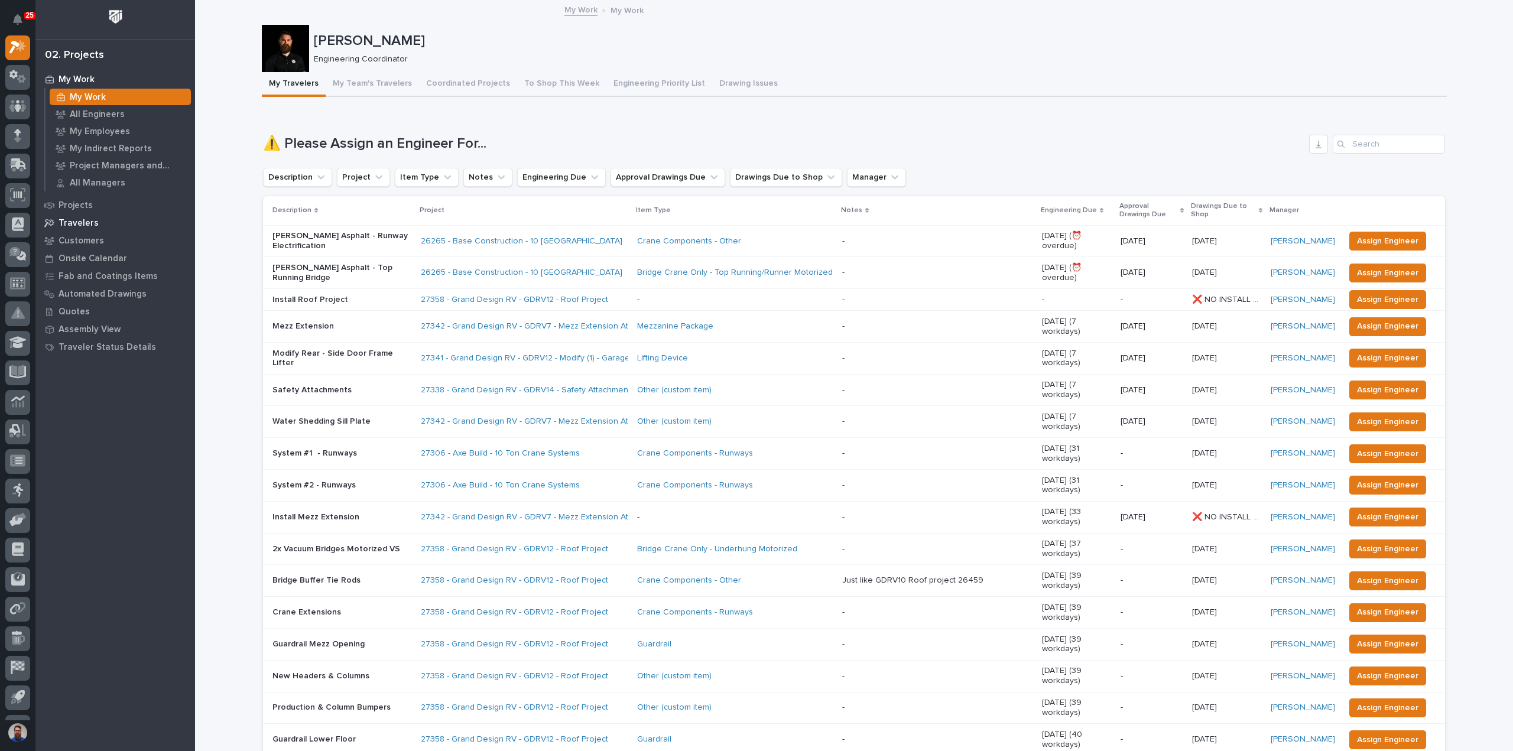
click at [78, 220] on p "Travelers" at bounding box center [79, 223] width 40 height 11
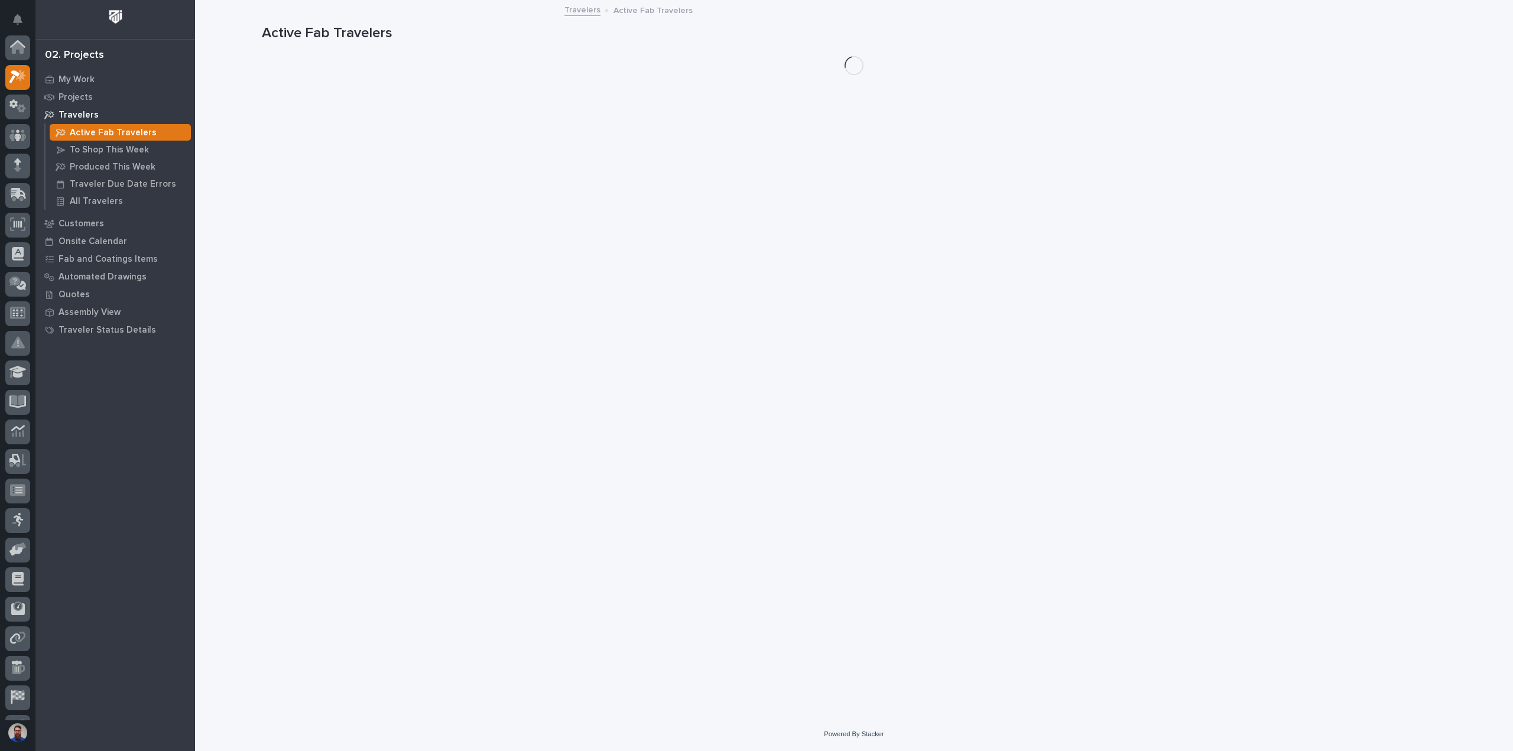
scroll to position [30, 0]
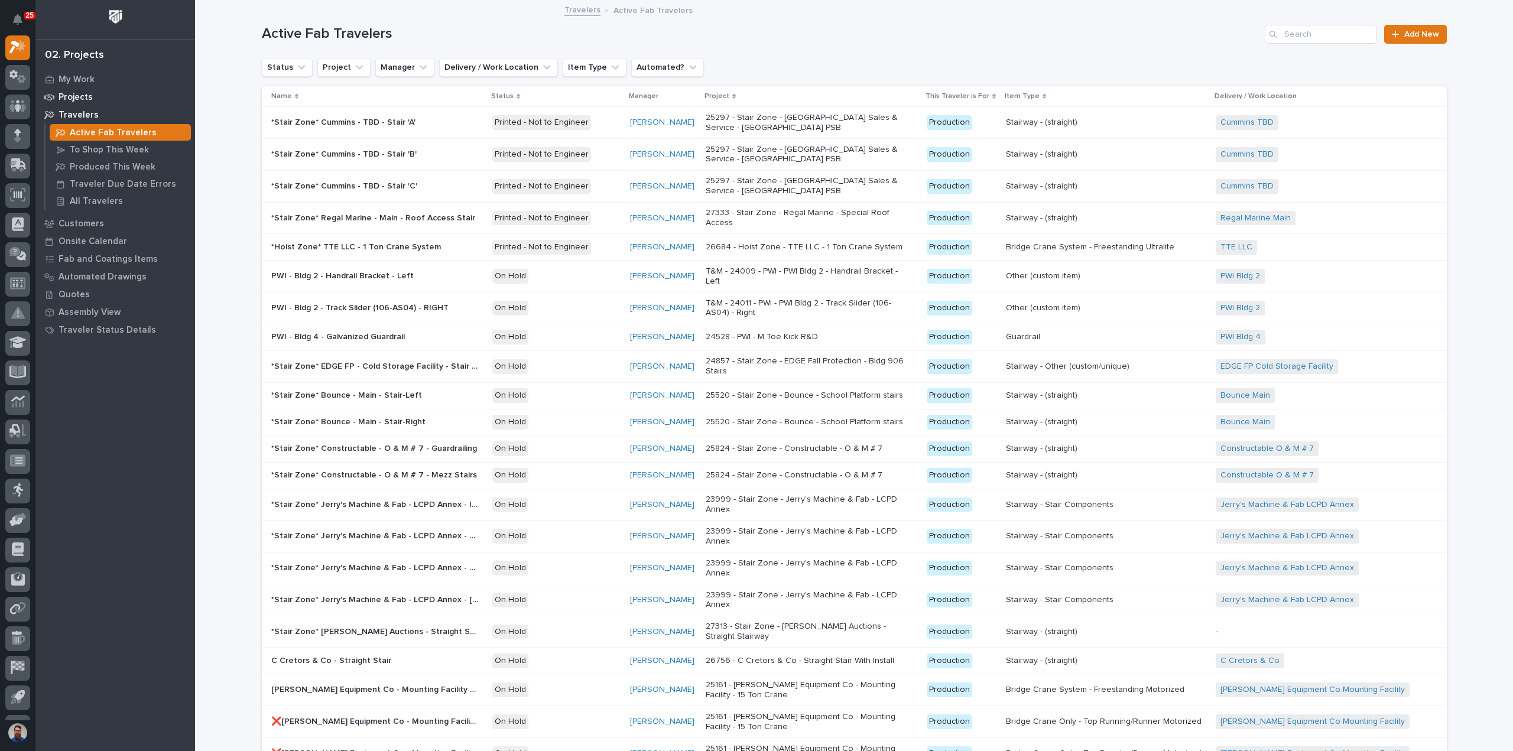
click at [78, 94] on p "Projects" at bounding box center [76, 97] width 34 height 11
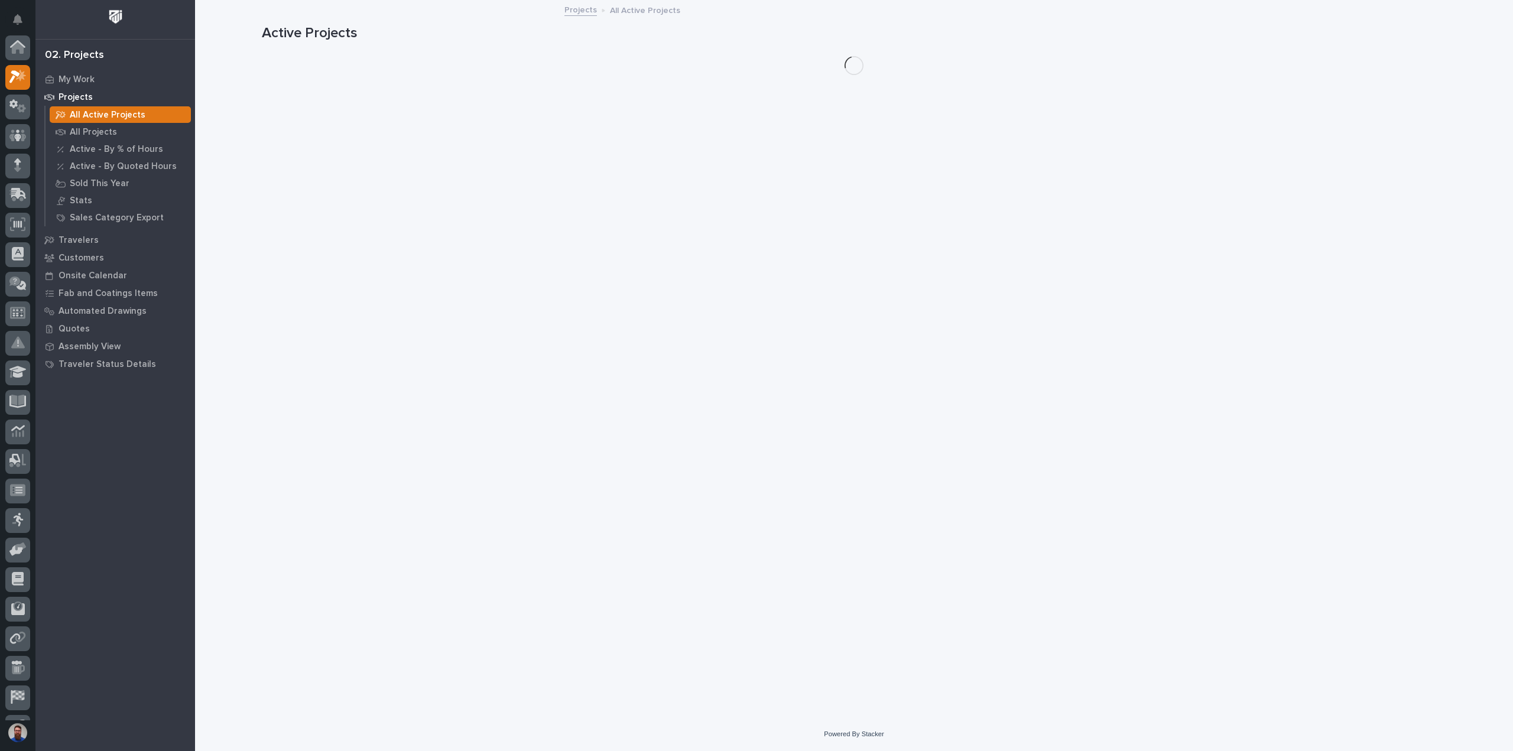
scroll to position [30, 0]
click at [95, 132] on p "All Projects" at bounding box center [93, 132] width 47 height 11
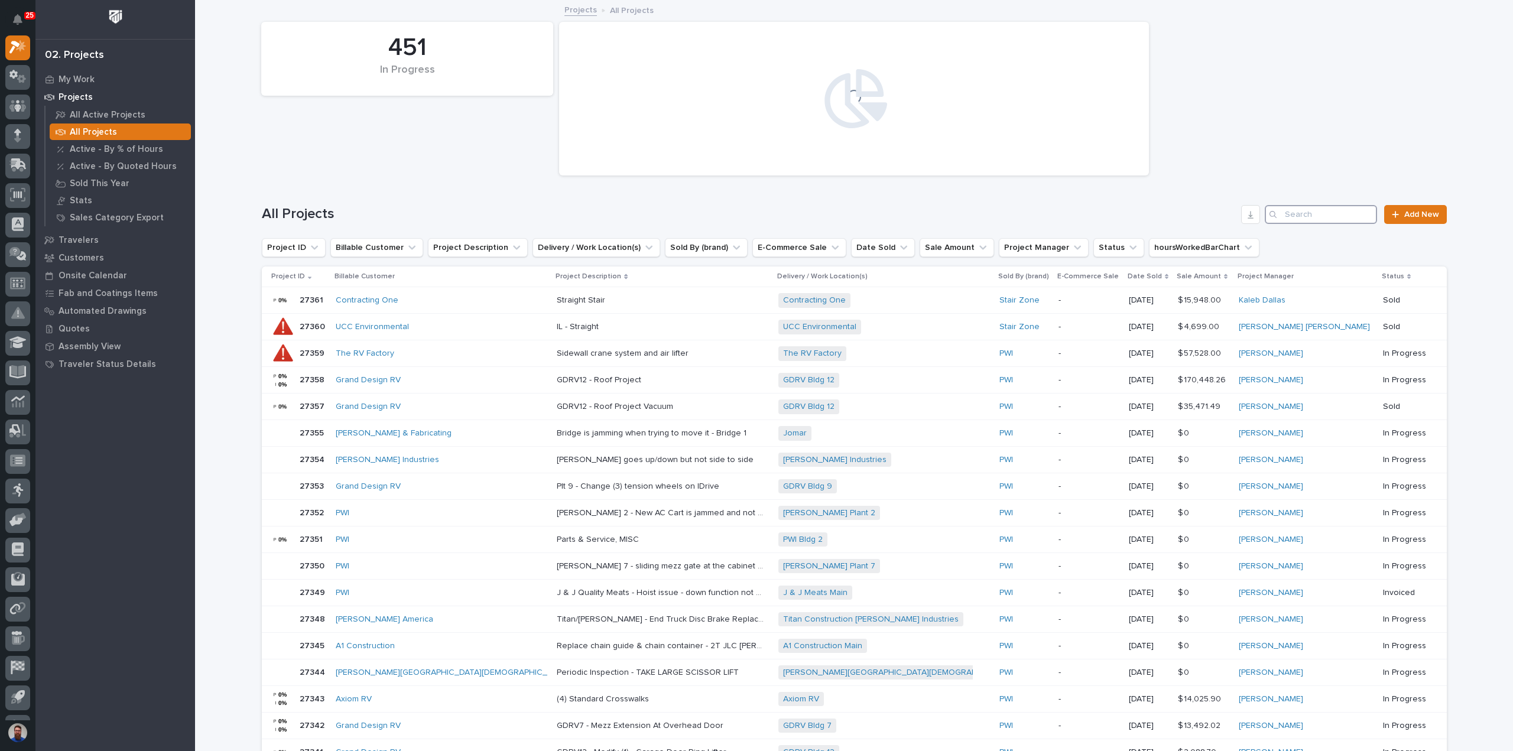
click at [1334, 209] on input "Search" at bounding box center [1321, 214] width 112 height 19
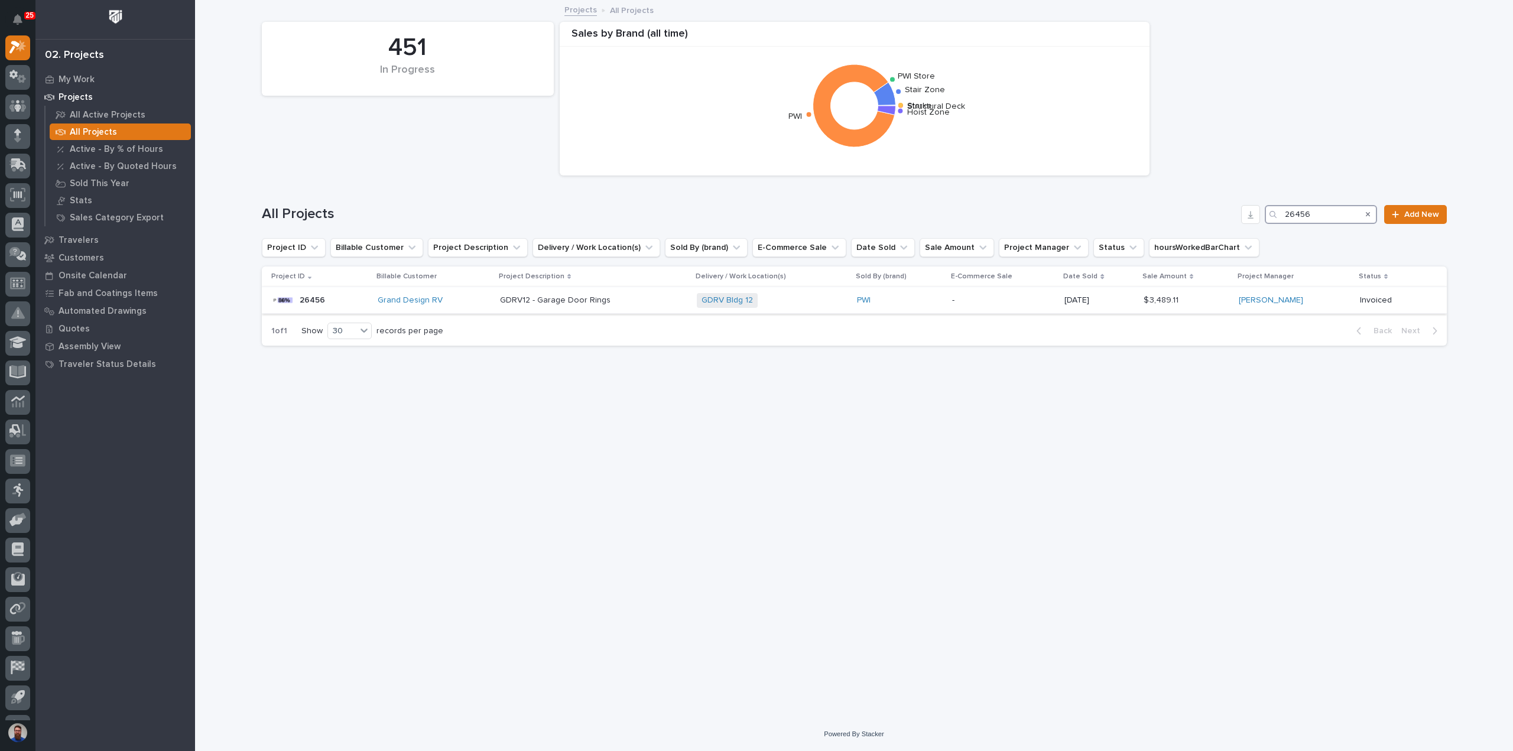
type input "26456"
click at [476, 303] on div "Grand Design RV" at bounding box center [434, 301] width 113 height 10
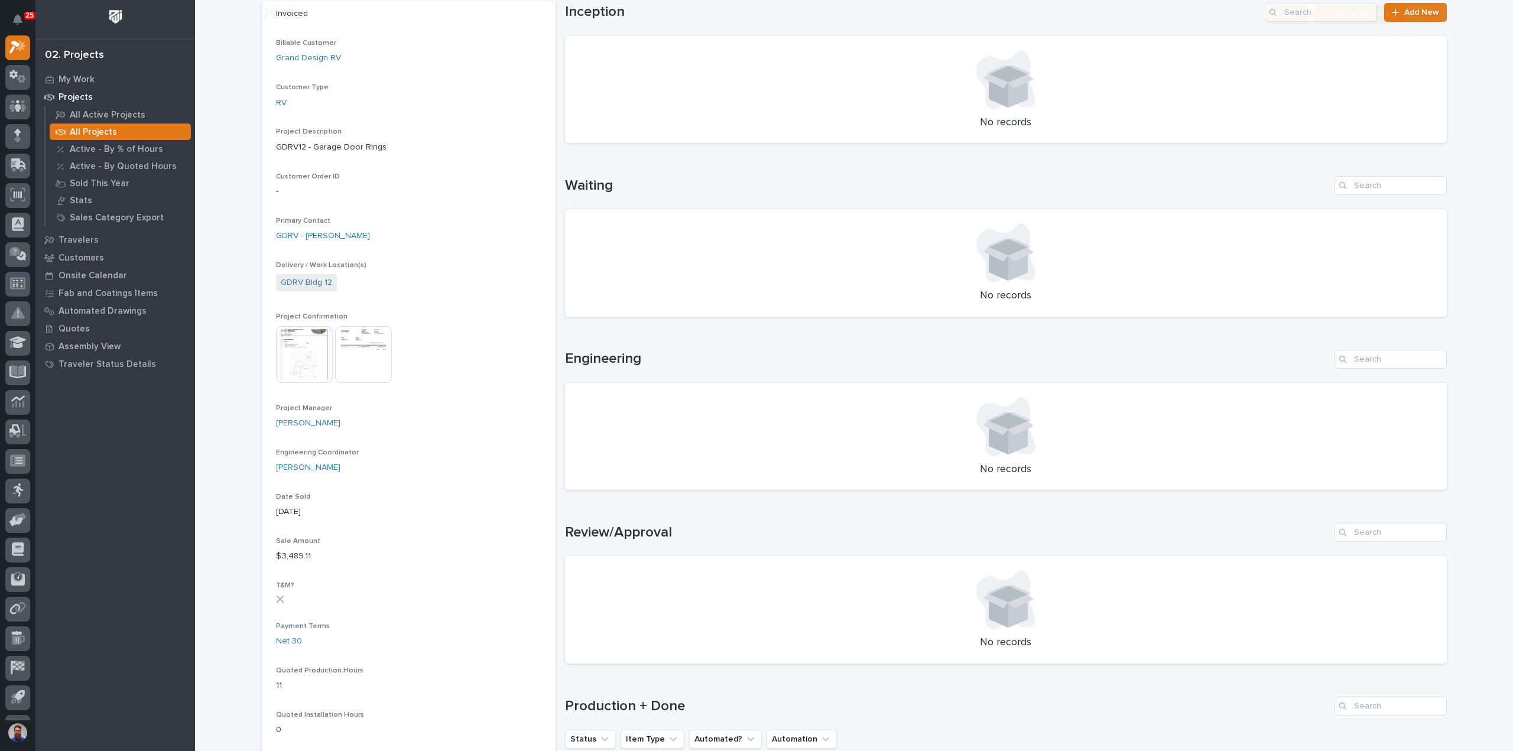
scroll to position [552, 0]
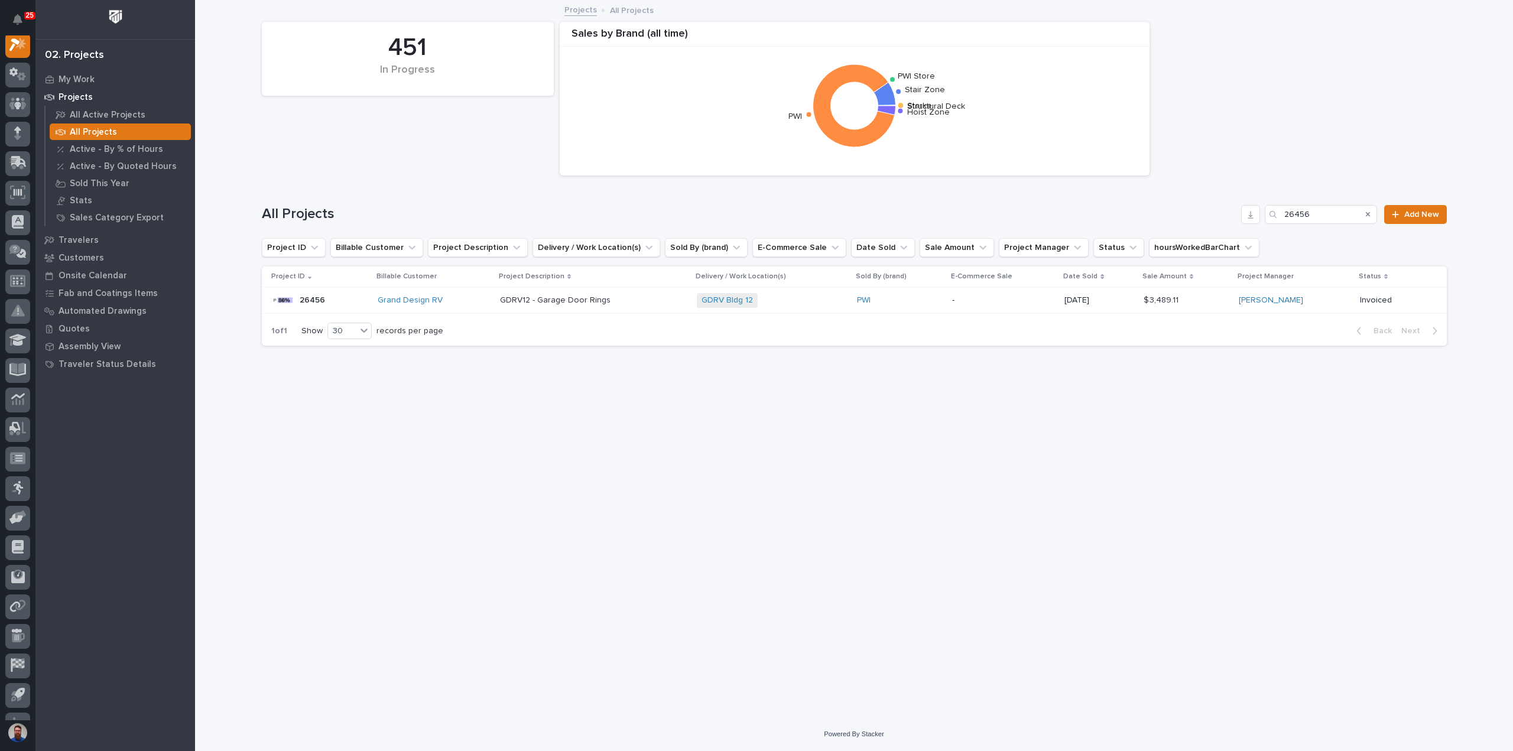
scroll to position [30, 0]
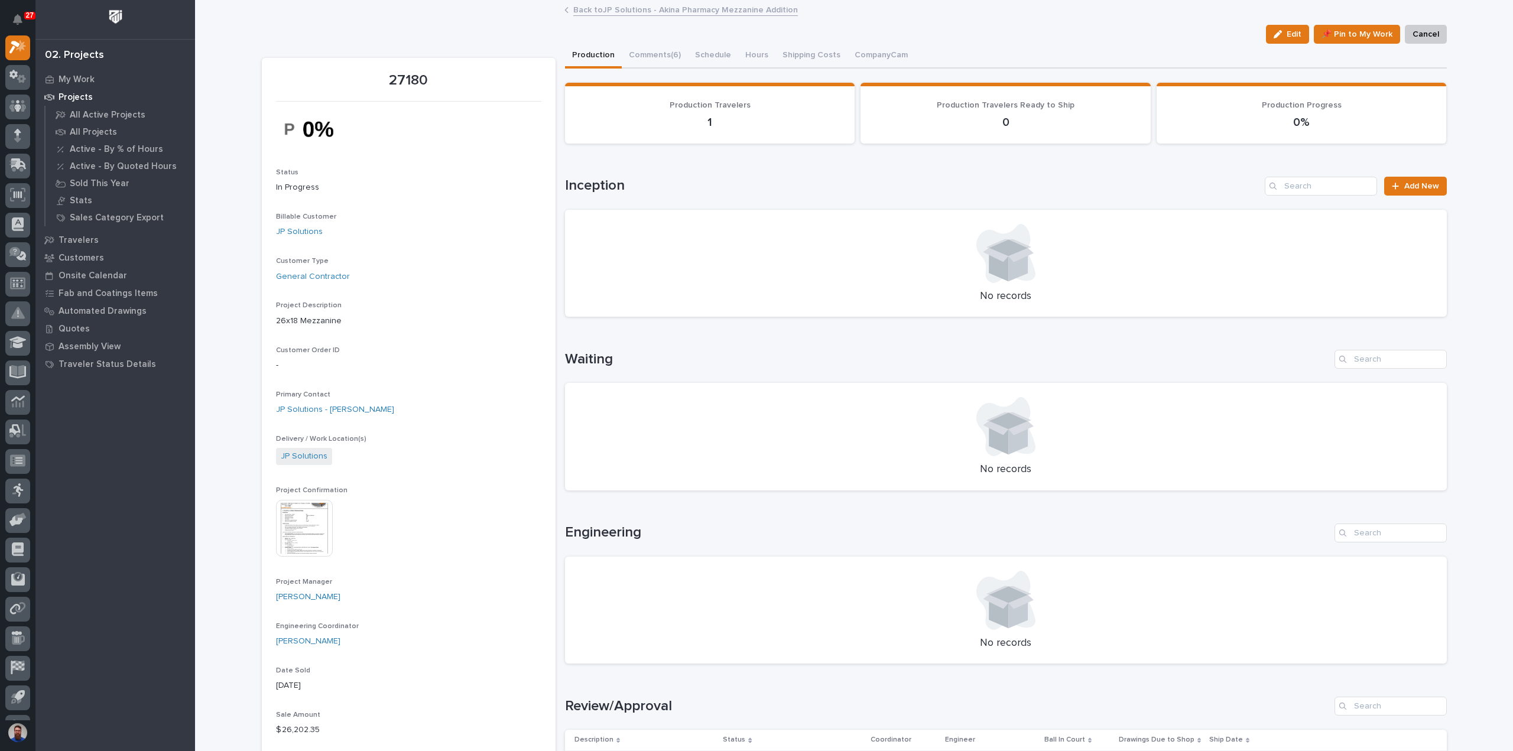
click at [1326, 391] on div "No records" at bounding box center [1006, 437] width 882 height 108
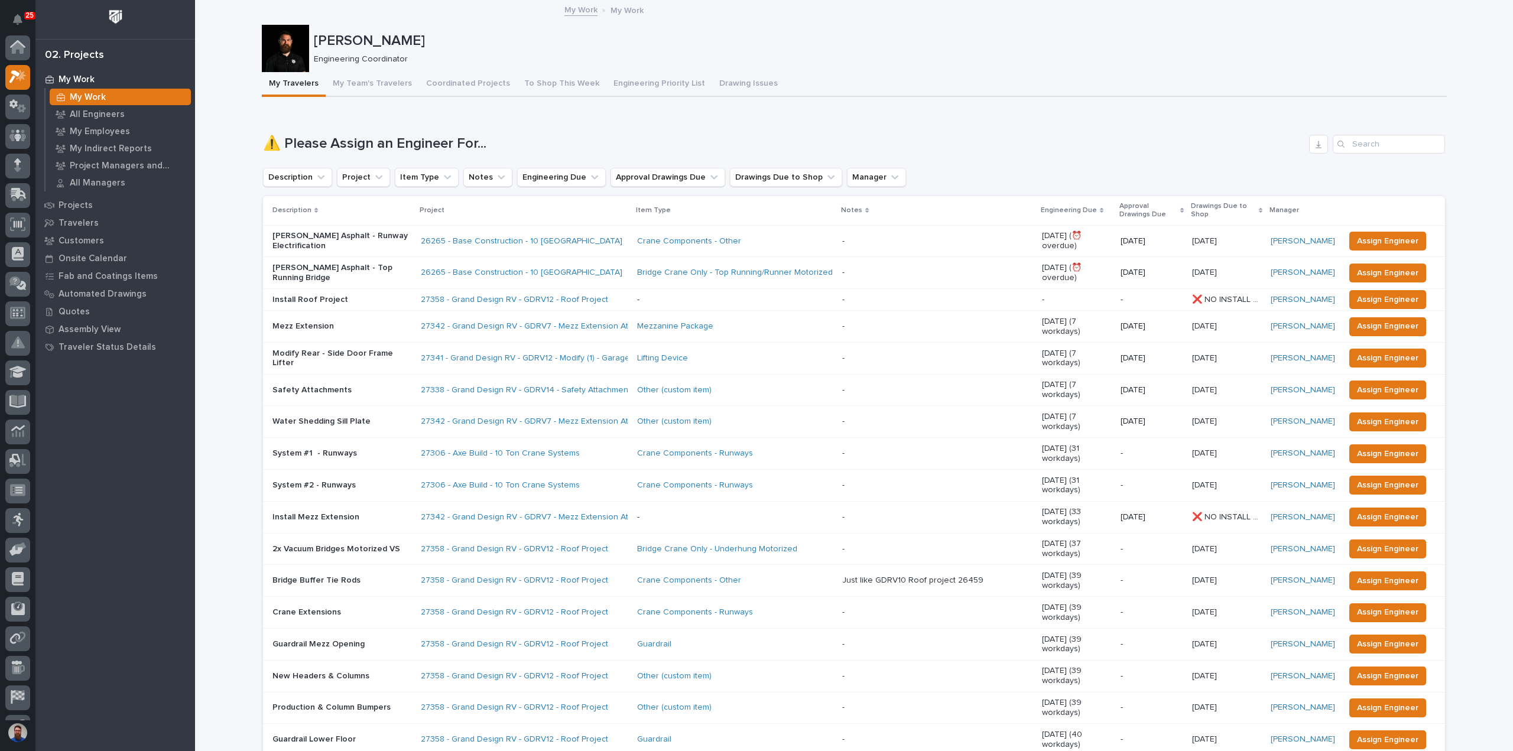
scroll to position [30, 0]
click at [1402, 351] on span "Assign Engineer" at bounding box center [1387, 358] width 61 height 14
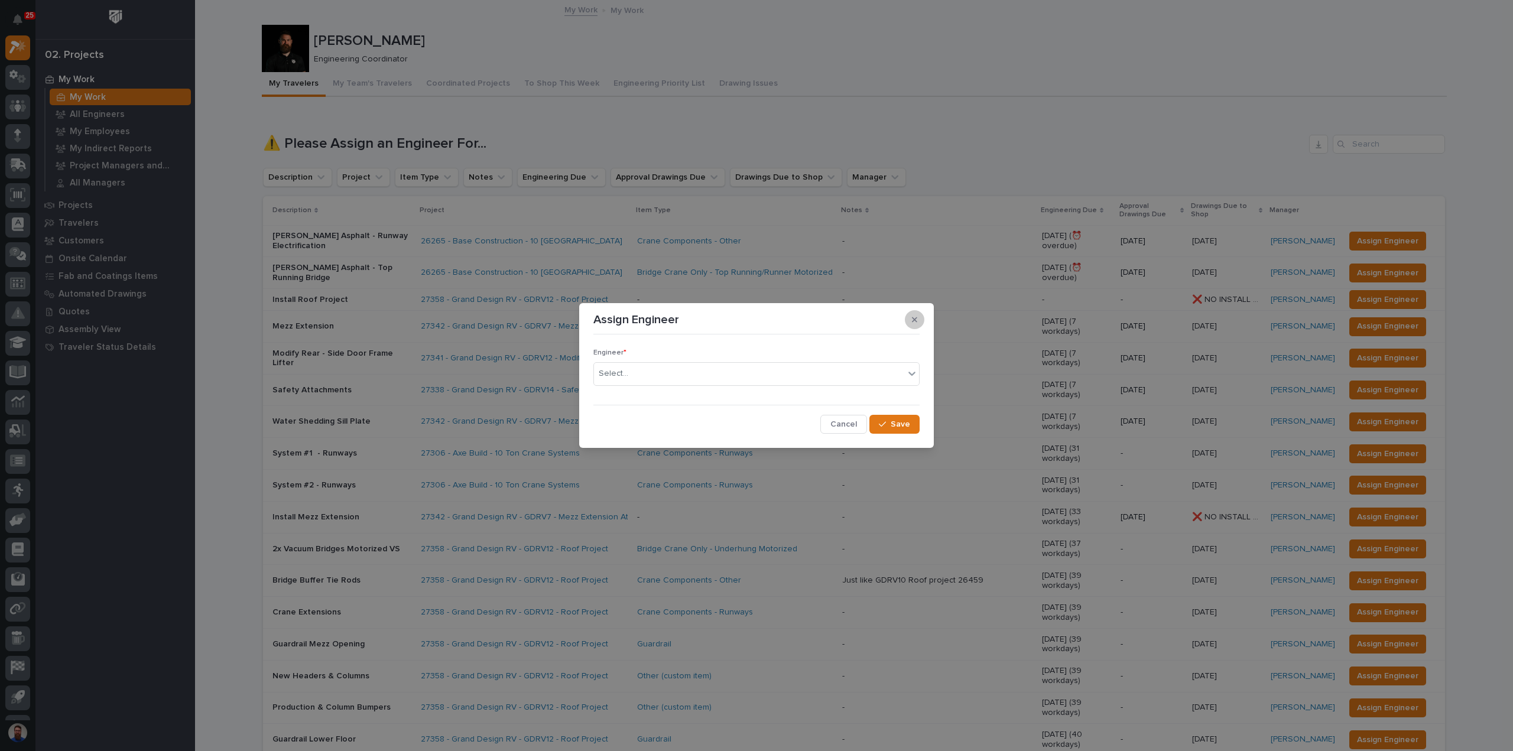
click at [919, 322] on button "button" at bounding box center [915, 319] width 20 height 19
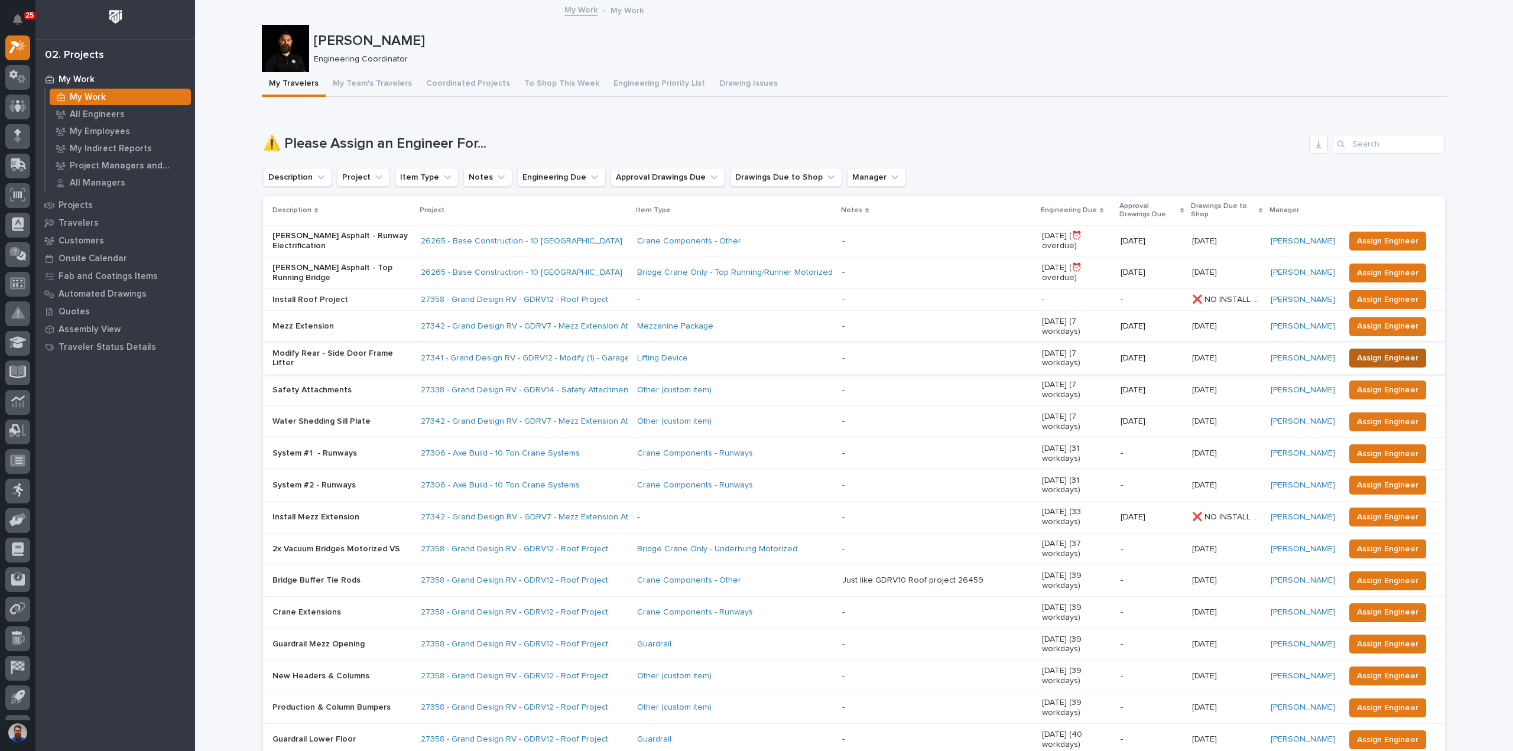
click at [1387, 351] on span "Assign Engineer" at bounding box center [1387, 358] width 61 height 14
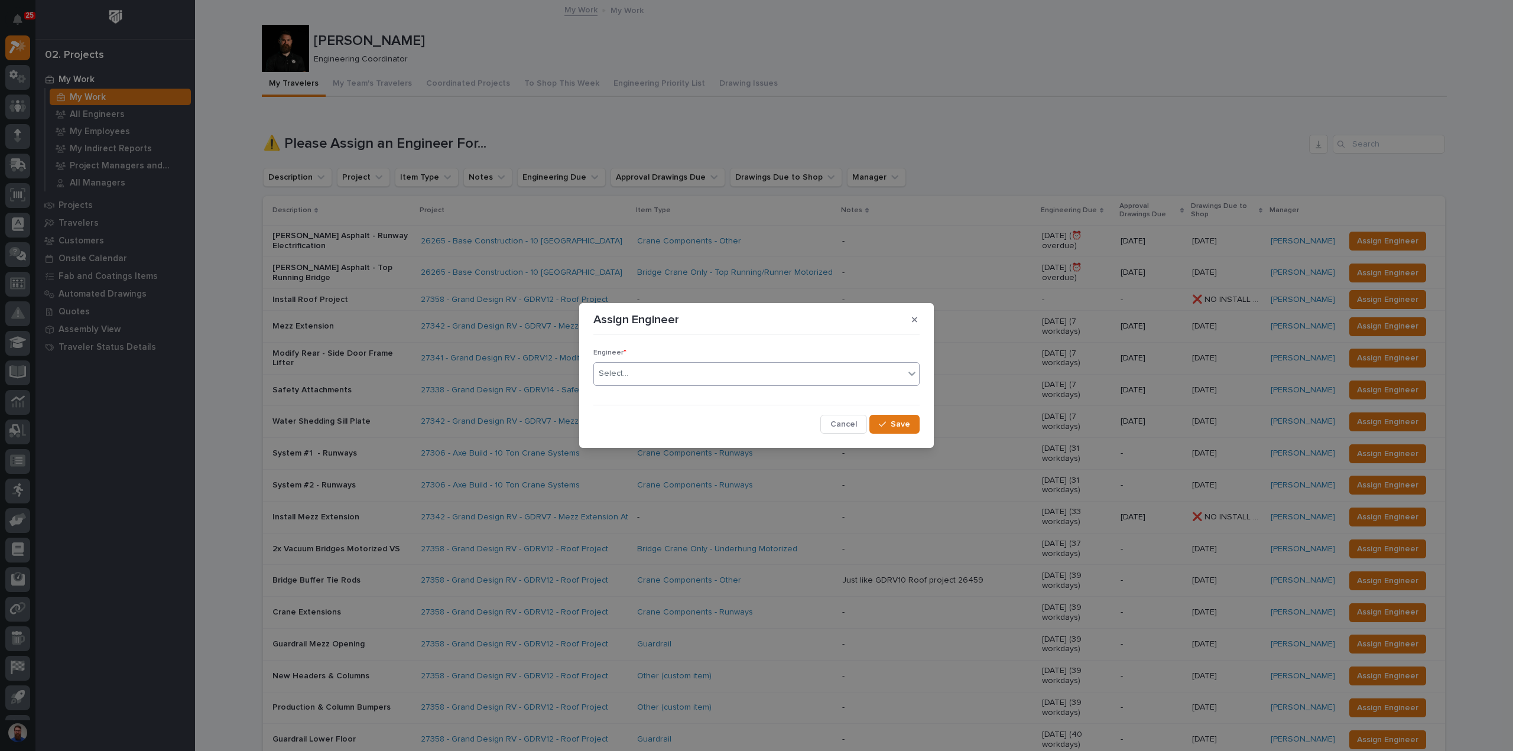
click at [649, 374] on div "Select..." at bounding box center [749, 374] width 310 height 20
type input "****"
click at [878, 419] on button "Save" at bounding box center [895, 424] width 50 height 19
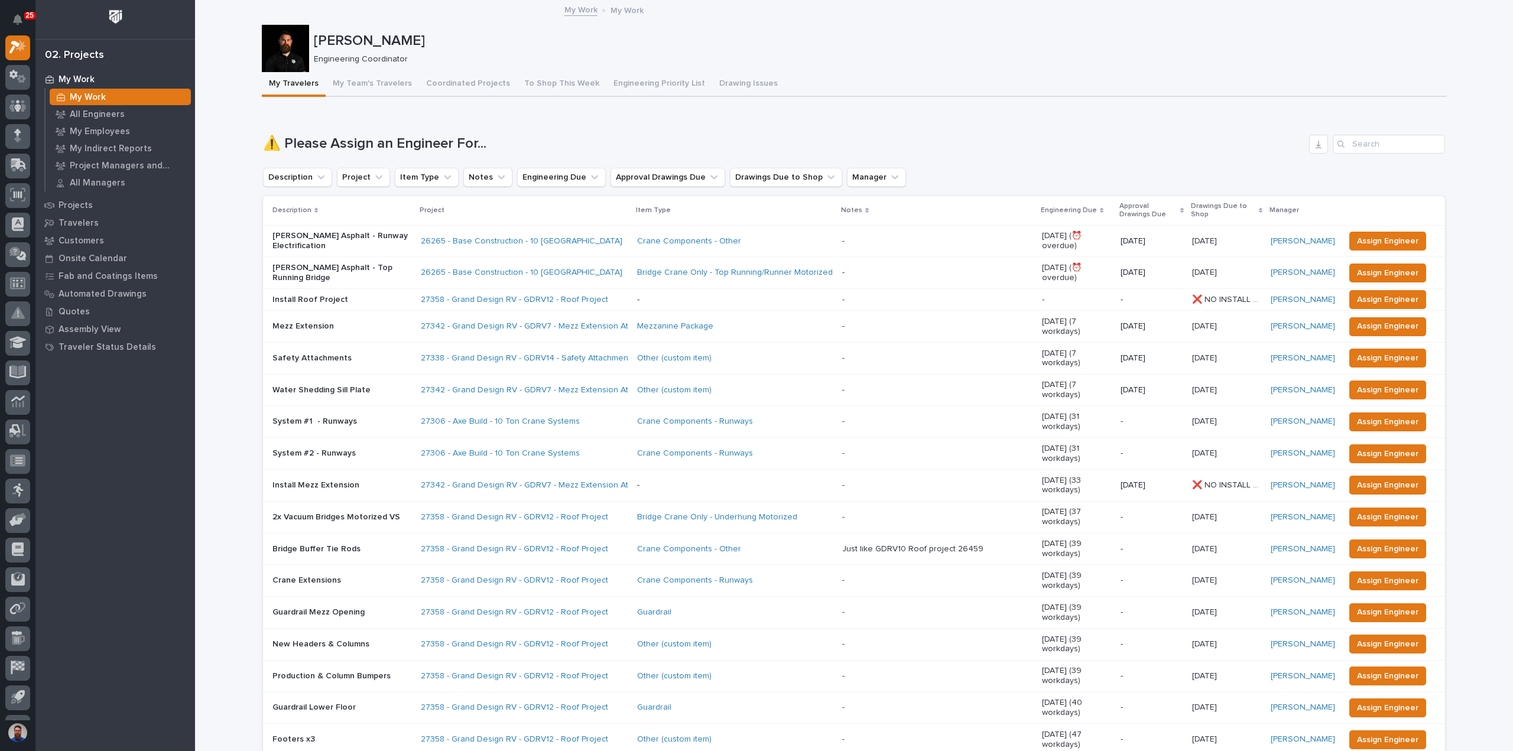
drag, startPoint x: 247, startPoint y: 464, endPoint x: 246, endPoint y: 457, distance: 7.2
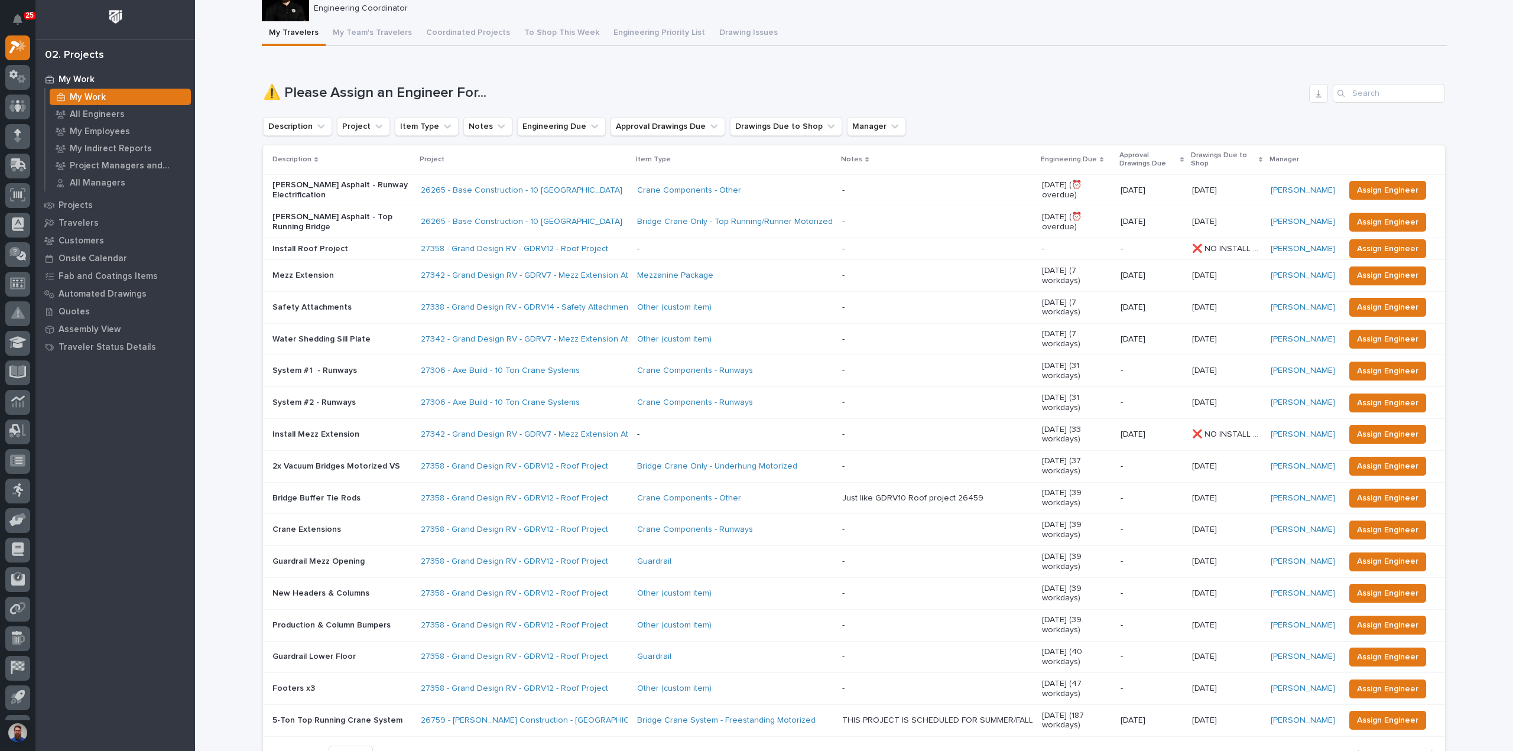
scroll to position [79, 0]
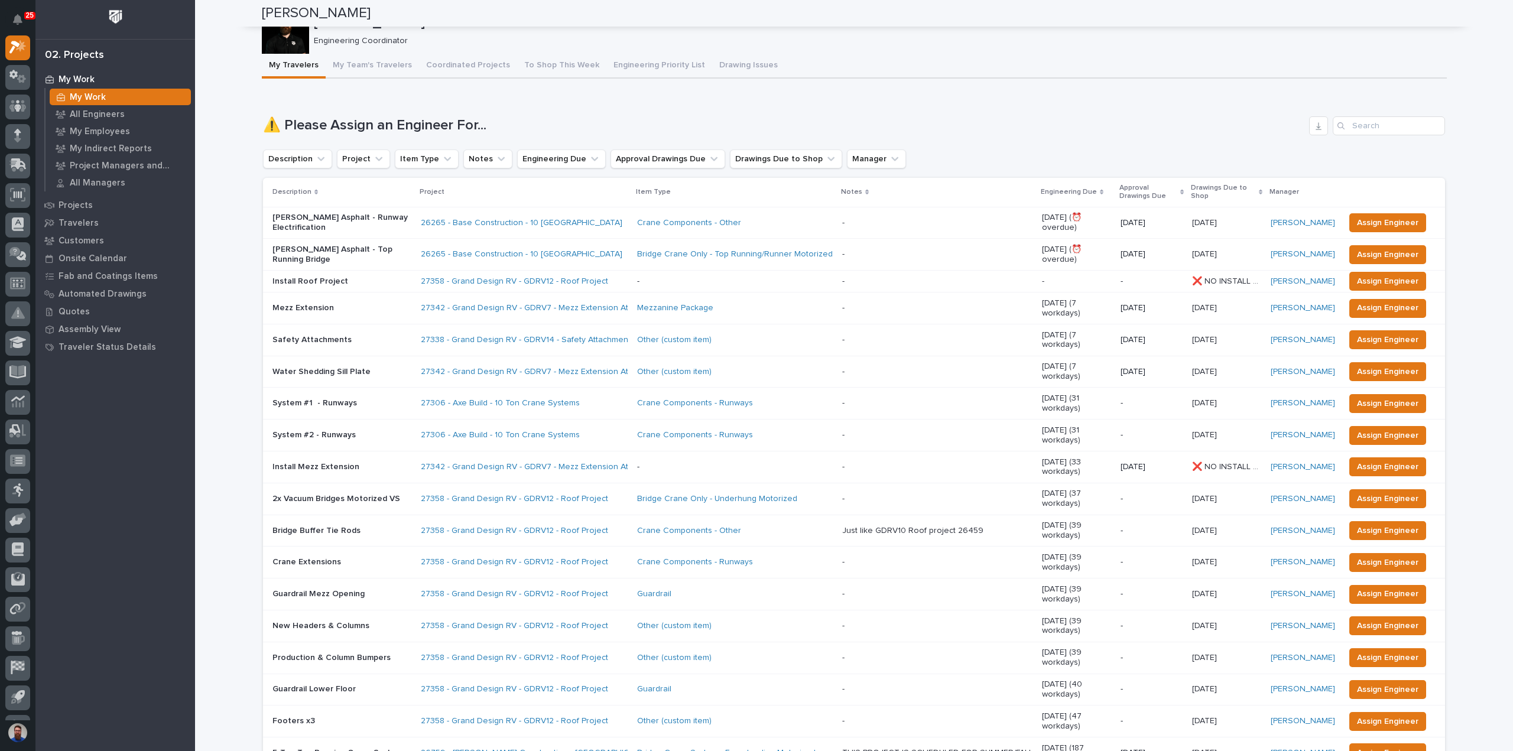
scroll to position [0, 0]
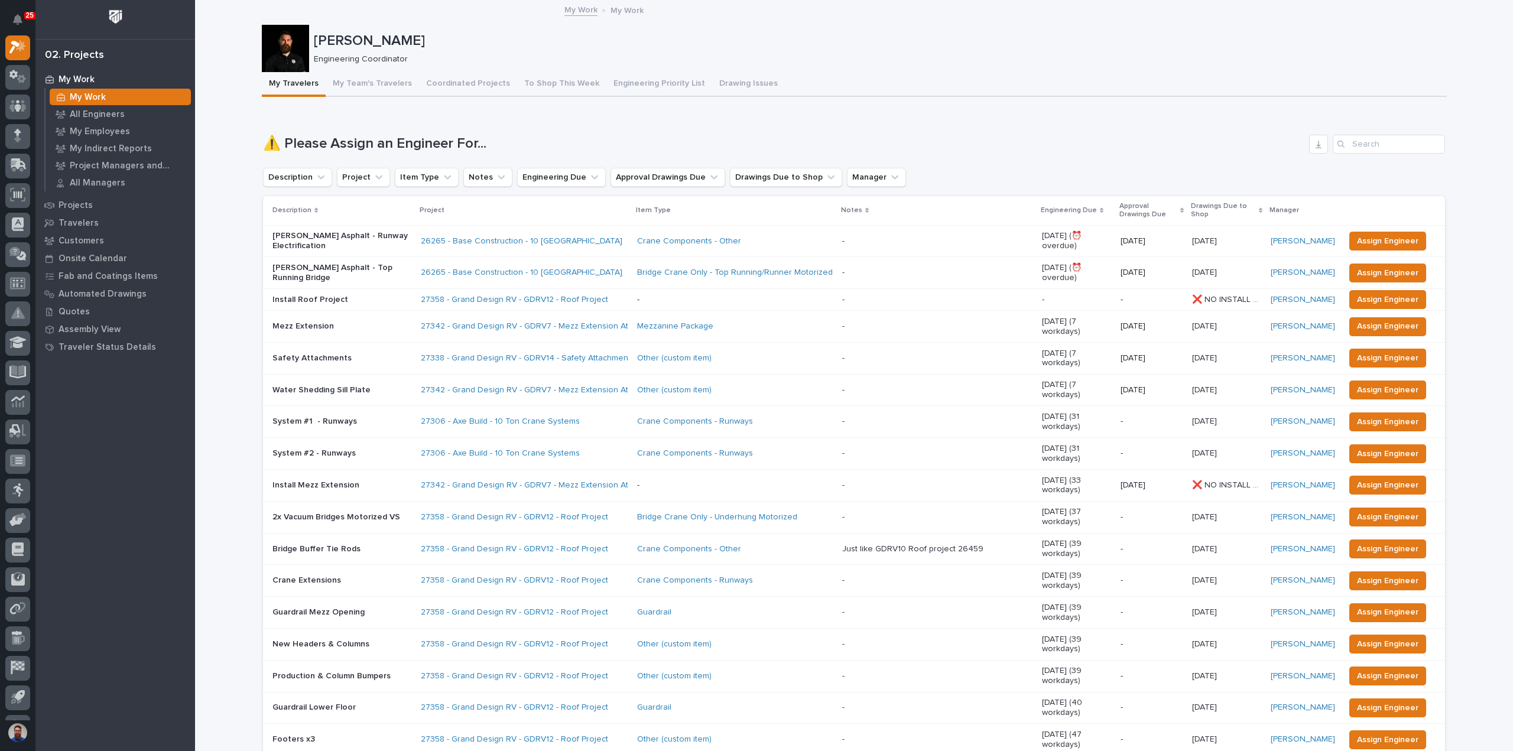
click at [85, 205] on p "Projects" at bounding box center [76, 205] width 34 height 11
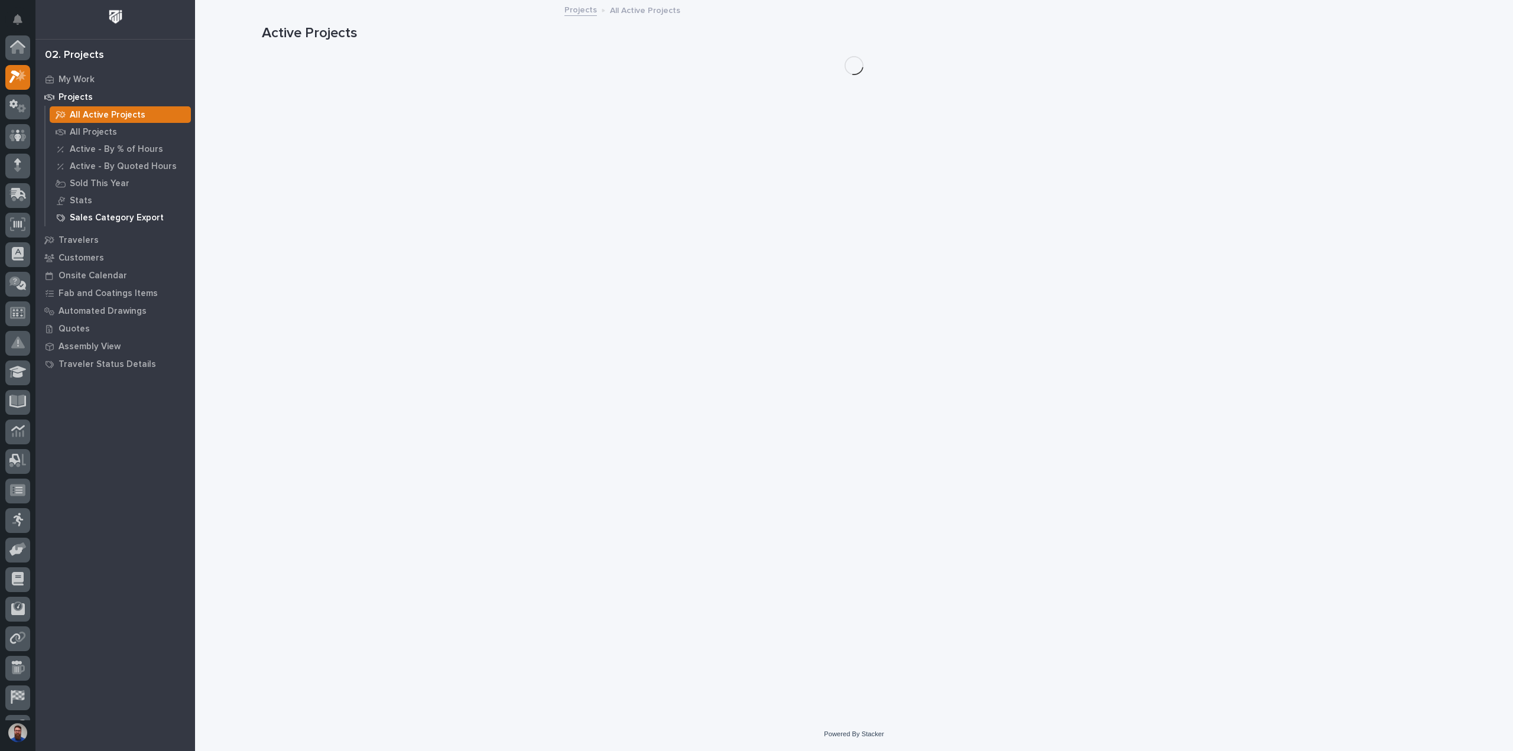
scroll to position [30, 0]
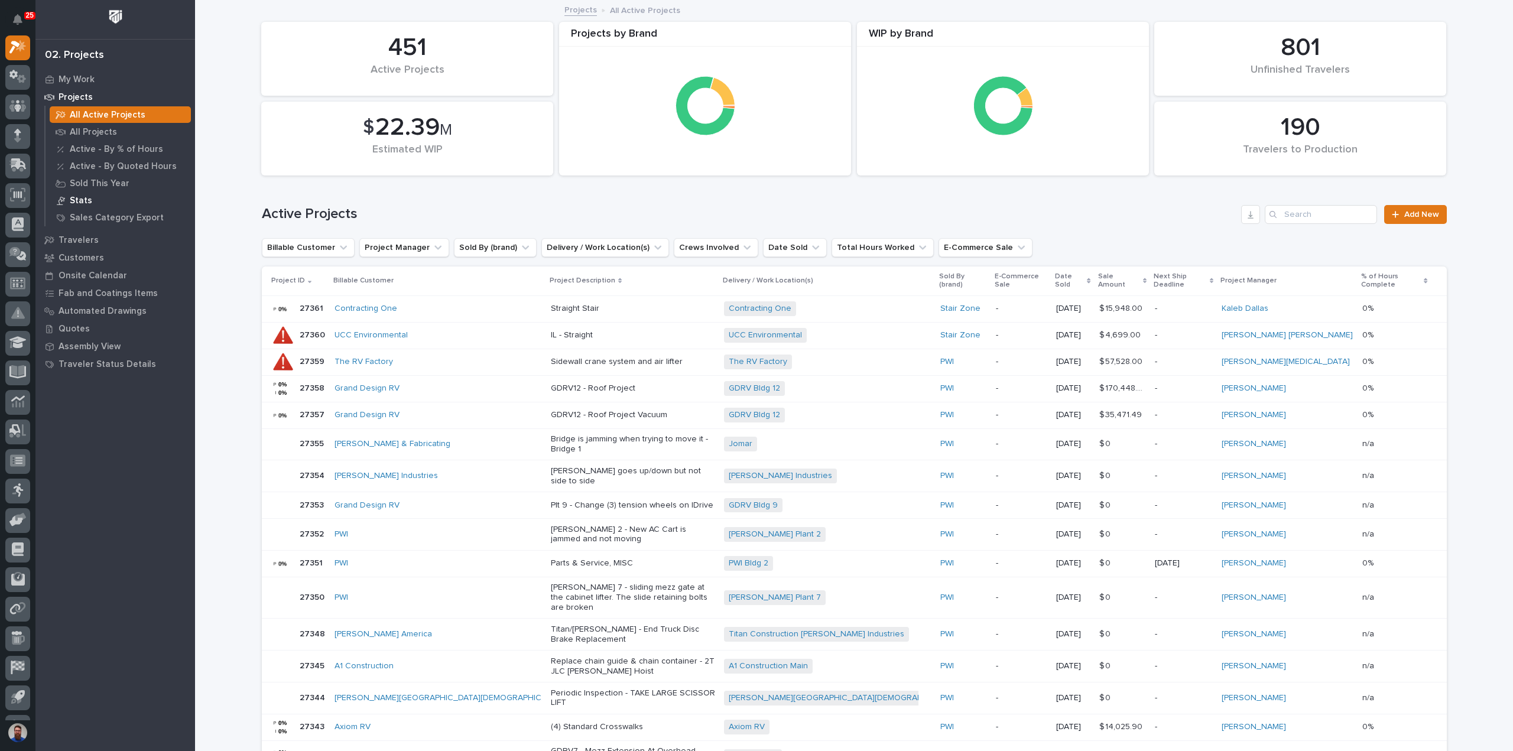
click at [69, 200] on div "Stats" at bounding box center [120, 200] width 141 height 17
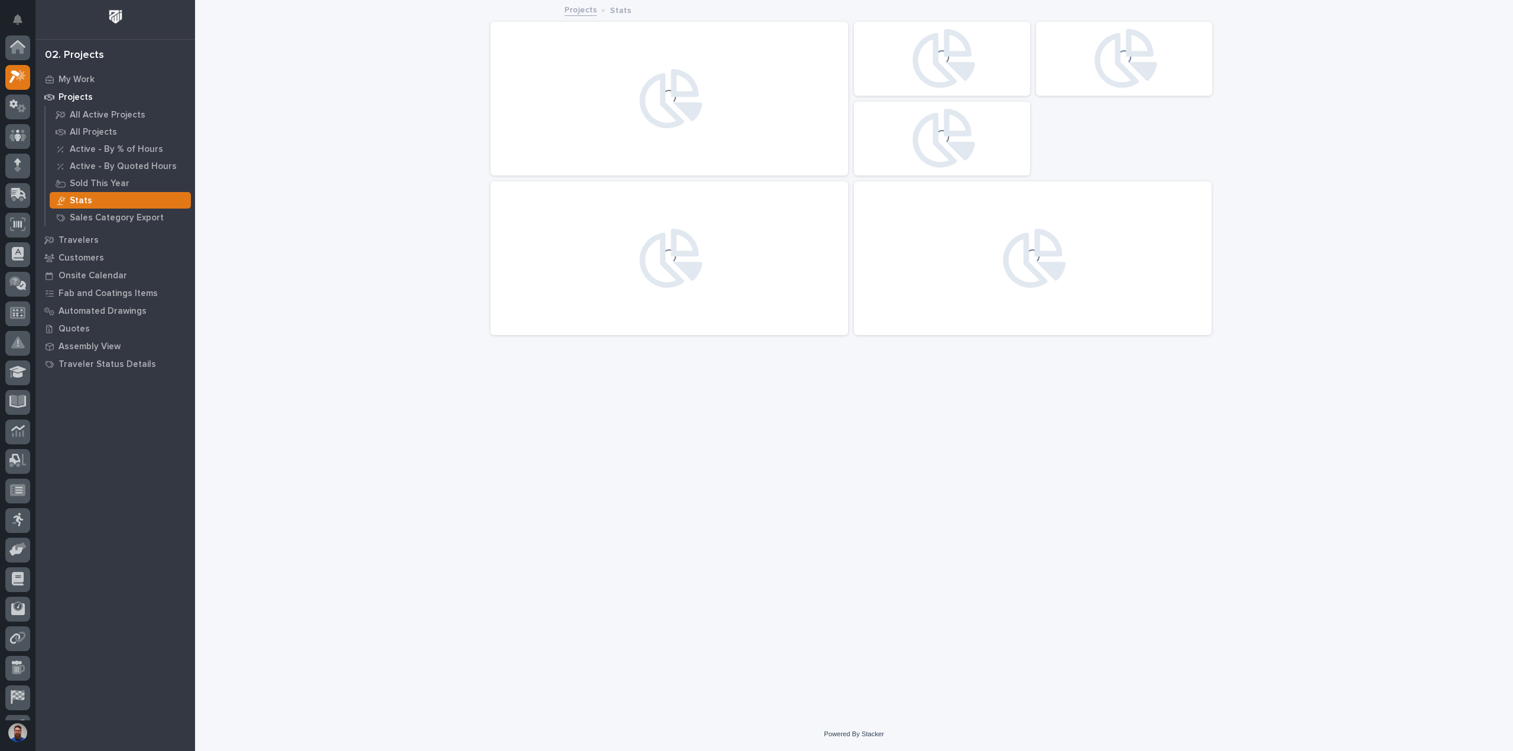
scroll to position [30, 0]
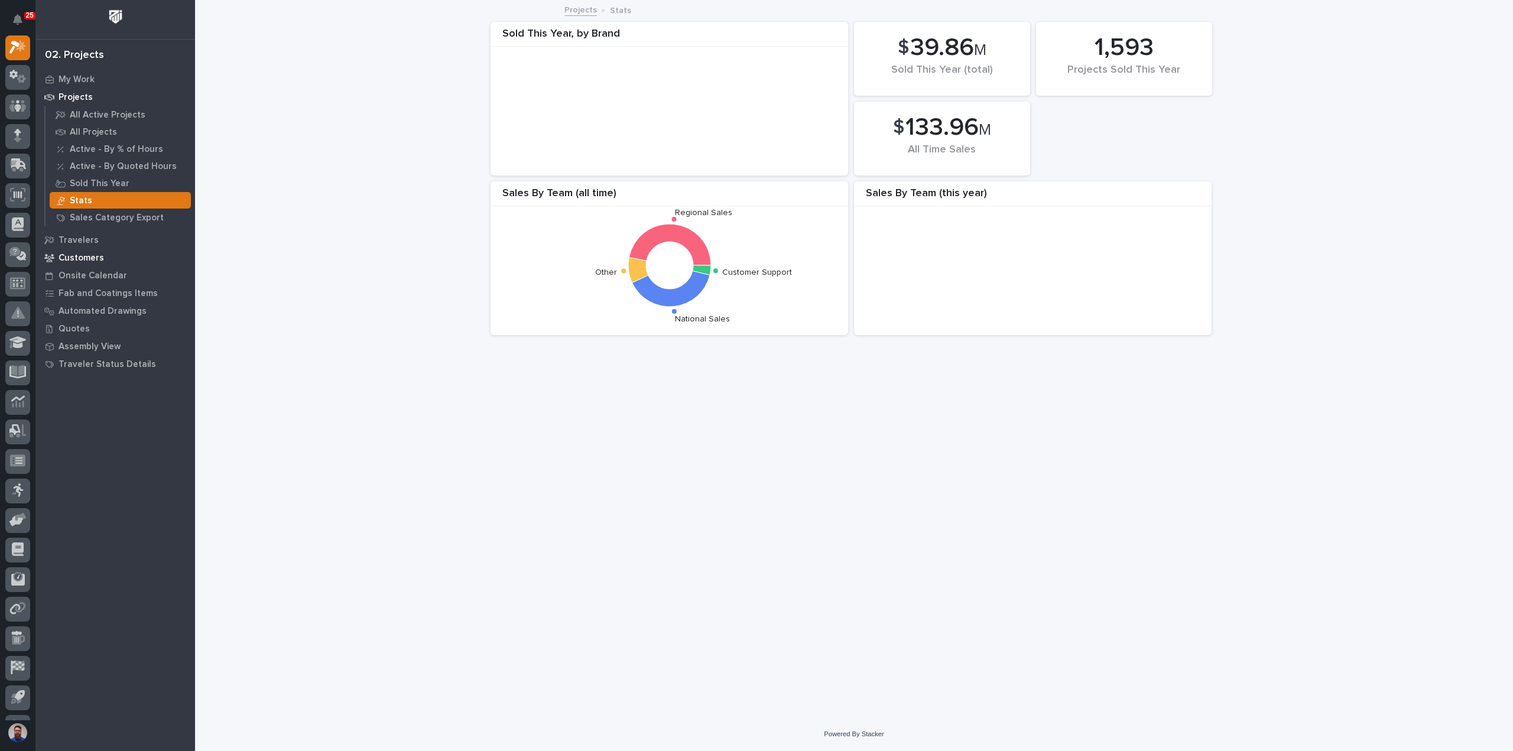
click at [89, 251] on div "Customers" at bounding box center [115, 257] width 154 height 17
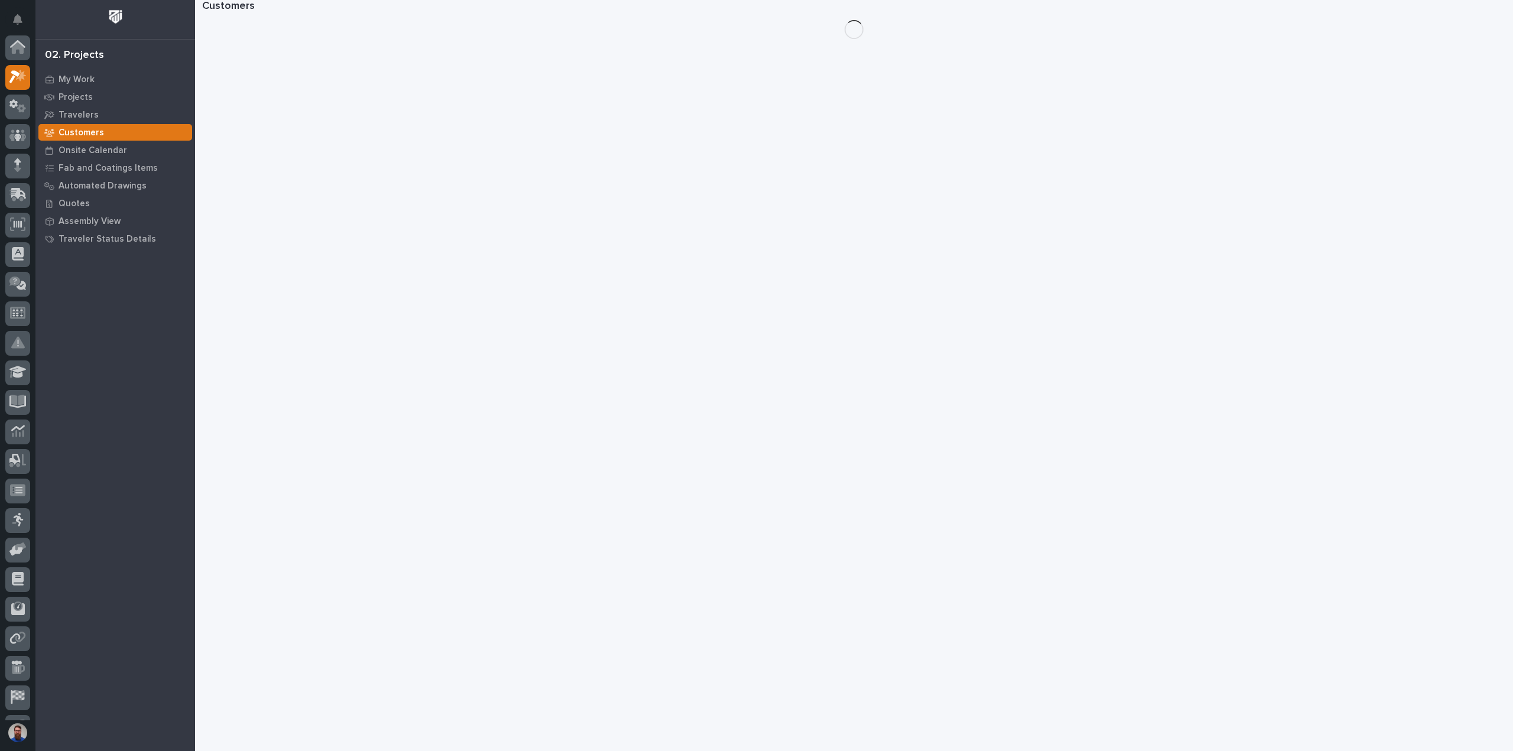
scroll to position [30, 0]
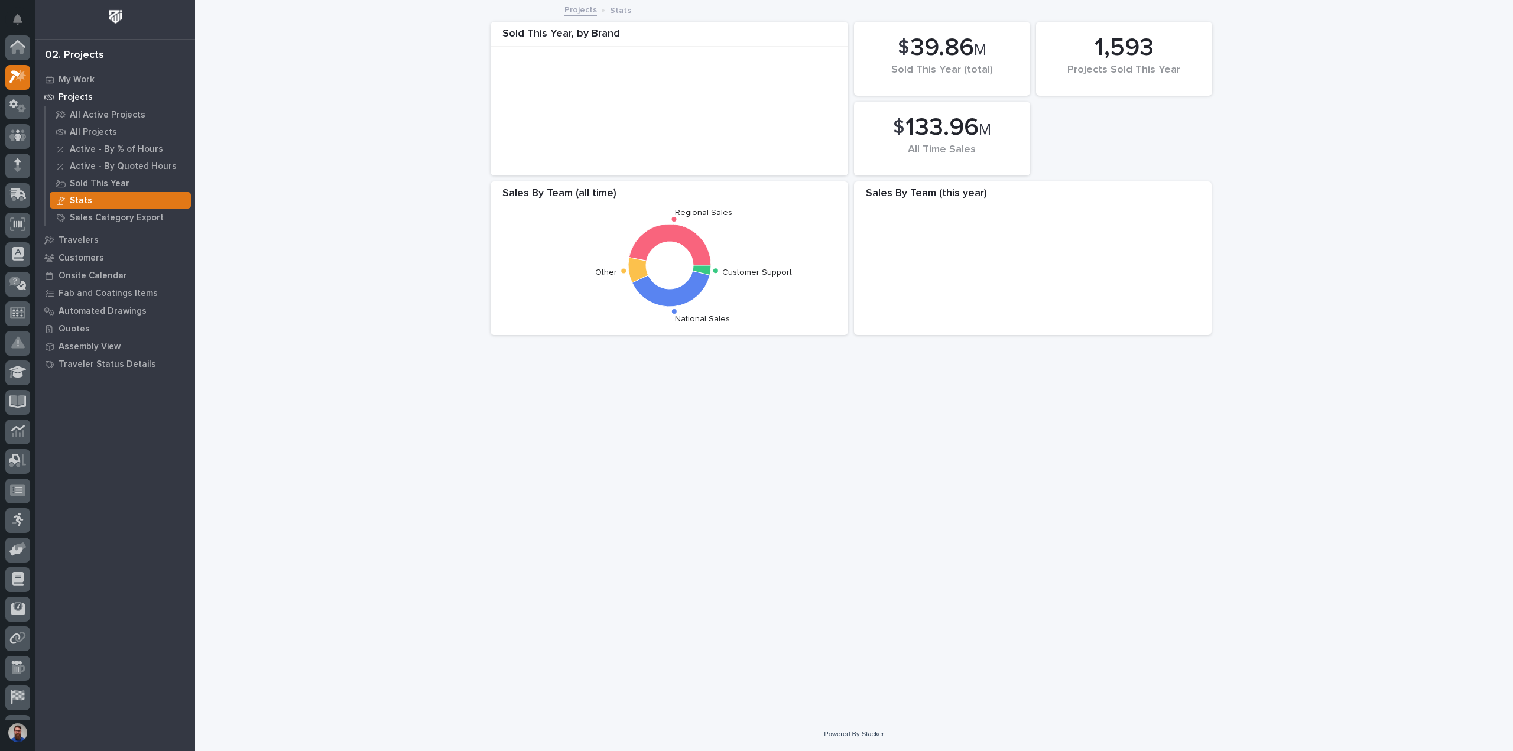
scroll to position [32, 0]
click at [83, 244] on p "Travelers" at bounding box center [79, 240] width 40 height 11
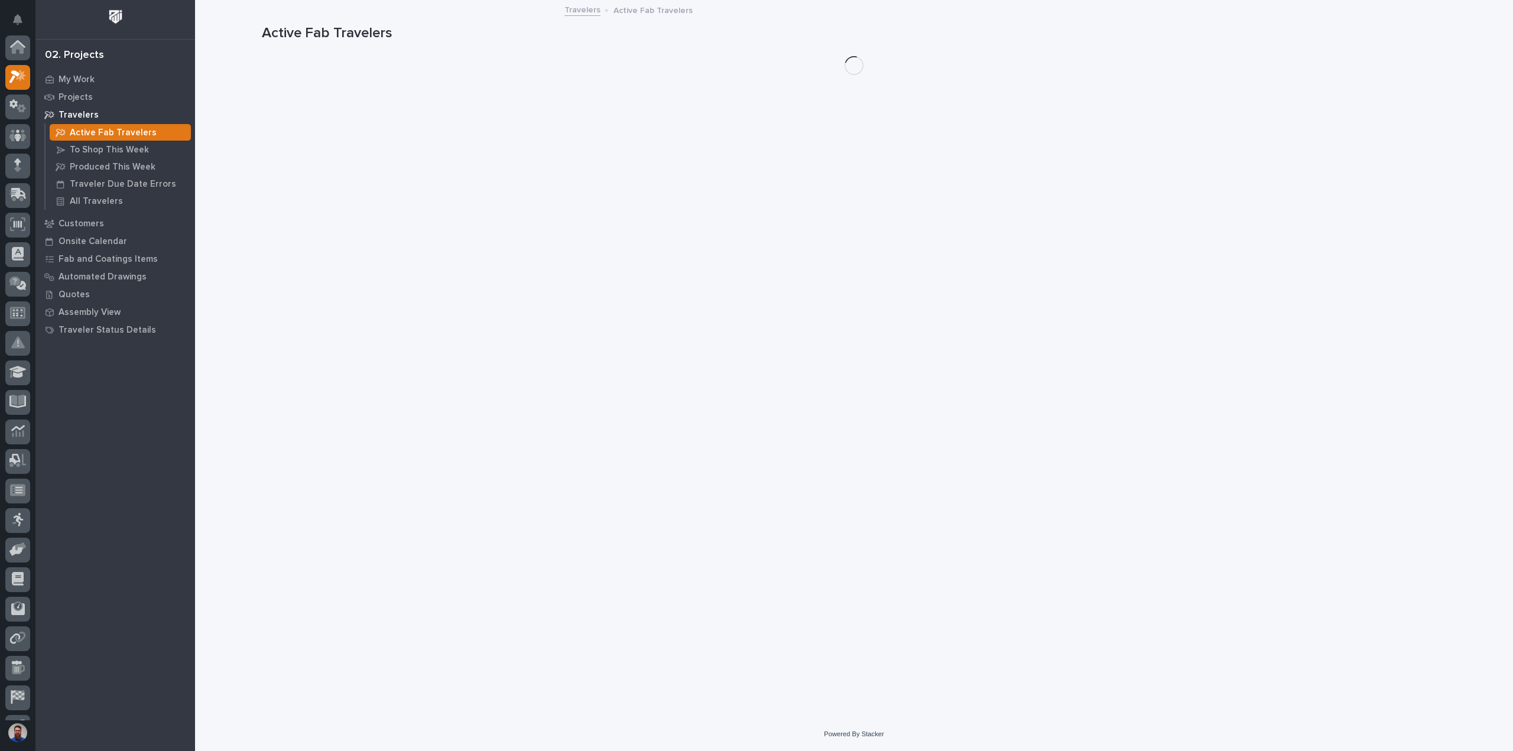
scroll to position [30, 0]
click at [80, 77] on p "My Work" at bounding box center [77, 79] width 36 height 11
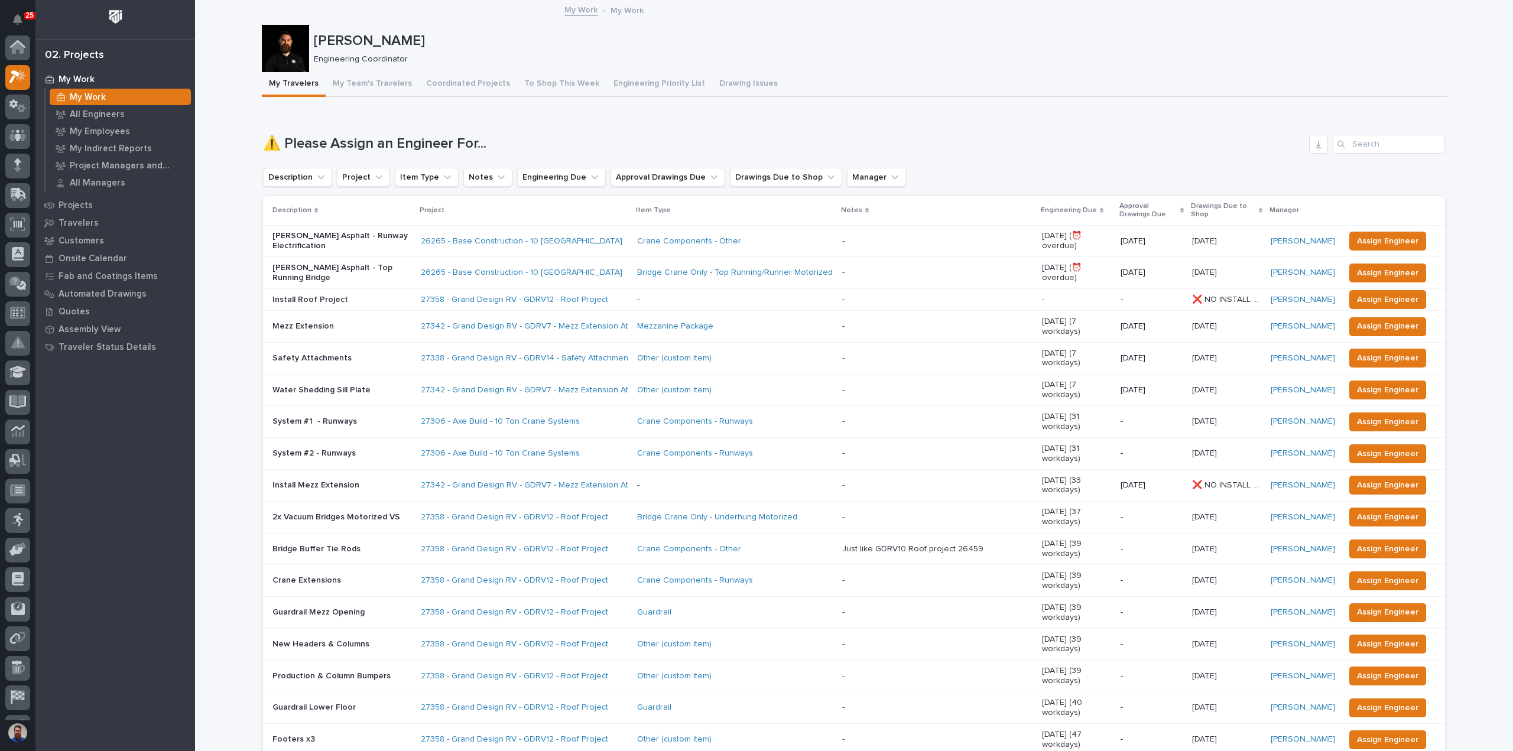
scroll to position [30, 0]
click at [98, 131] on p "My Employees" at bounding box center [100, 132] width 60 height 11
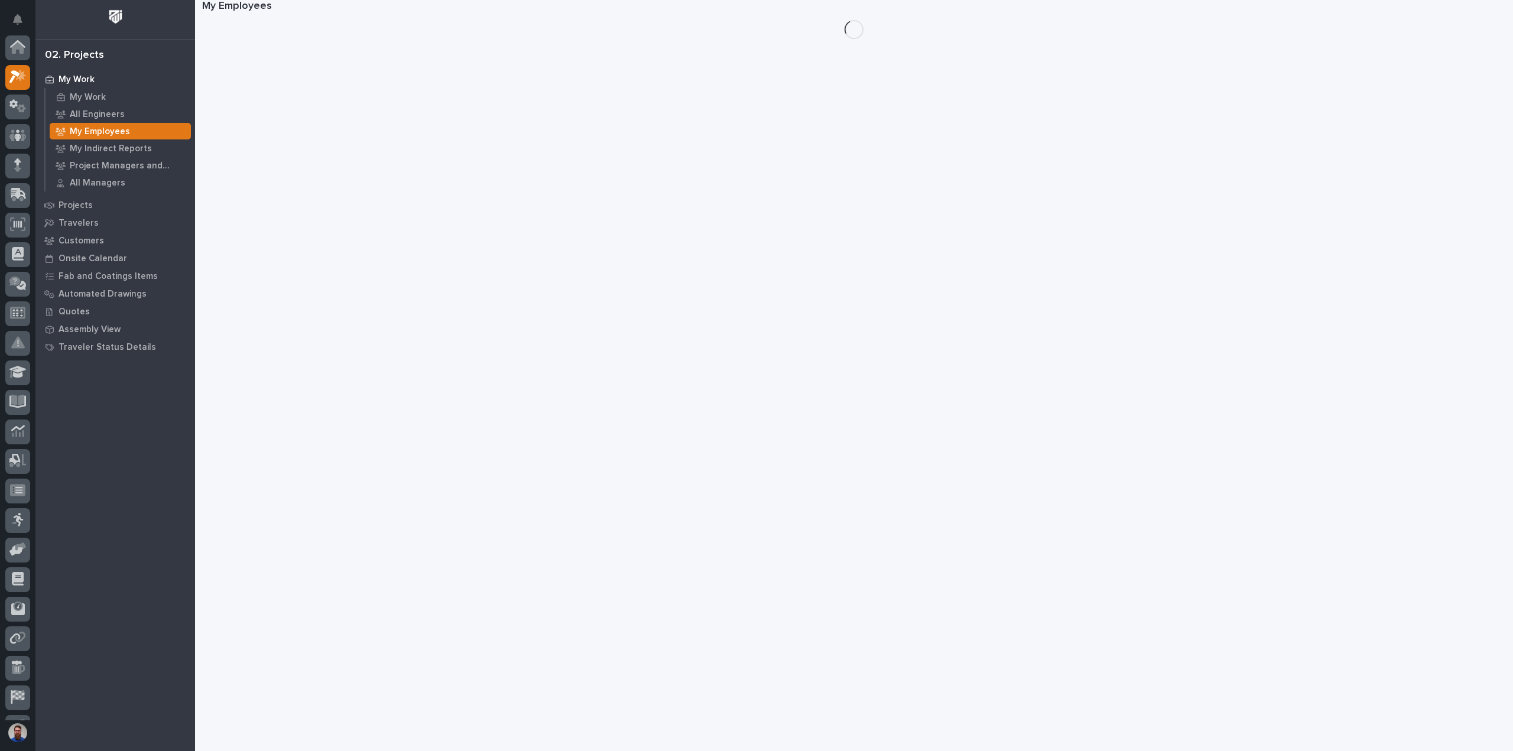
scroll to position [30, 0]
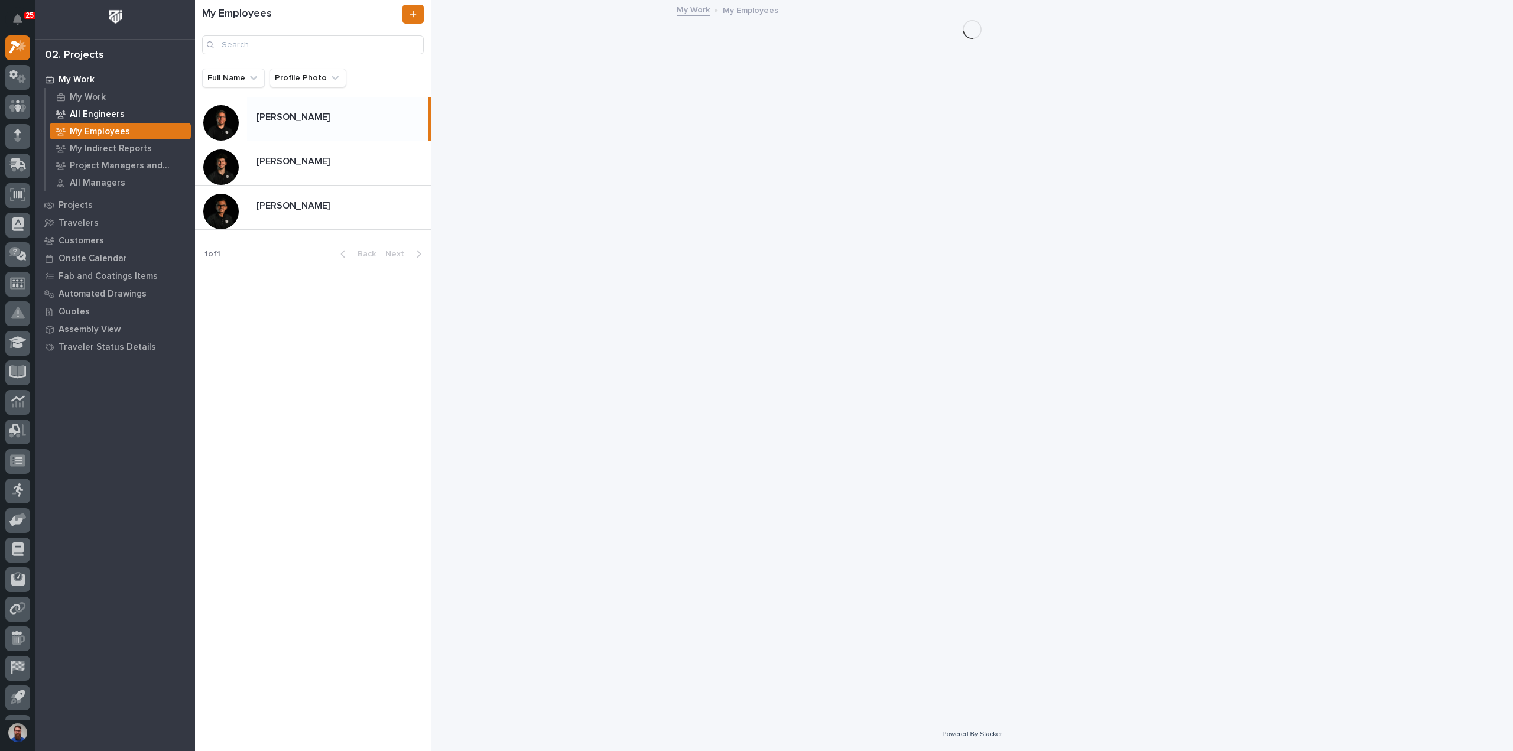
click at [98, 113] on p "All Engineers" at bounding box center [97, 114] width 55 height 11
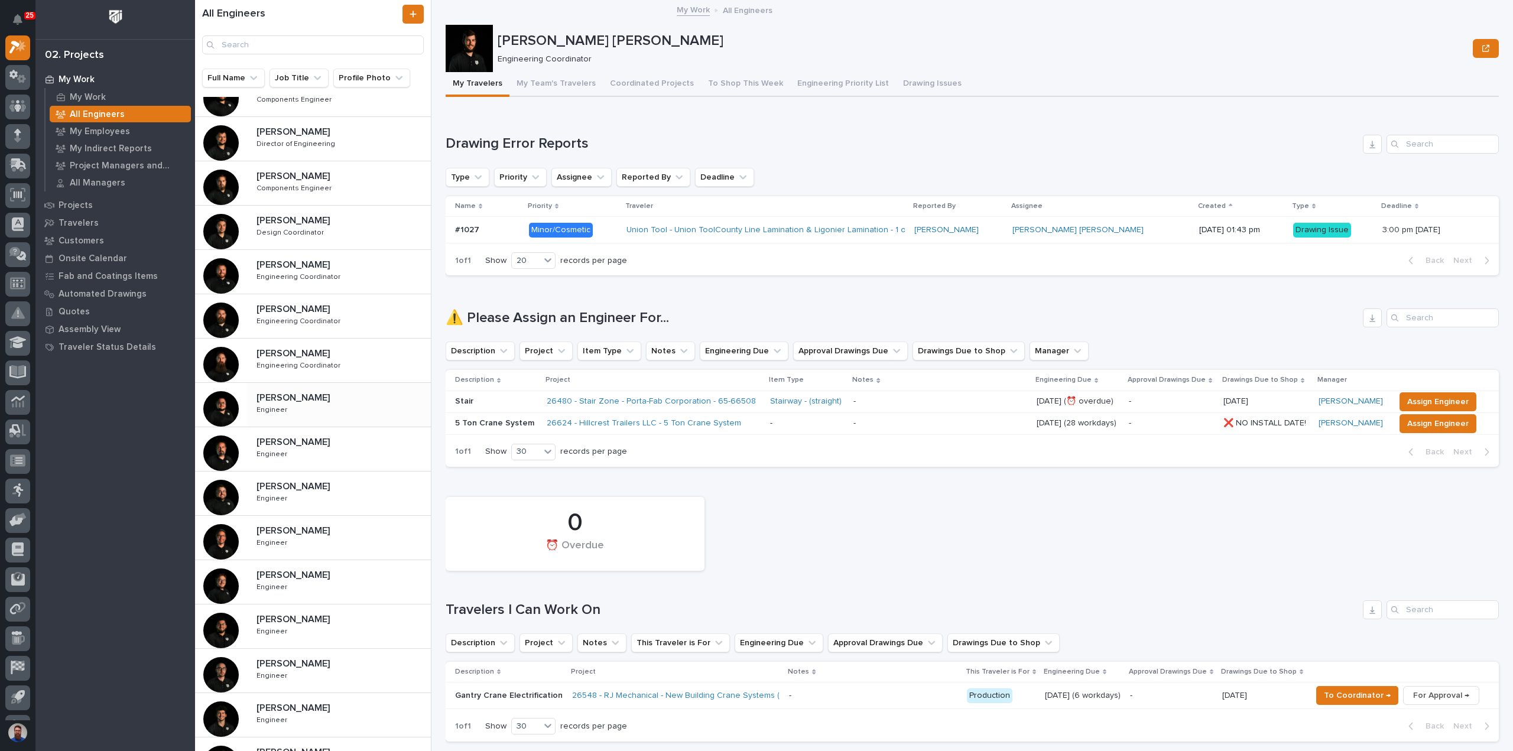
scroll to position [236, 0]
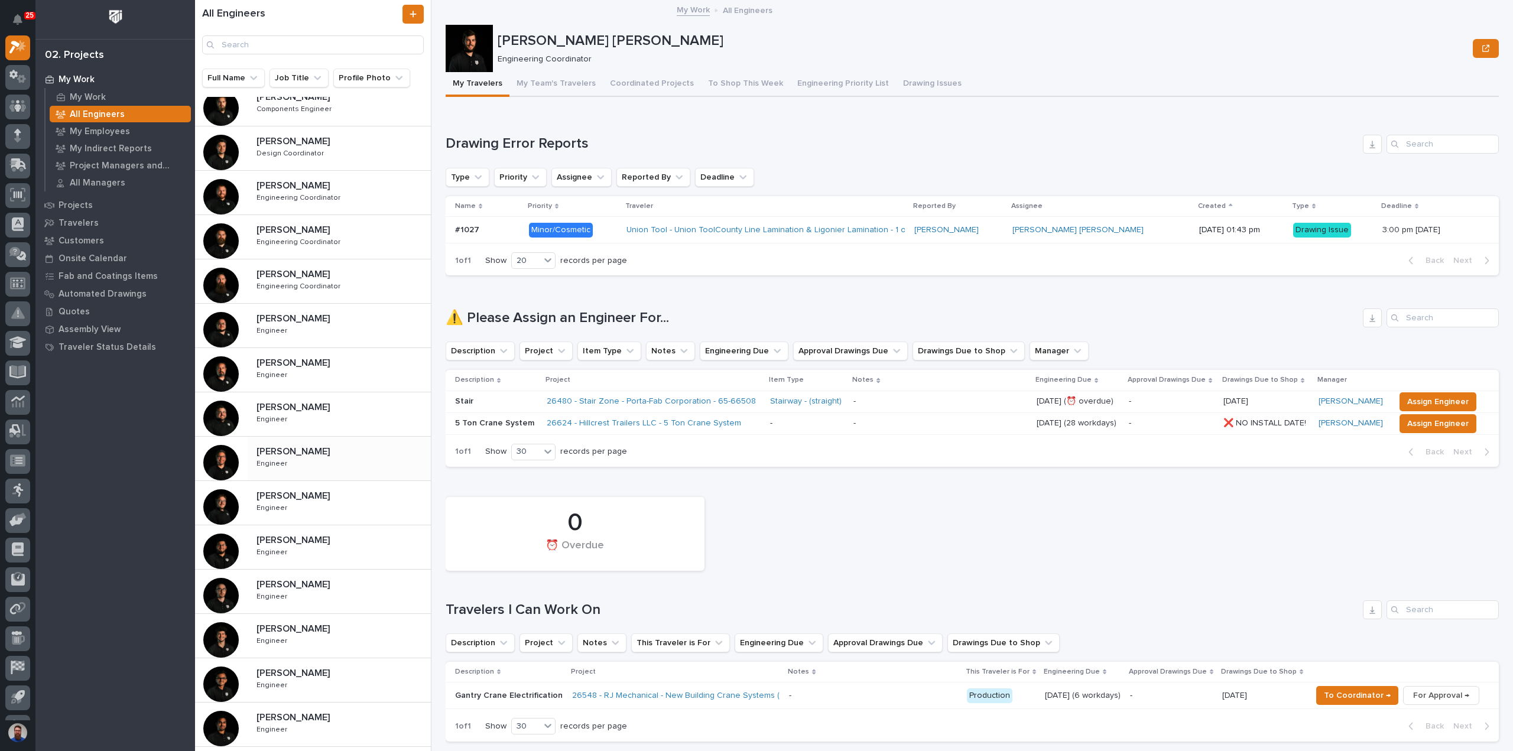
click at [332, 450] on p at bounding box center [342, 451] width 170 height 11
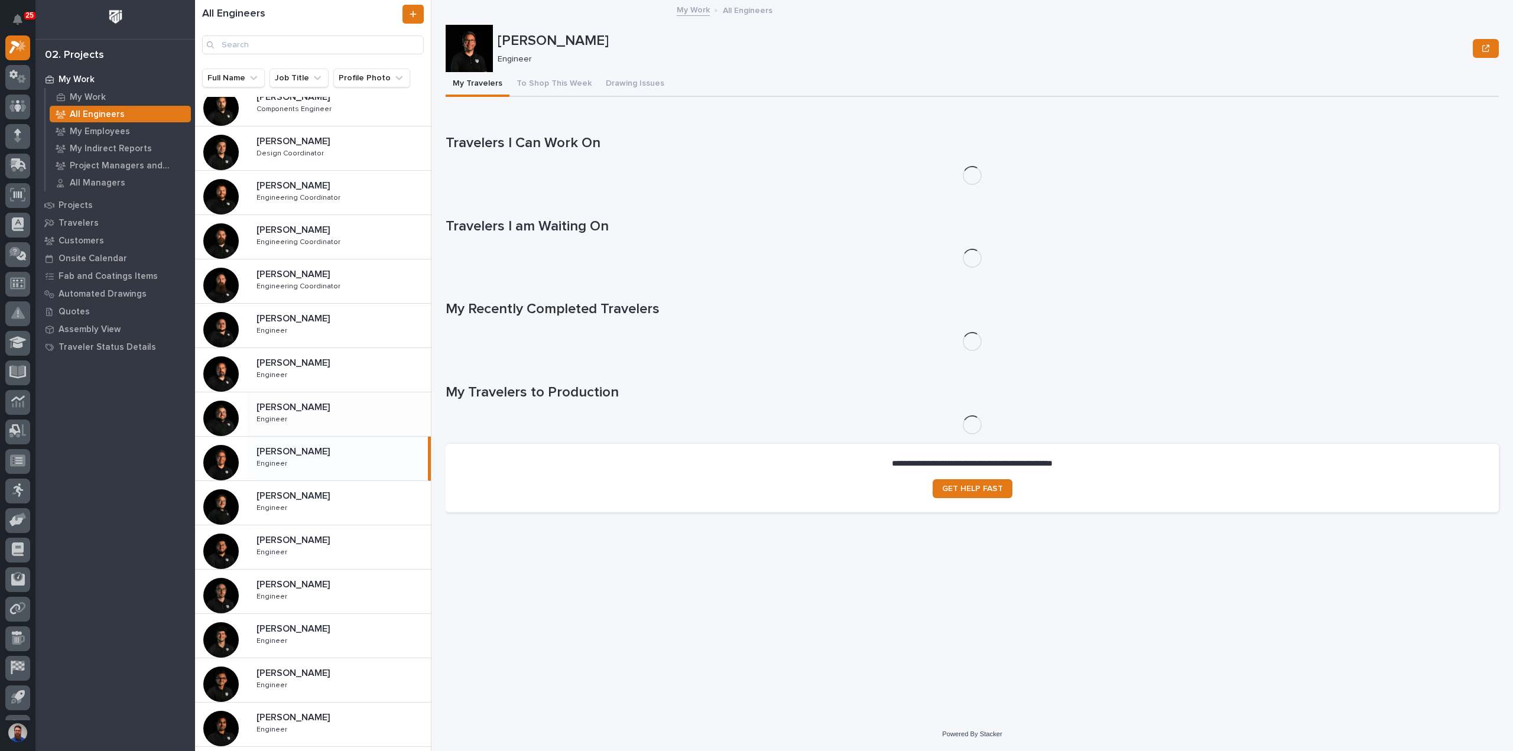
click at [323, 415] on div "Jacob Stayton Jacob Stayton Engineer Engineer" at bounding box center [339, 414] width 184 height 34
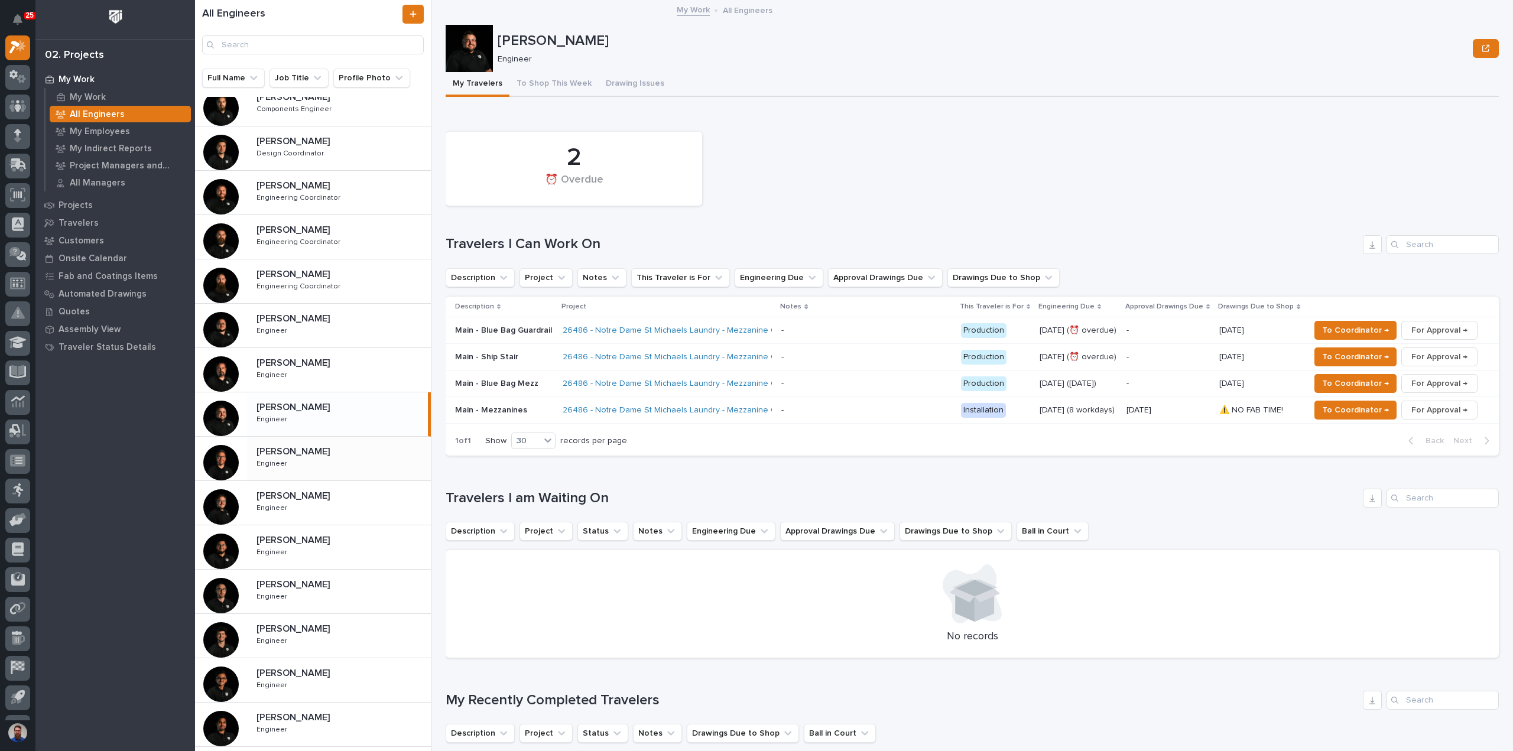
click at [313, 452] on p "[PERSON_NAME]" at bounding box center [295, 451] width 76 height 14
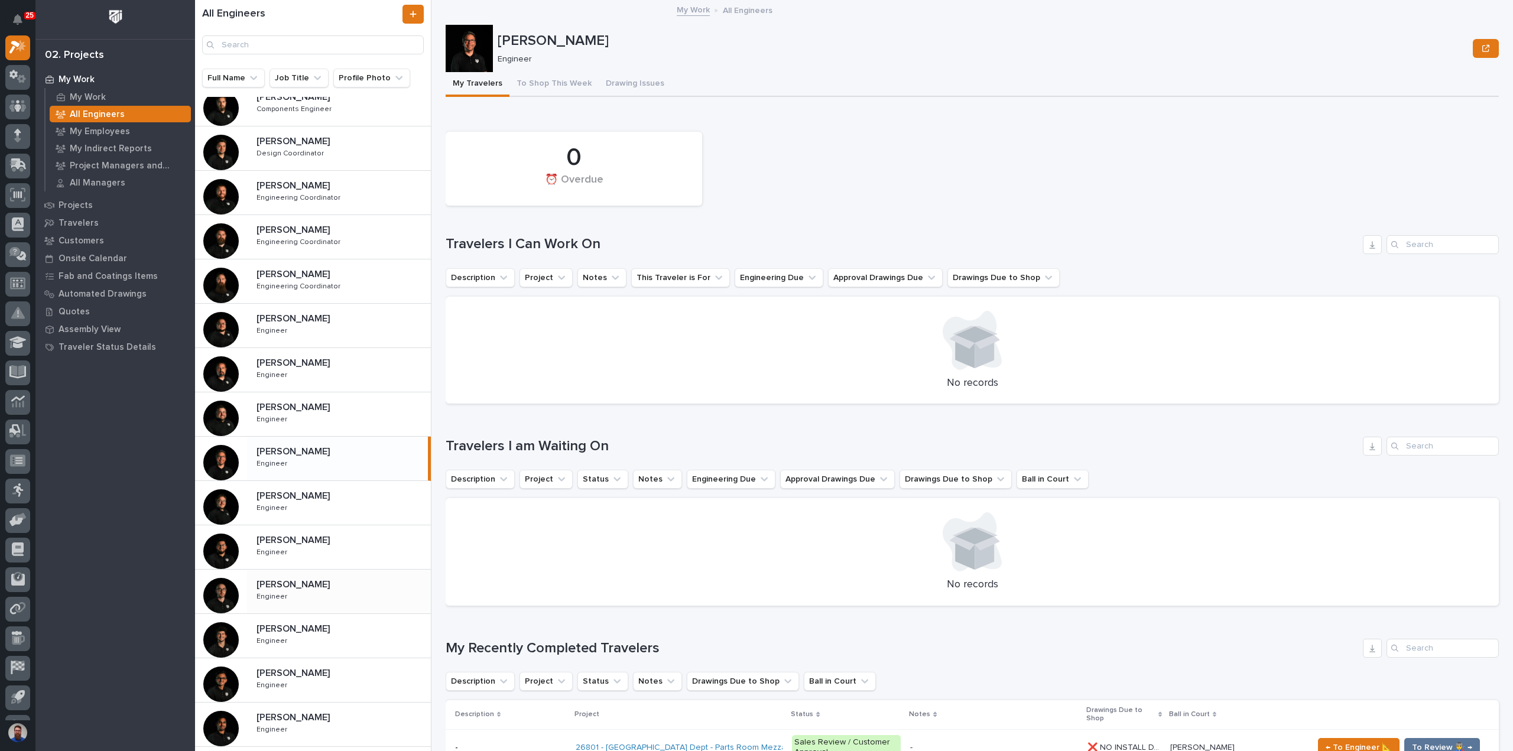
click at [316, 596] on div "Marston Norris Marston Norris Engineer Engineer" at bounding box center [339, 592] width 184 height 34
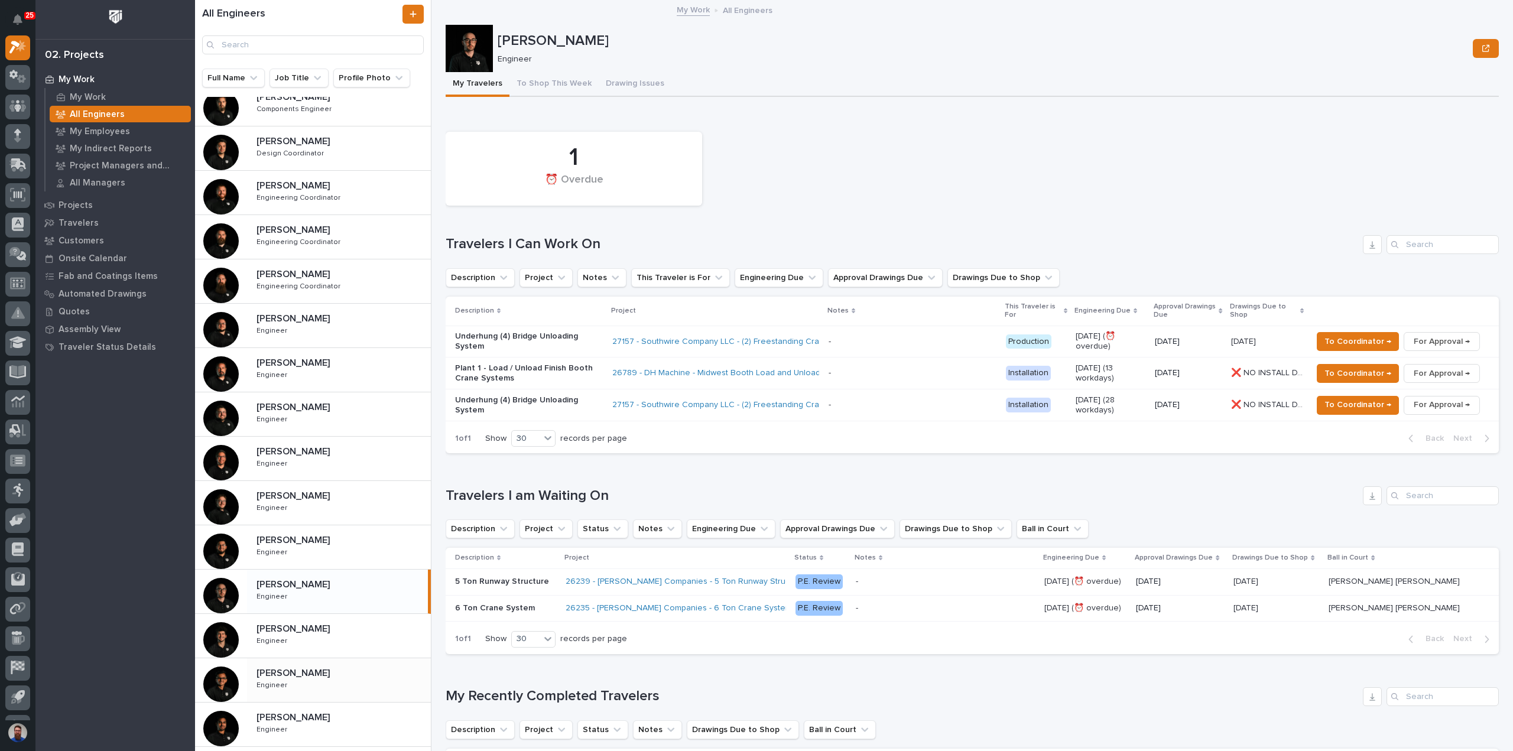
click at [320, 680] on div "Rishi Desai Rishi Desai Engineer Engineer" at bounding box center [339, 680] width 184 height 34
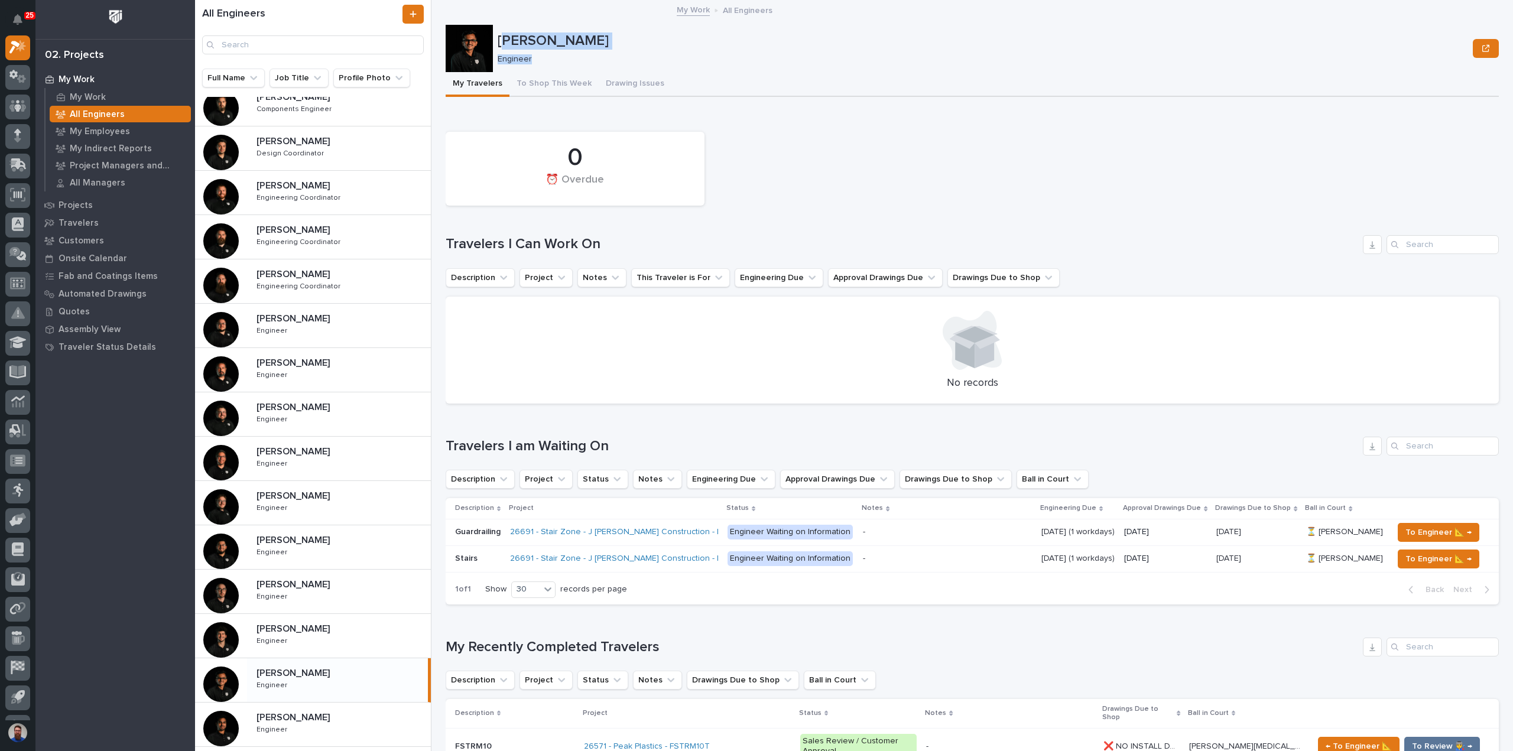
drag, startPoint x: 502, startPoint y: 38, endPoint x: 546, endPoint y: 60, distance: 48.1
click at [546, 60] on div "Rishi Desai Engineer" at bounding box center [983, 49] width 971 height 32
click at [546, 60] on p "Engineer" at bounding box center [981, 59] width 966 height 10
drag, startPoint x: 553, startPoint y: 59, endPoint x: 502, endPoint y: 43, distance: 53.3
click at [502, 43] on div "Rishi Desai Engineer" at bounding box center [983, 49] width 971 height 32
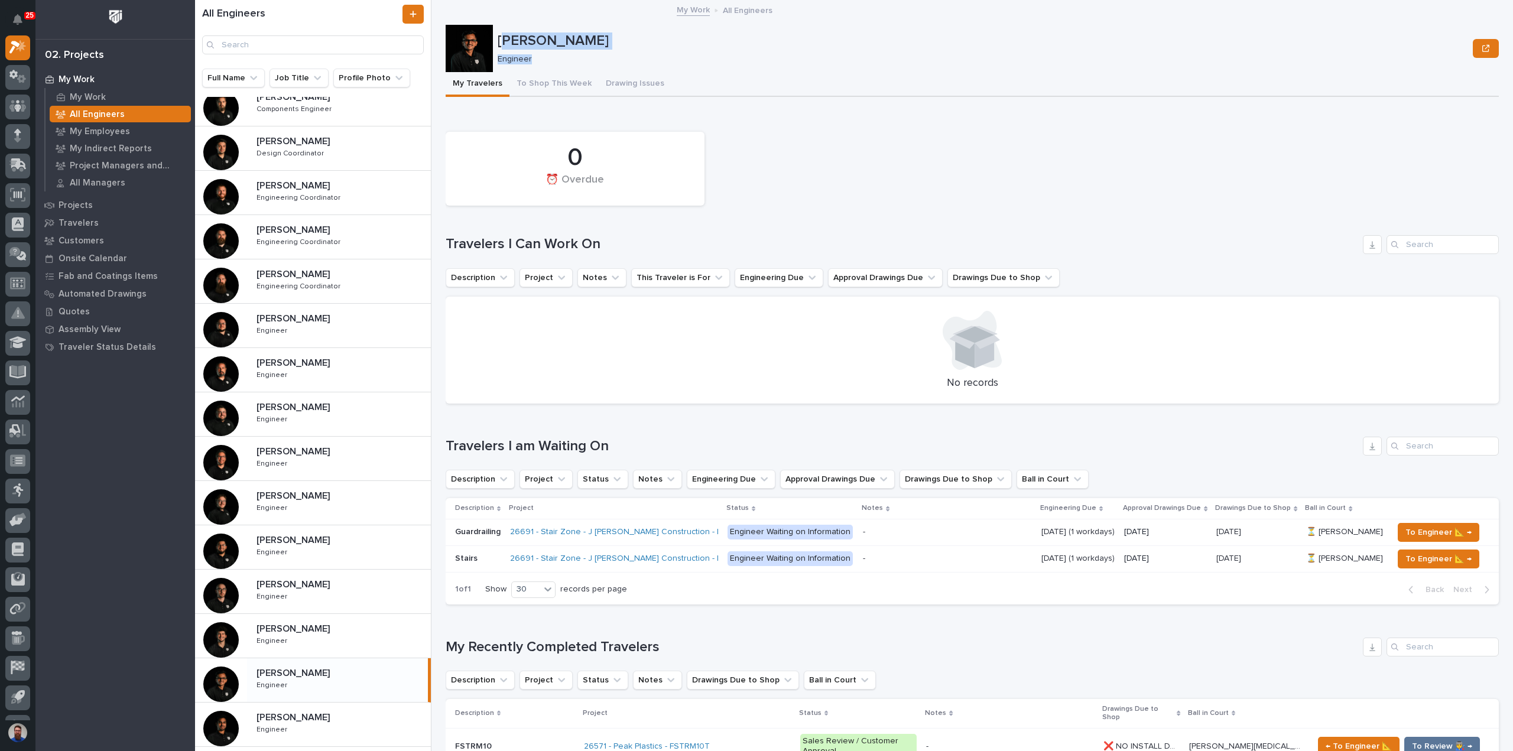
click at [502, 42] on p "[PERSON_NAME]" at bounding box center [983, 41] width 971 height 17
click at [314, 595] on div "Marston Norris Marston Norris Engineer Engineer" at bounding box center [339, 592] width 184 height 34
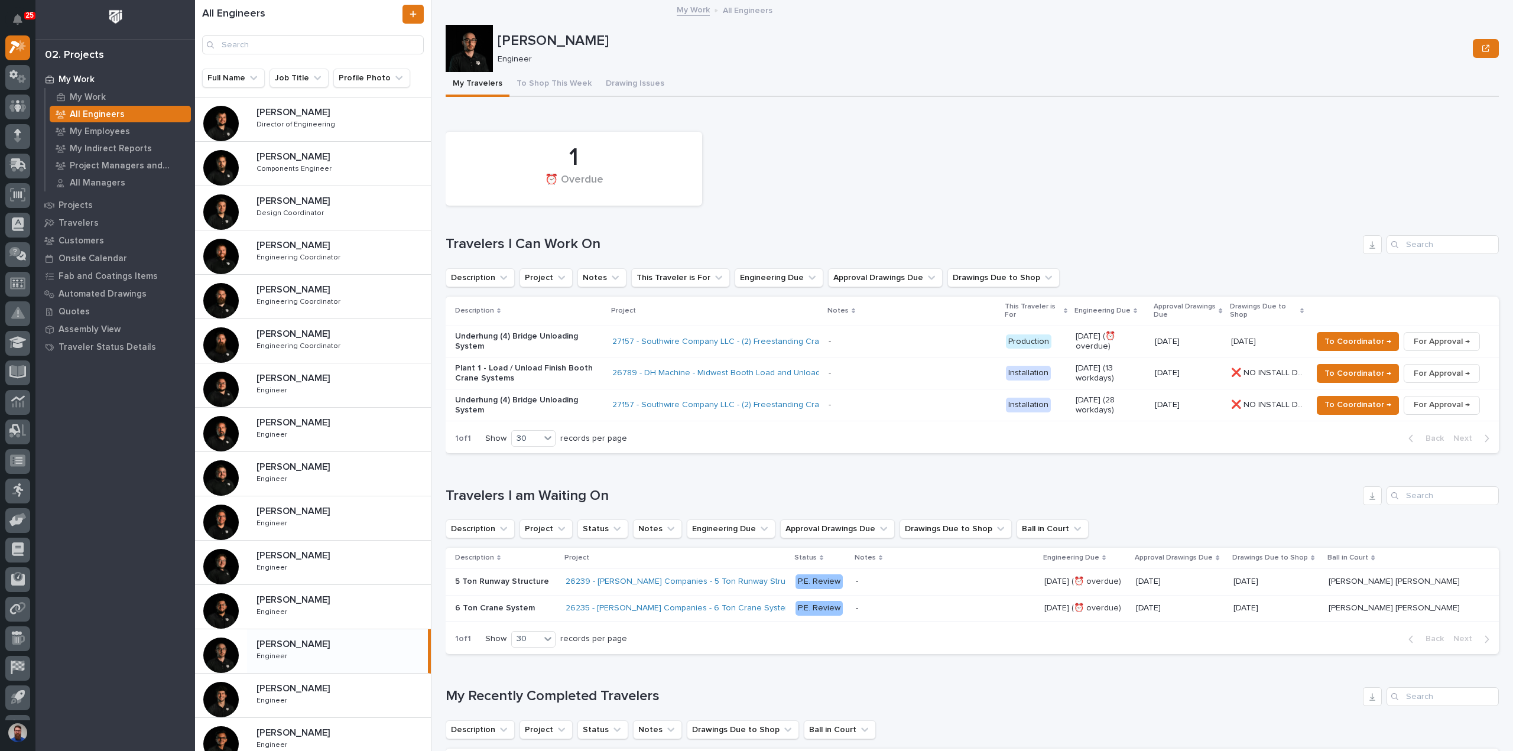
scroll to position [157, 0]
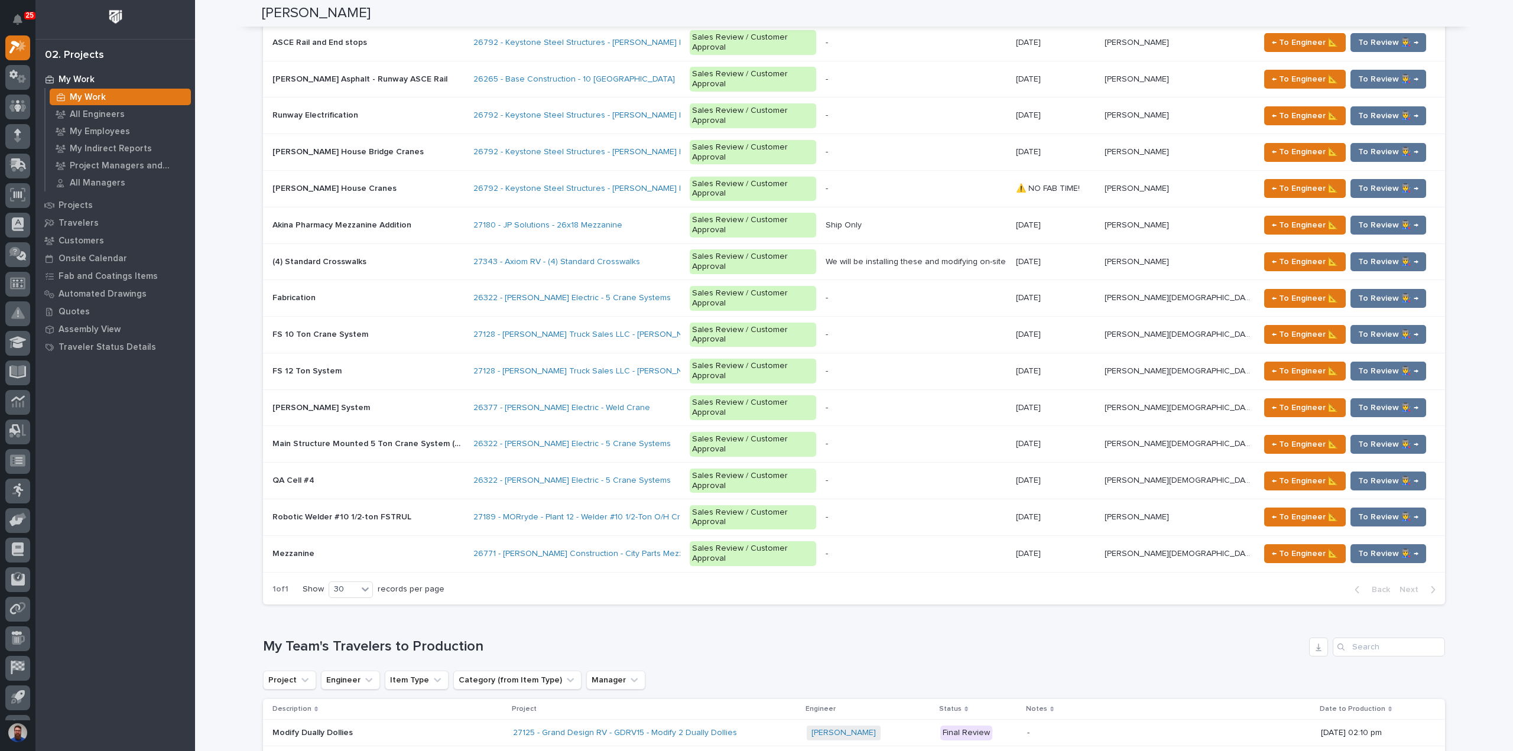
scroll to position [2285, 0]
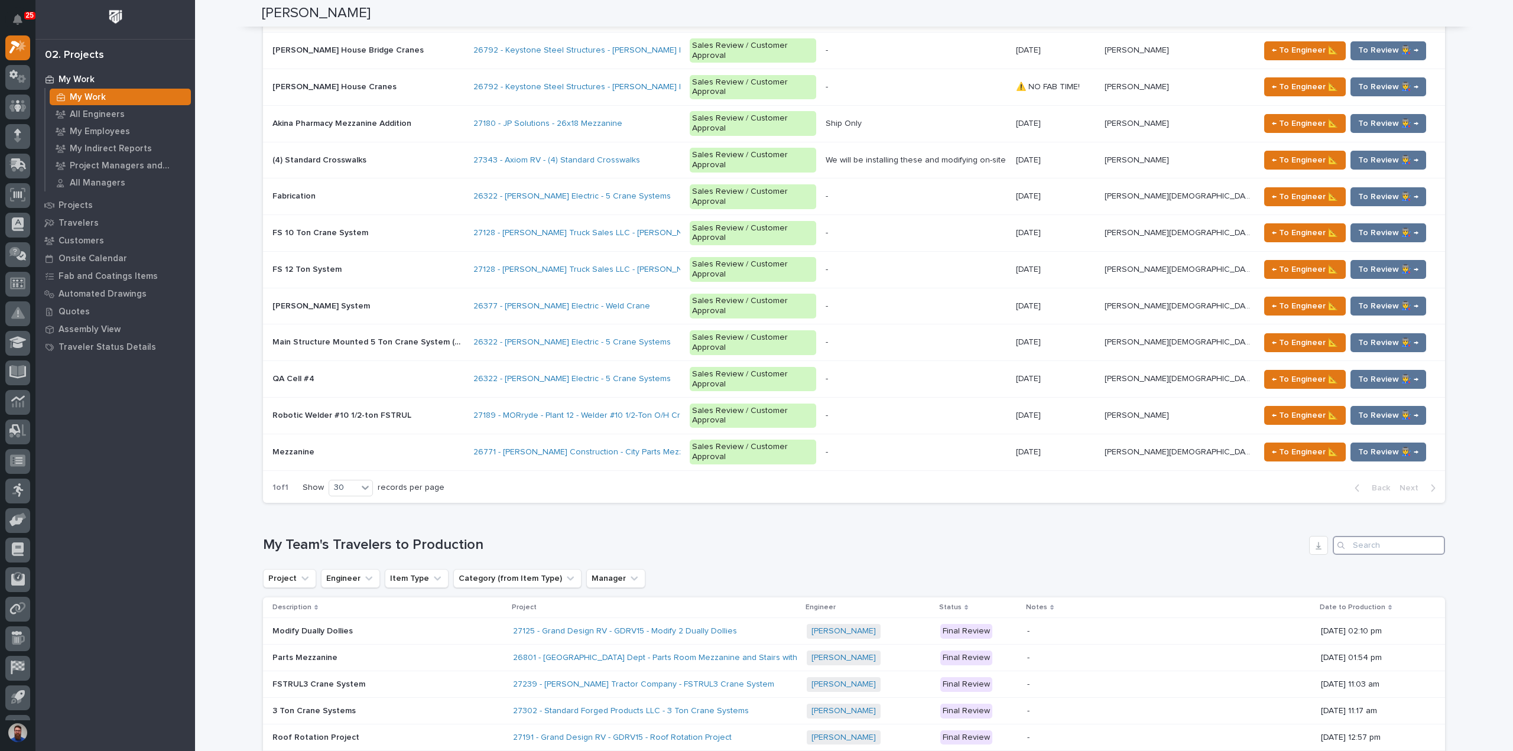
click at [1375, 536] on input "Search" at bounding box center [1389, 545] width 112 height 19
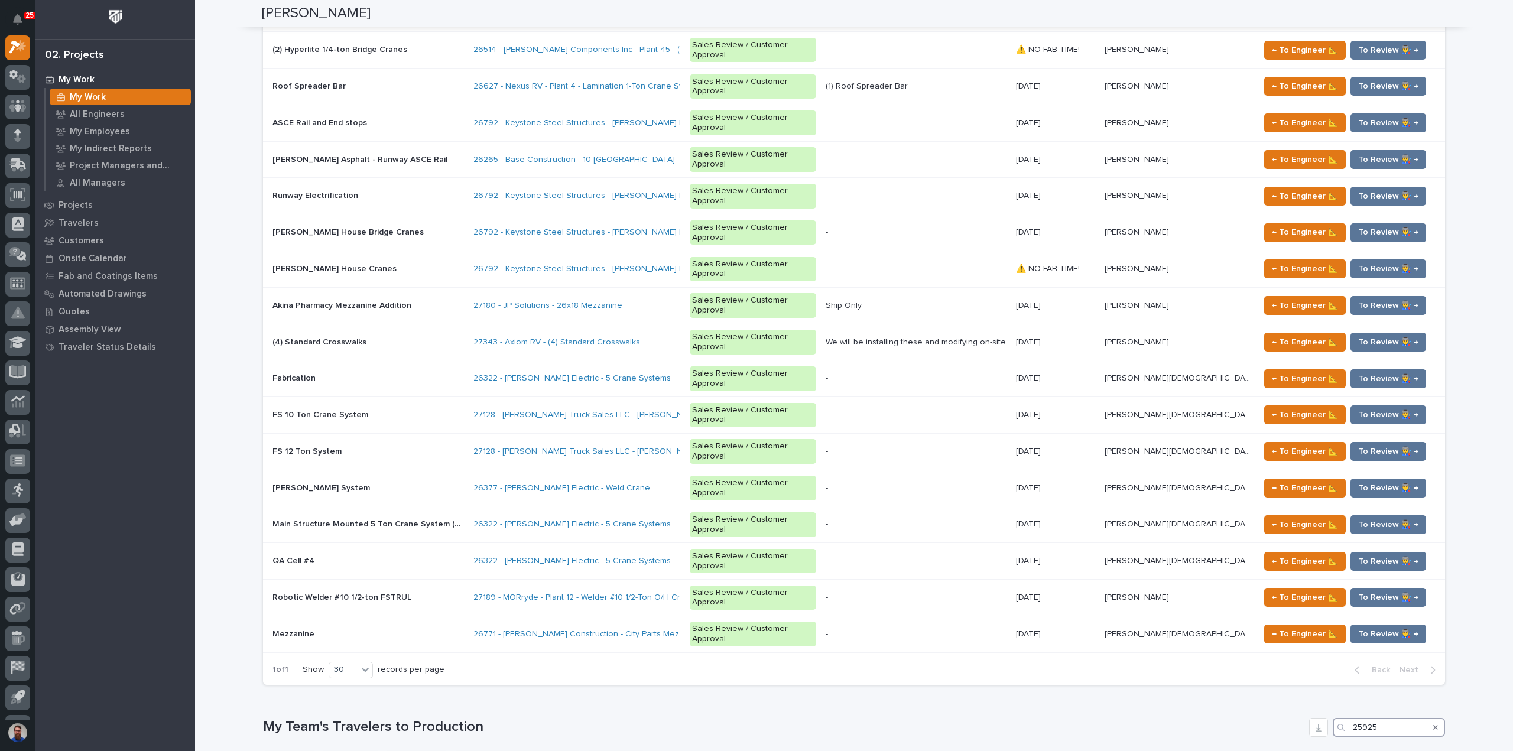
scroll to position [2111, 0]
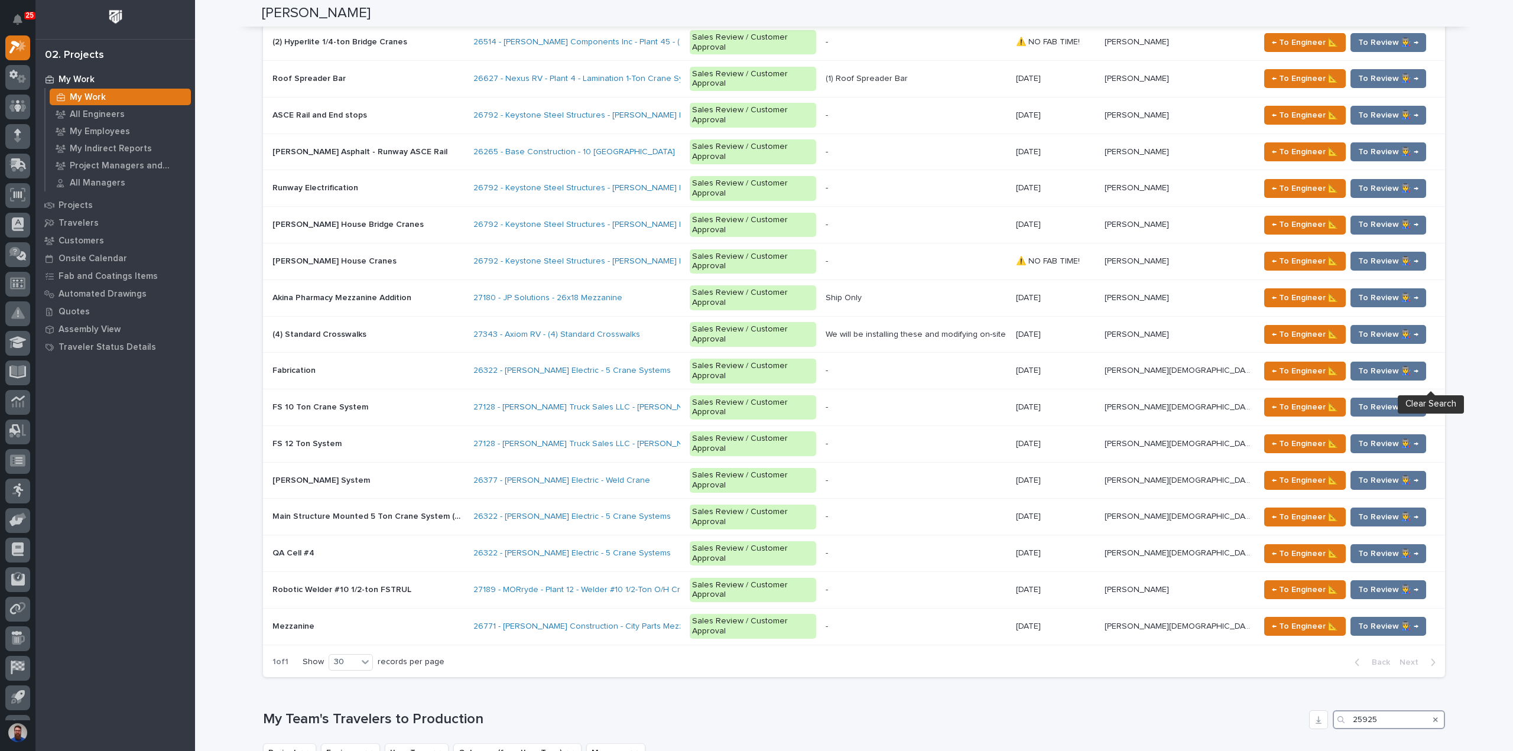
type input "25925"
click at [1433, 716] on icon "Search" at bounding box center [1435, 719] width 5 height 7
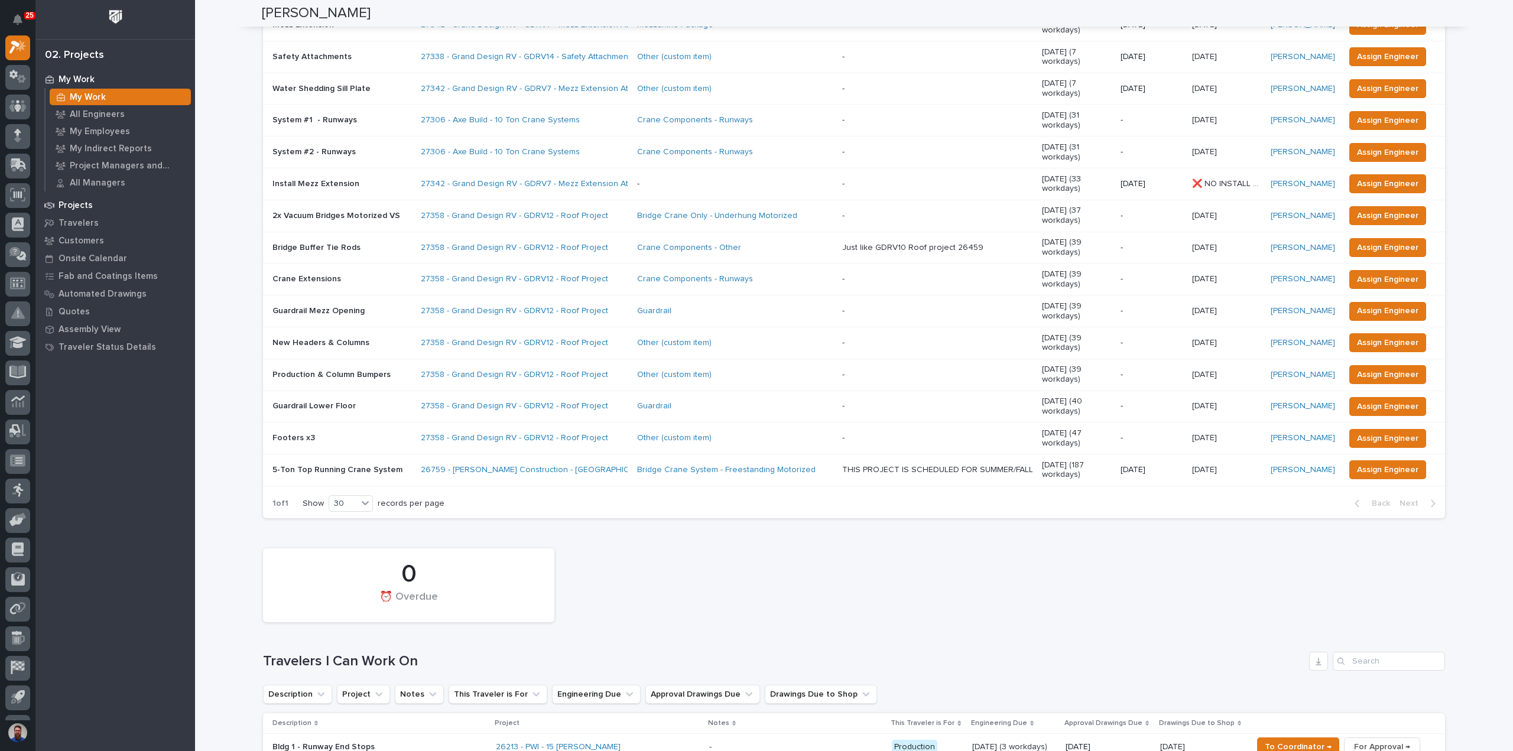
scroll to position [298, 0]
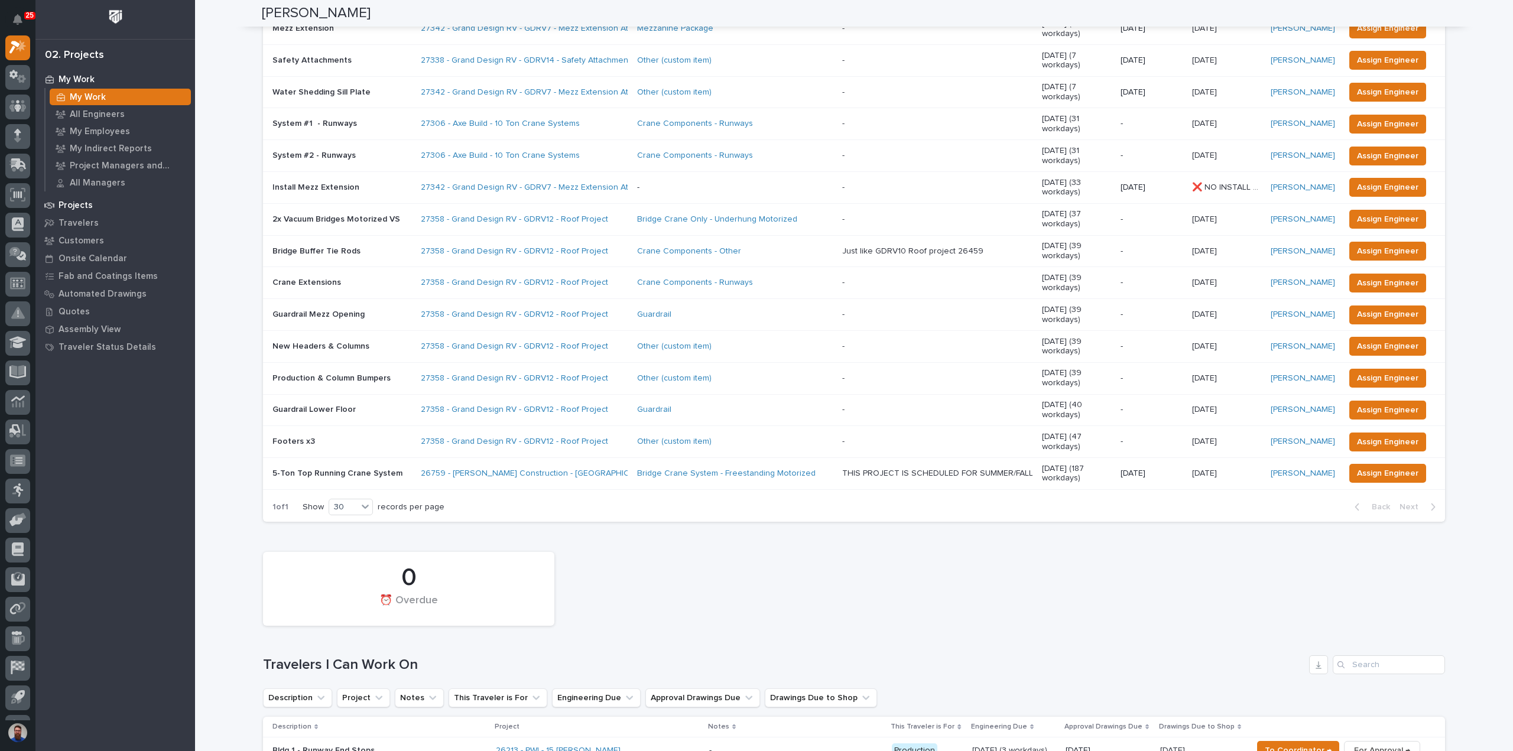
click at [78, 207] on p "Projects" at bounding box center [76, 205] width 34 height 11
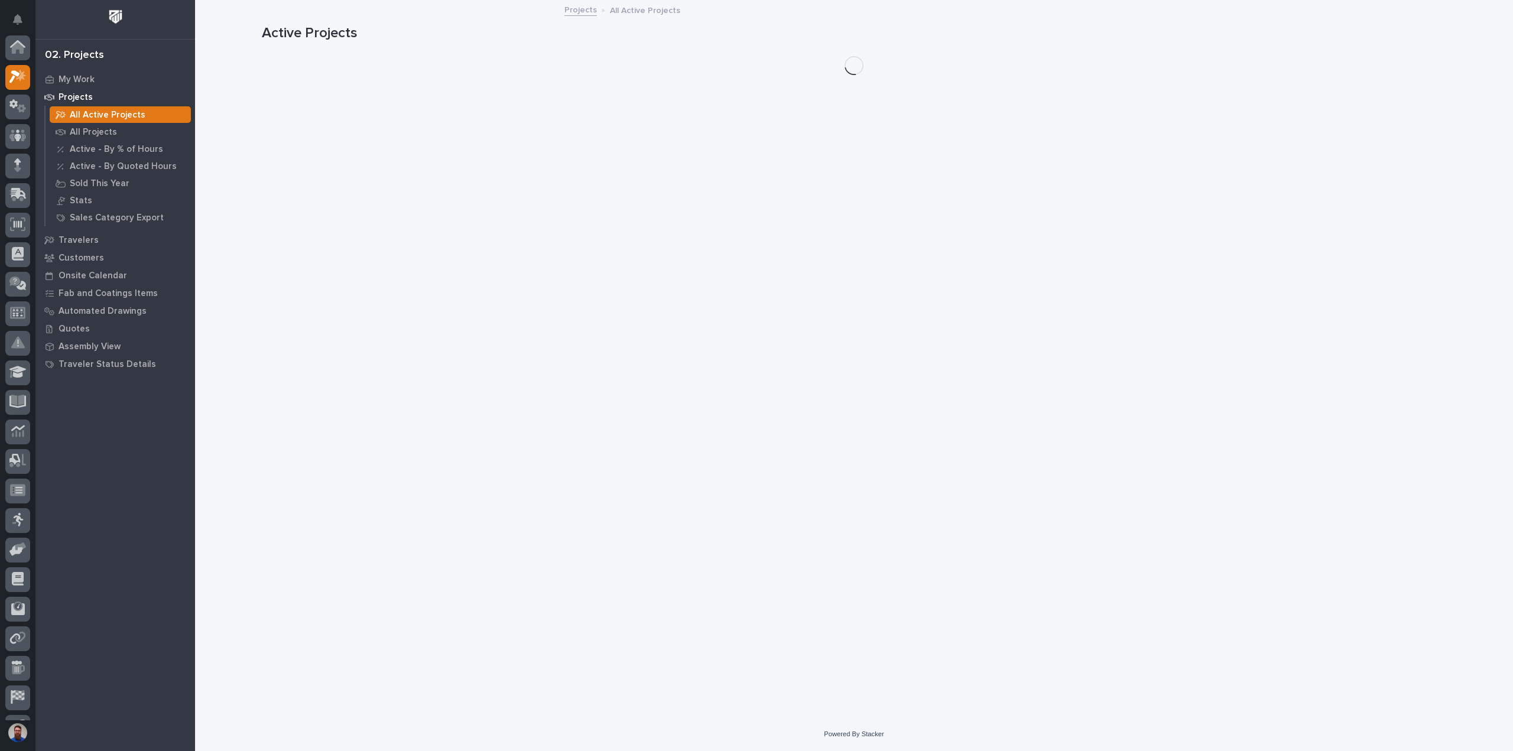
scroll to position [30, 0]
click at [99, 132] on p "All Projects" at bounding box center [93, 132] width 47 height 11
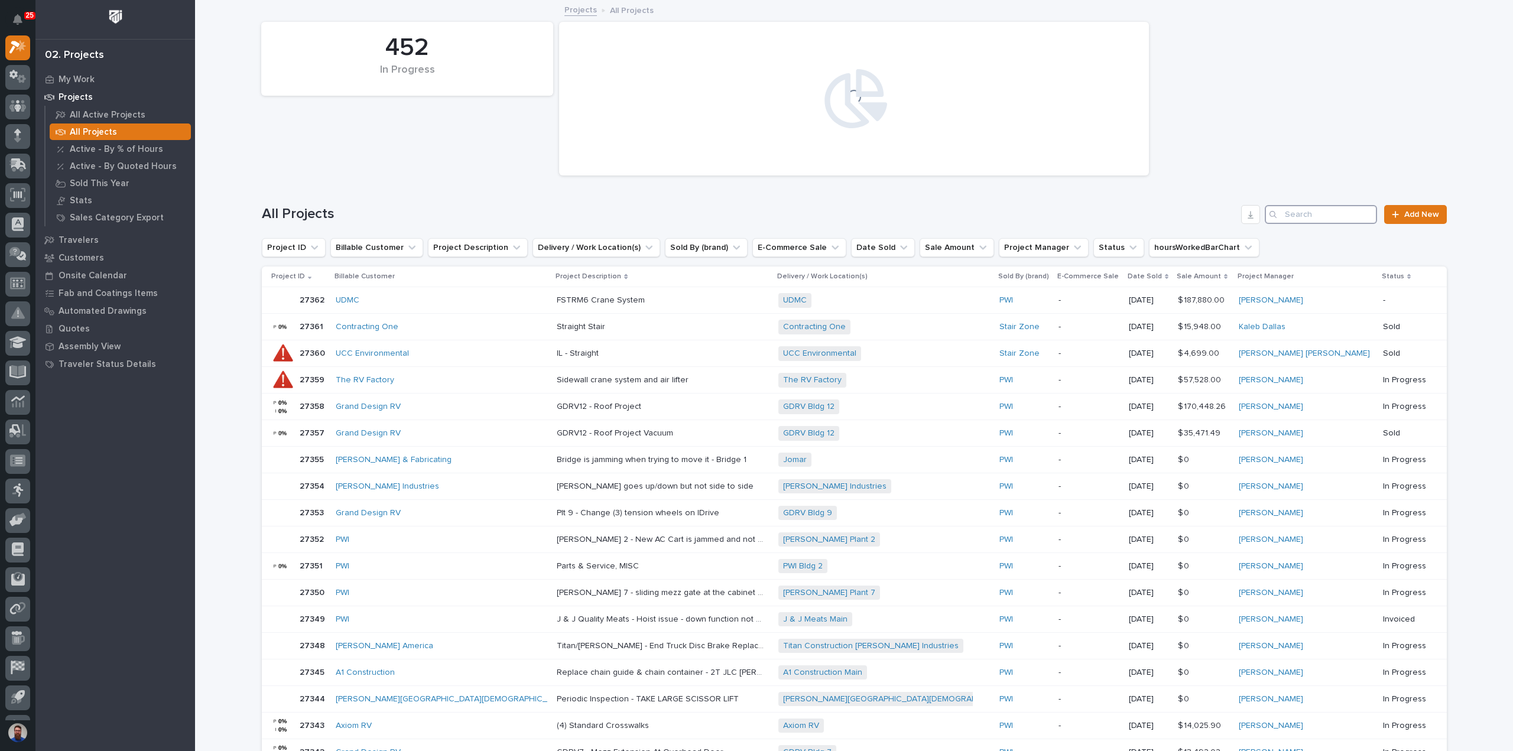
click at [1299, 209] on input "Search" at bounding box center [1321, 214] width 112 height 19
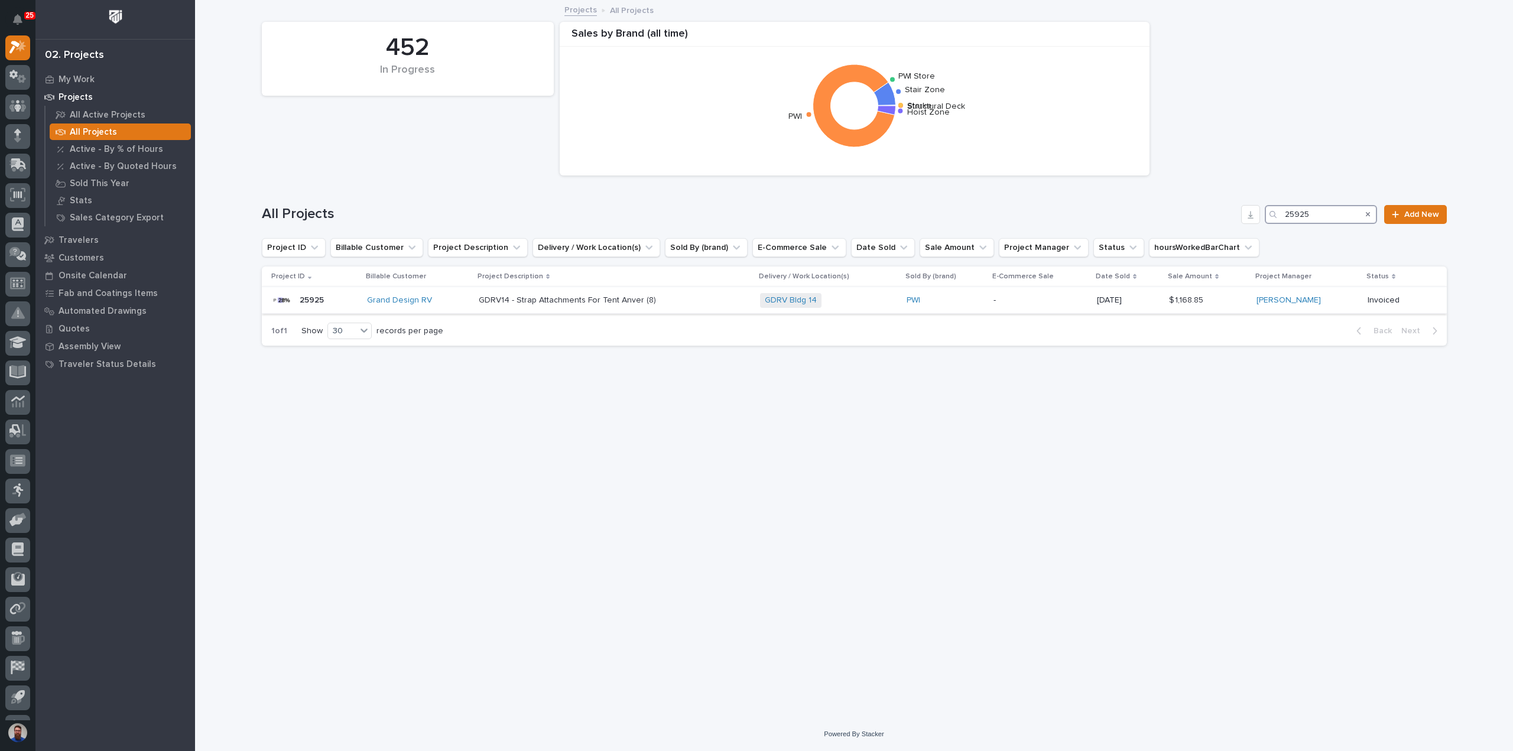
type input "25925"
click at [1038, 313] on td "-" at bounding box center [1040, 300] width 103 height 27
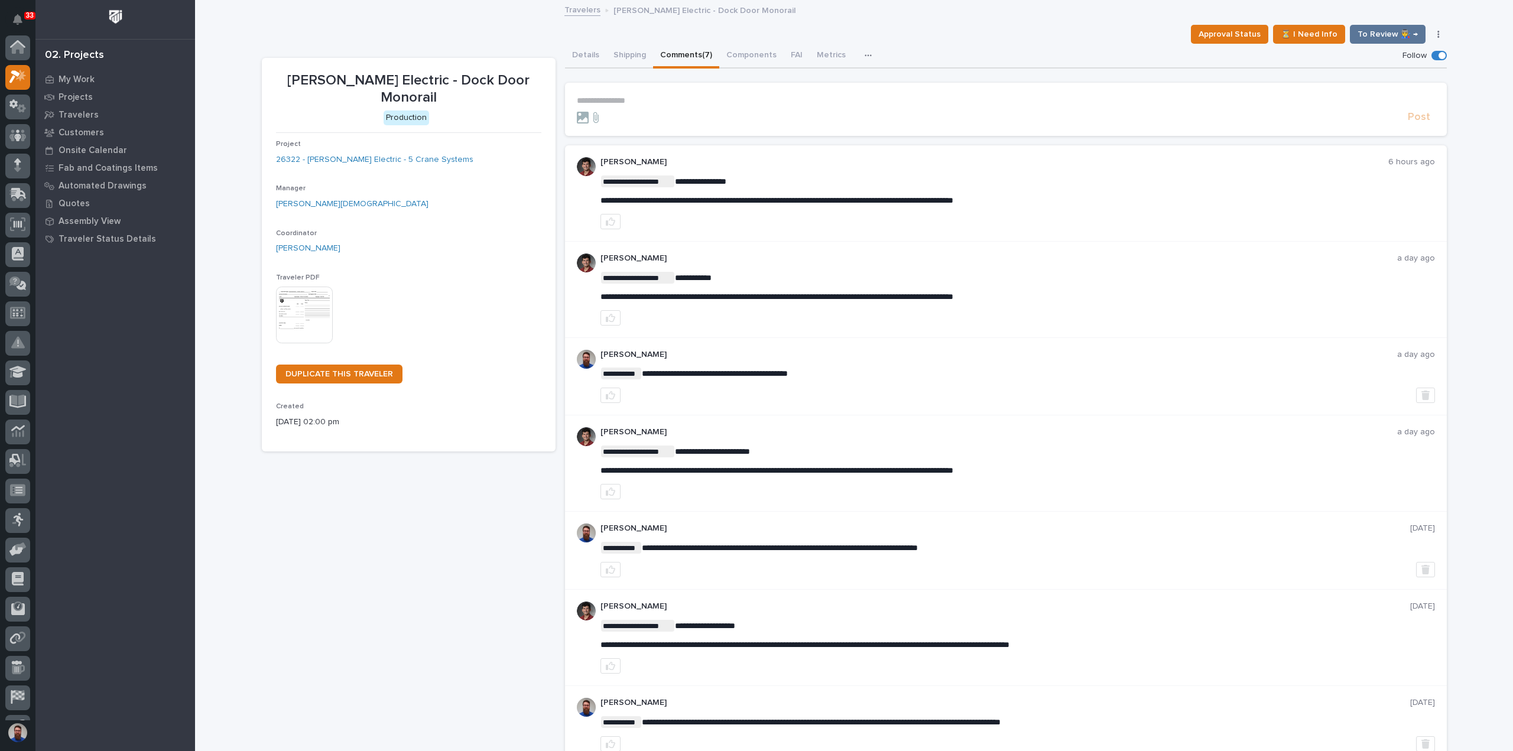
scroll to position [30, 0]
click at [325, 460] on div "Schneider Electric - Dock Door Monorail Production Project 26322 - Schneider El…" at bounding box center [409, 416] width 294 height 716
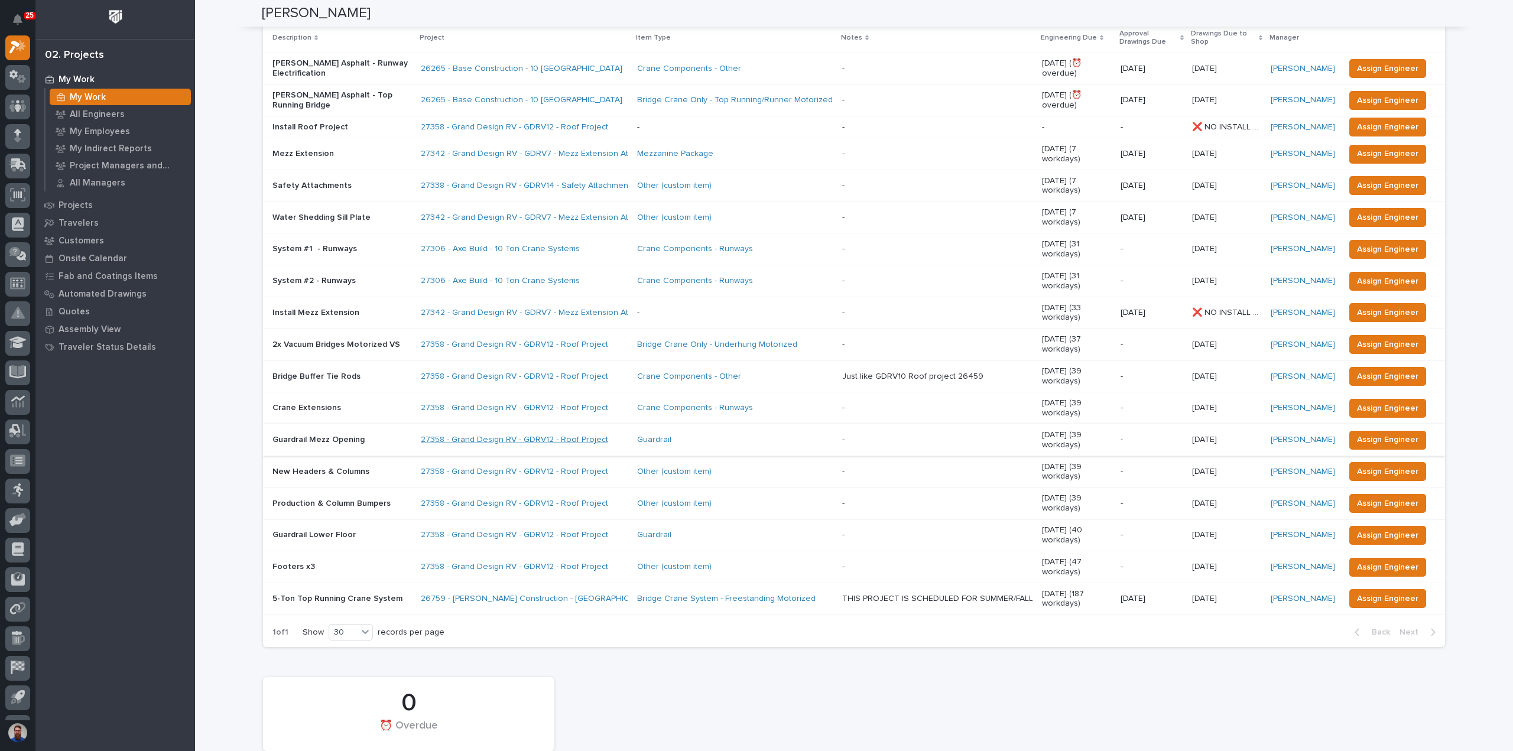
scroll to position [157, 0]
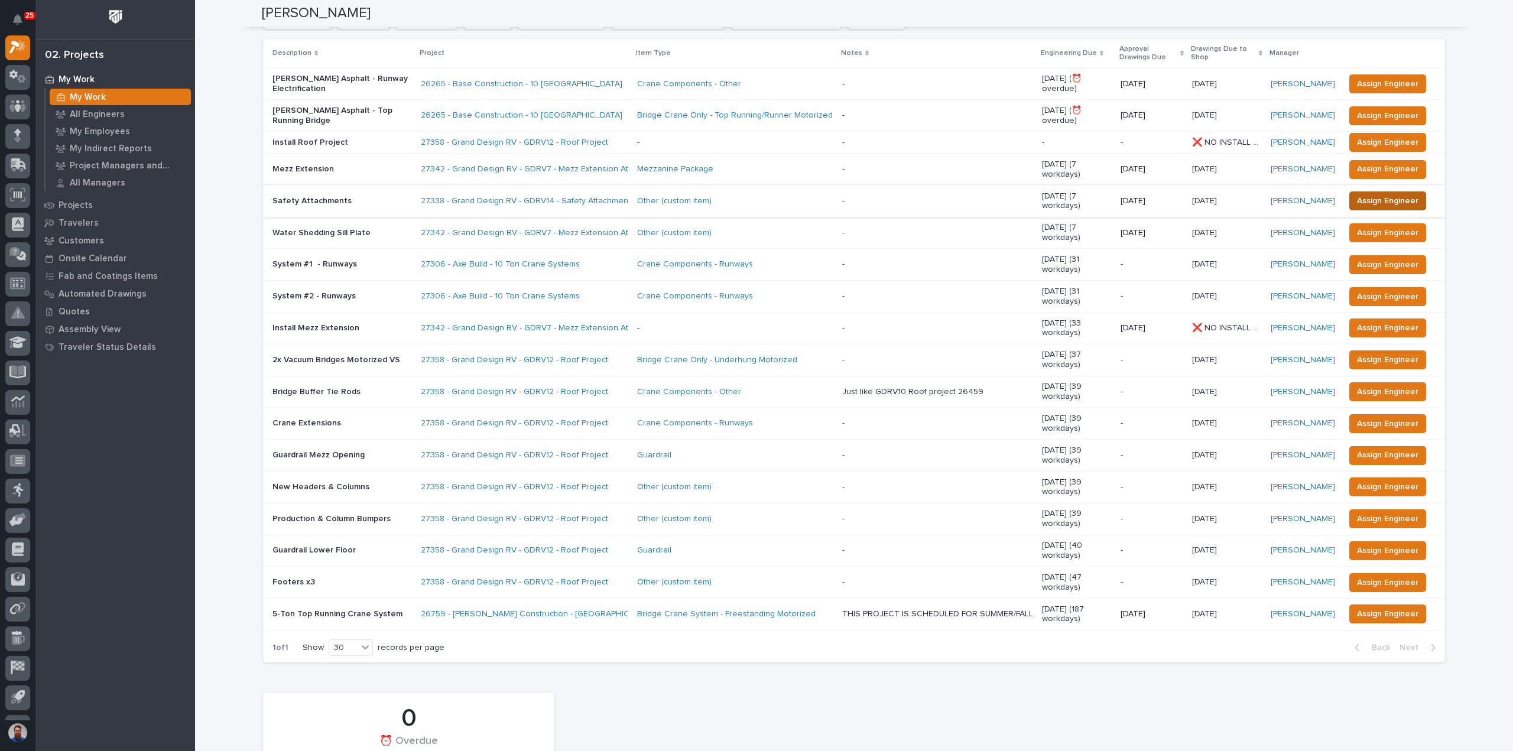
click at [1379, 194] on span "Assign Engineer" at bounding box center [1387, 201] width 61 height 14
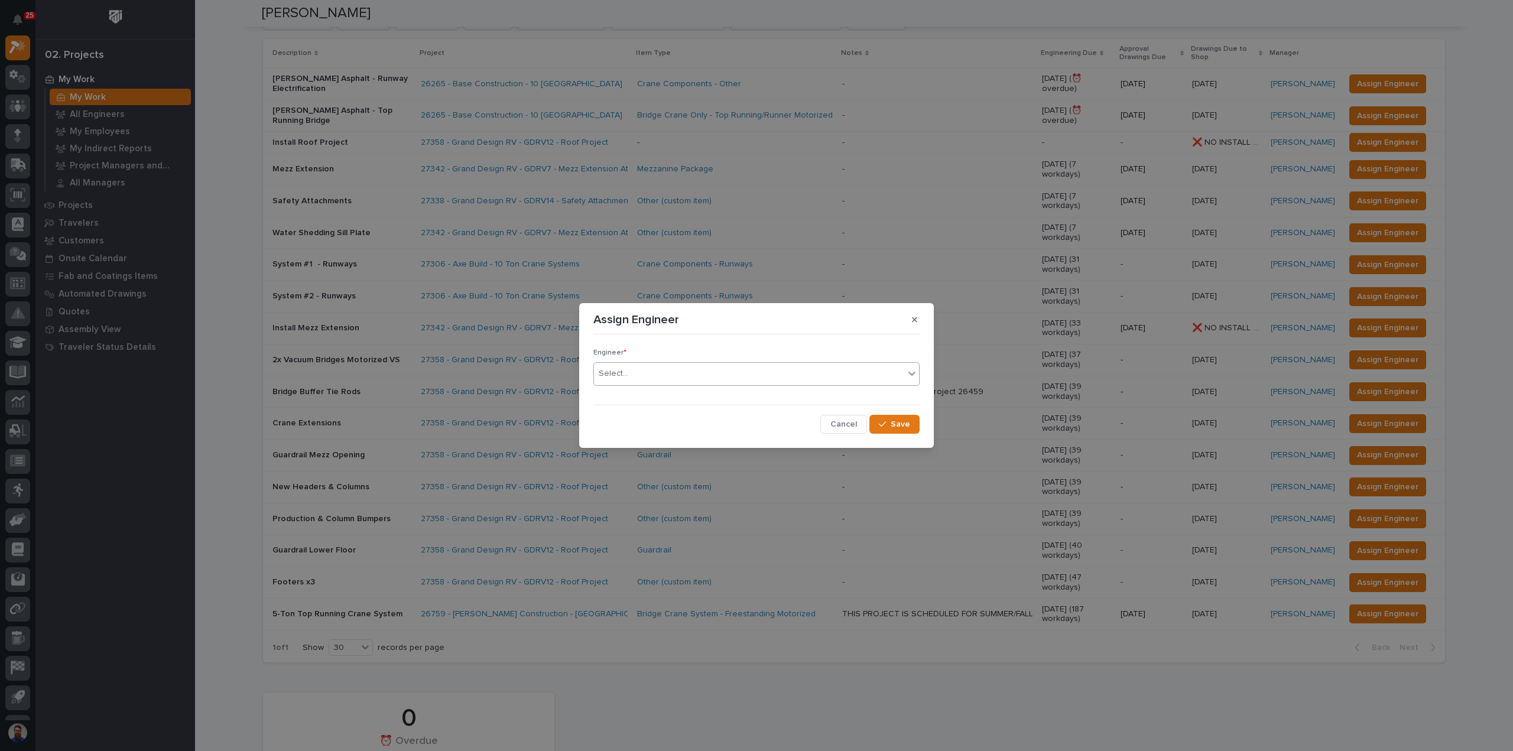
click at [637, 379] on div "Select..." at bounding box center [749, 374] width 310 height 20
type input "****"
click at [641, 392] on div "Marston Norris" at bounding box center [756, 397] width 325 height 21
click at [895, 420] on span "Save" at bounding box center [901, 424] width 20 height 11
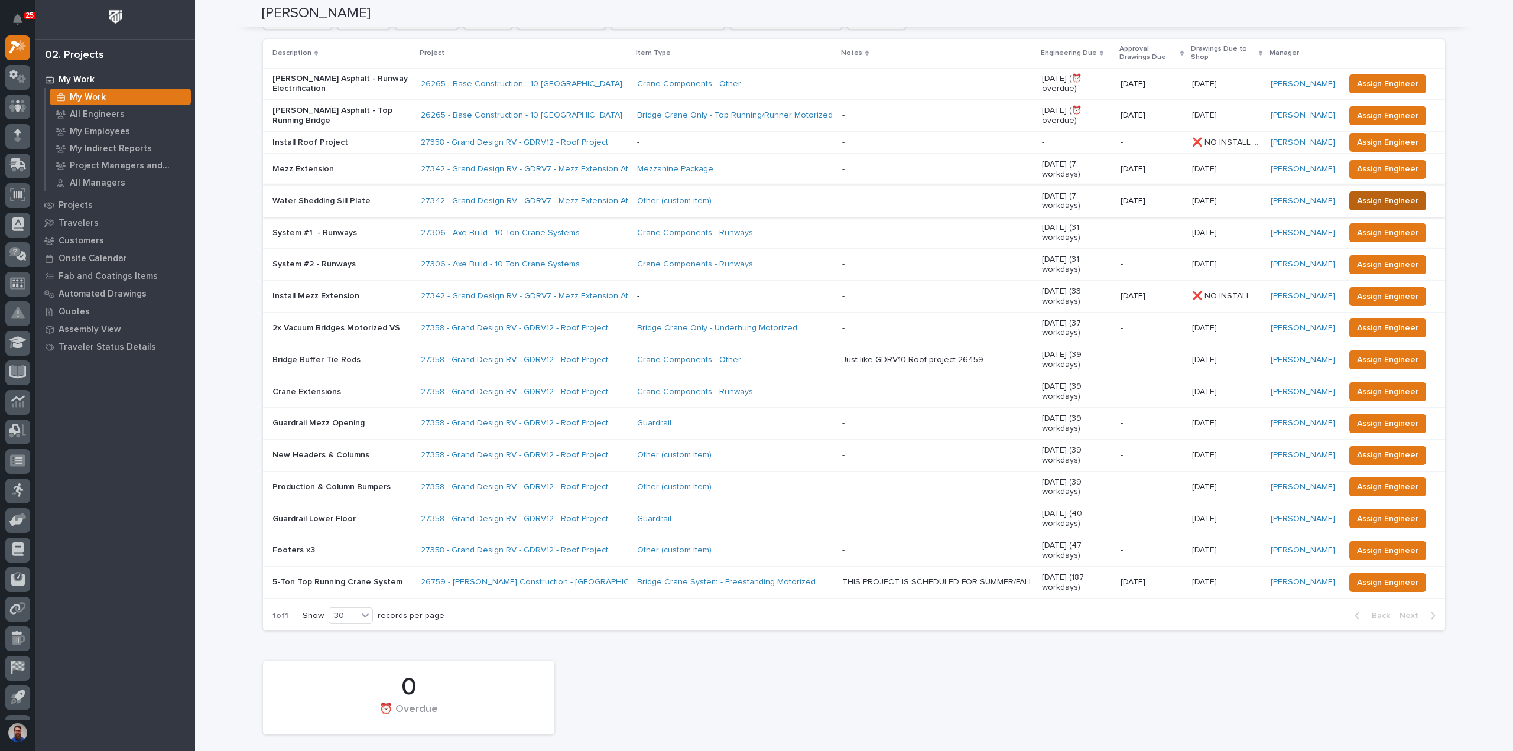
click at [1370, 194] on span "Assign Engineer" at bounding box center [1387, 201] width 61 height 14
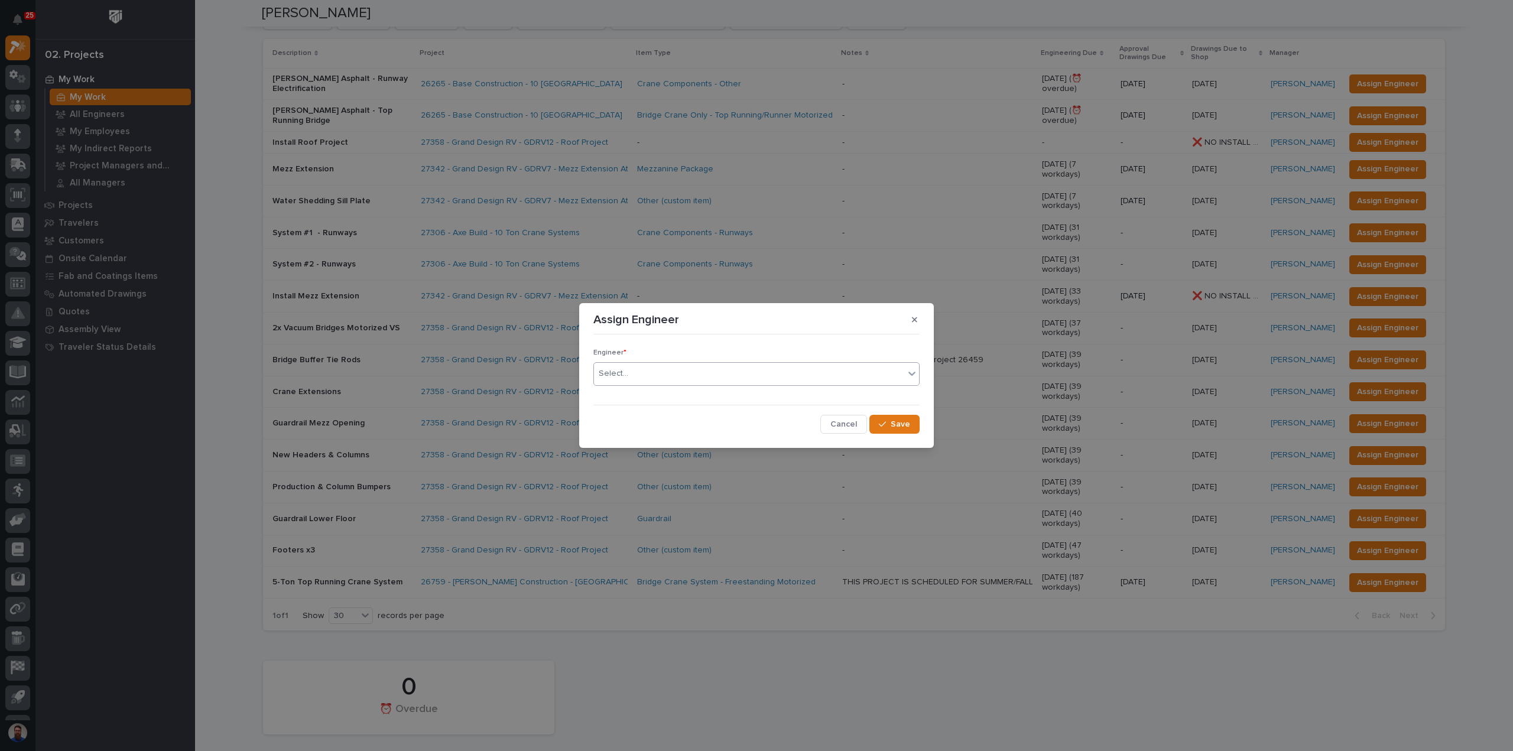
click at [651, 374] on div "Select..." at bounding box center [749, 374] width 310 height 20
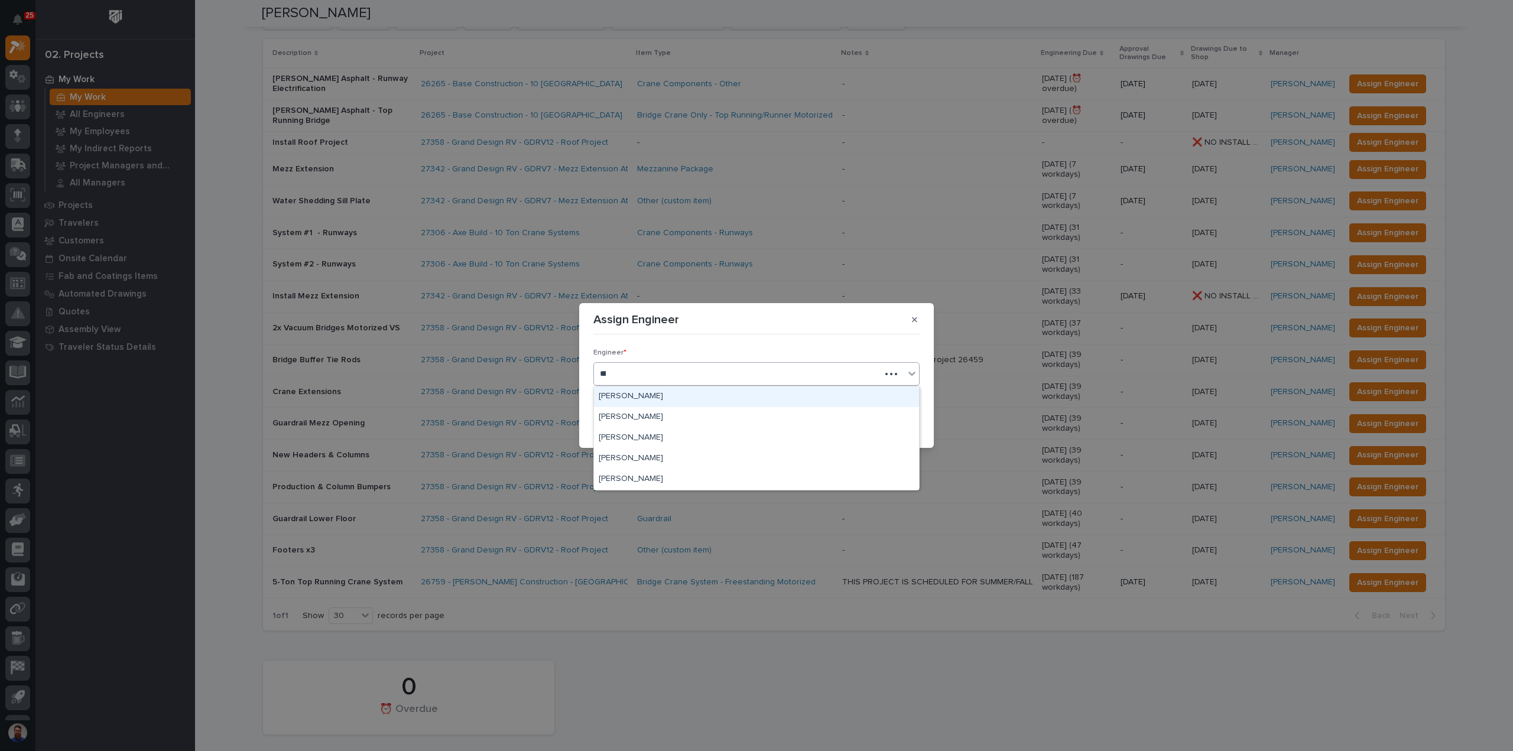
type input "****"
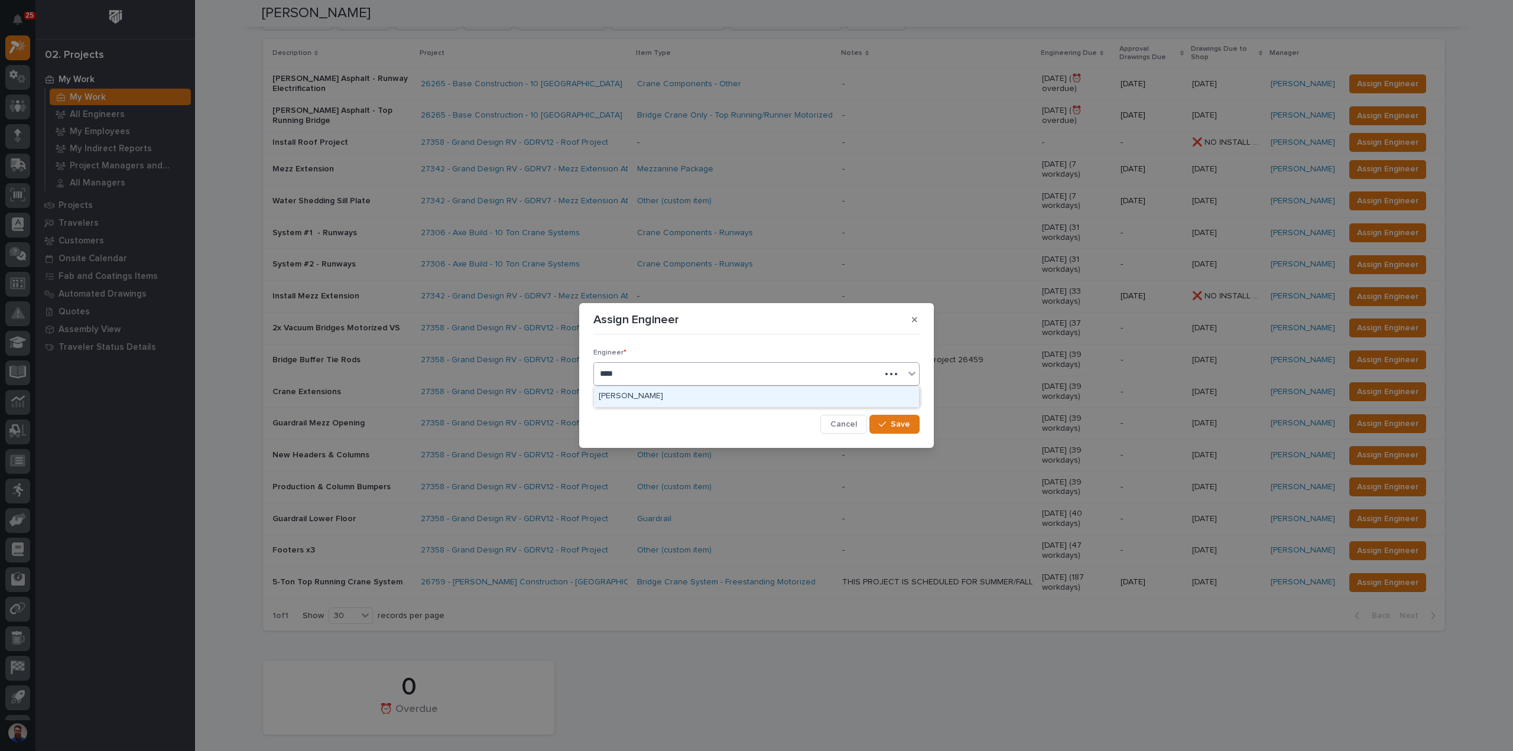
click at [654, 395] on div "[PERSON_NAME]" at bounding box center [756, 397] width 325 height 21
click at [888, 423] on div "button" at bounding box center [885, 424] width 12 height 8
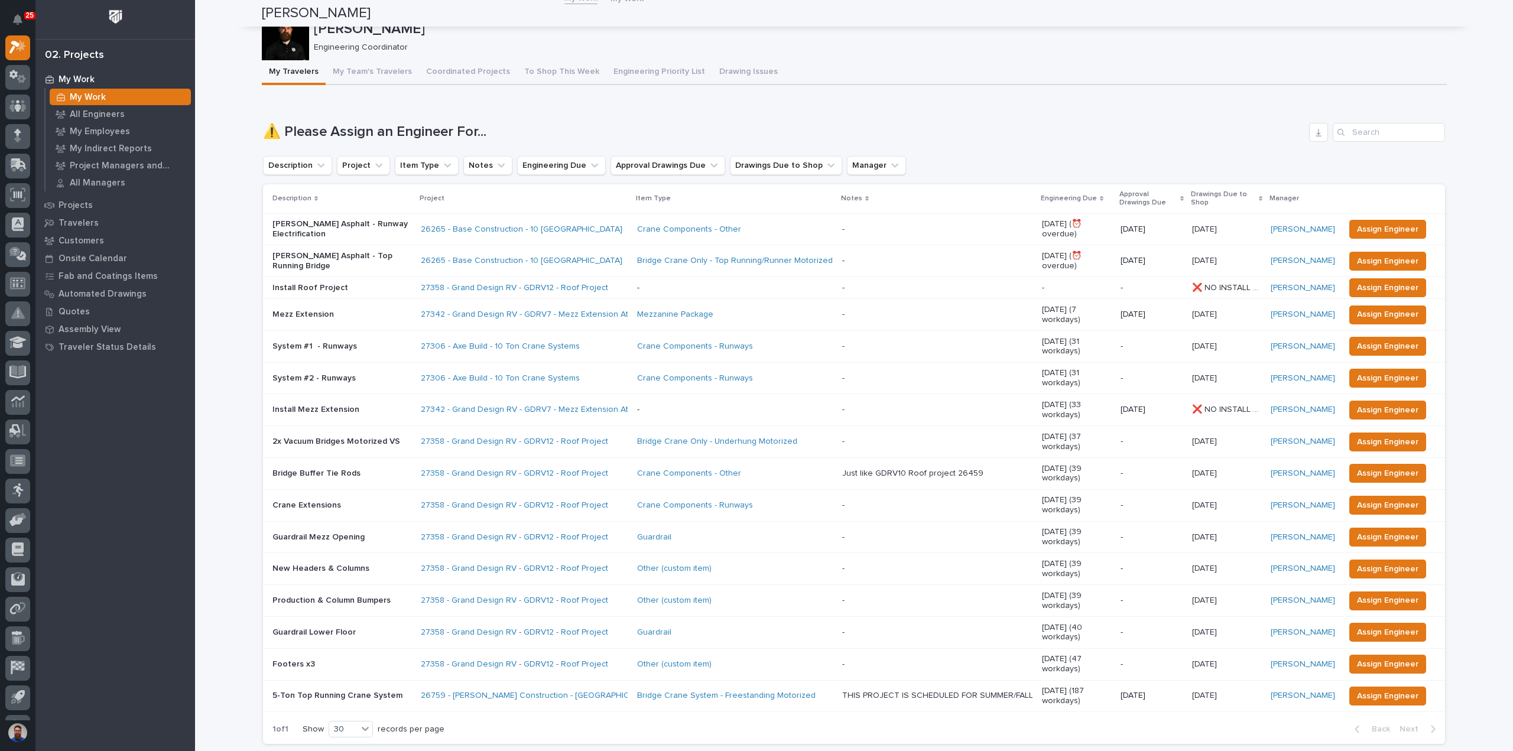
scroll to position [0, 0]
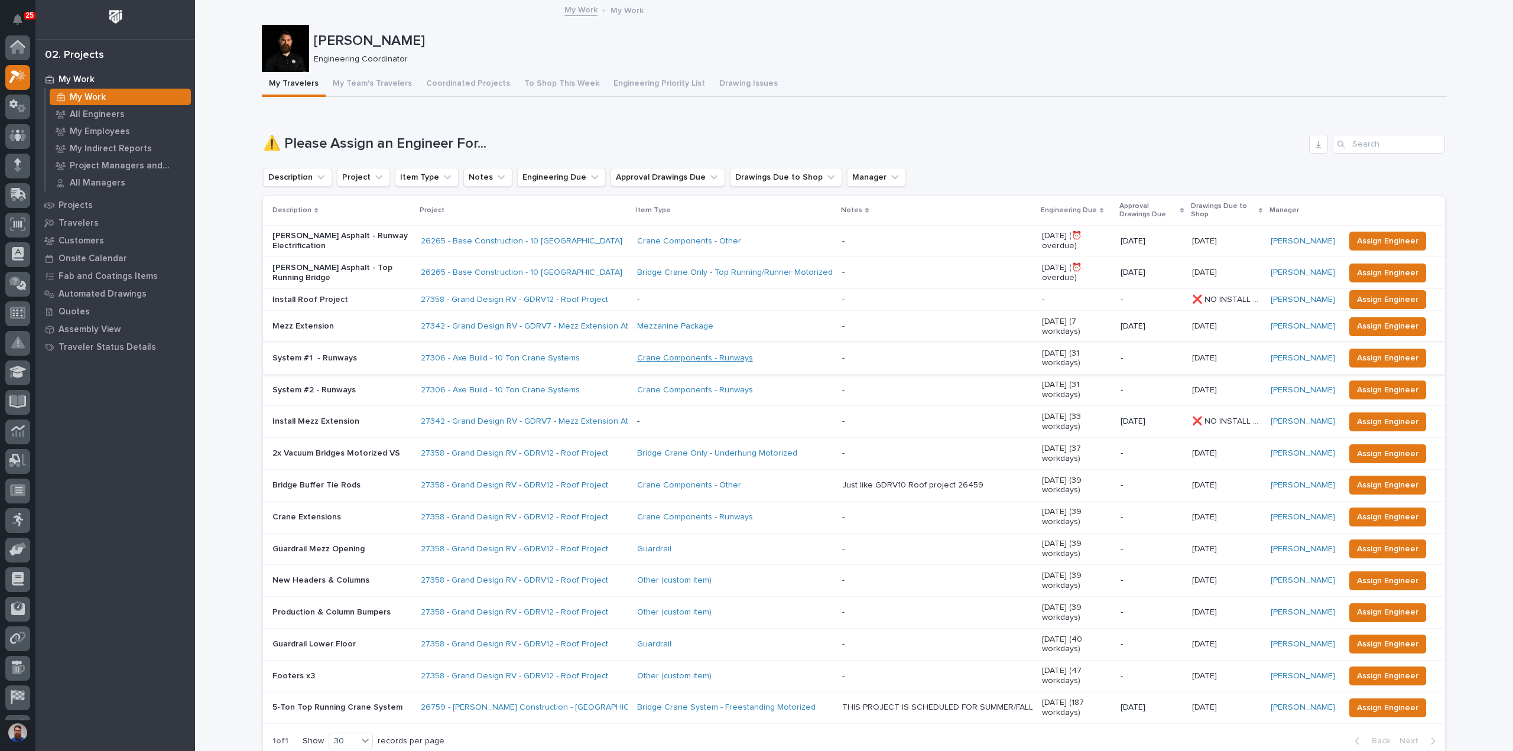
scroll to position [30, 0]
